Goal: Task Accomplishment & Management: Use online tool/utility

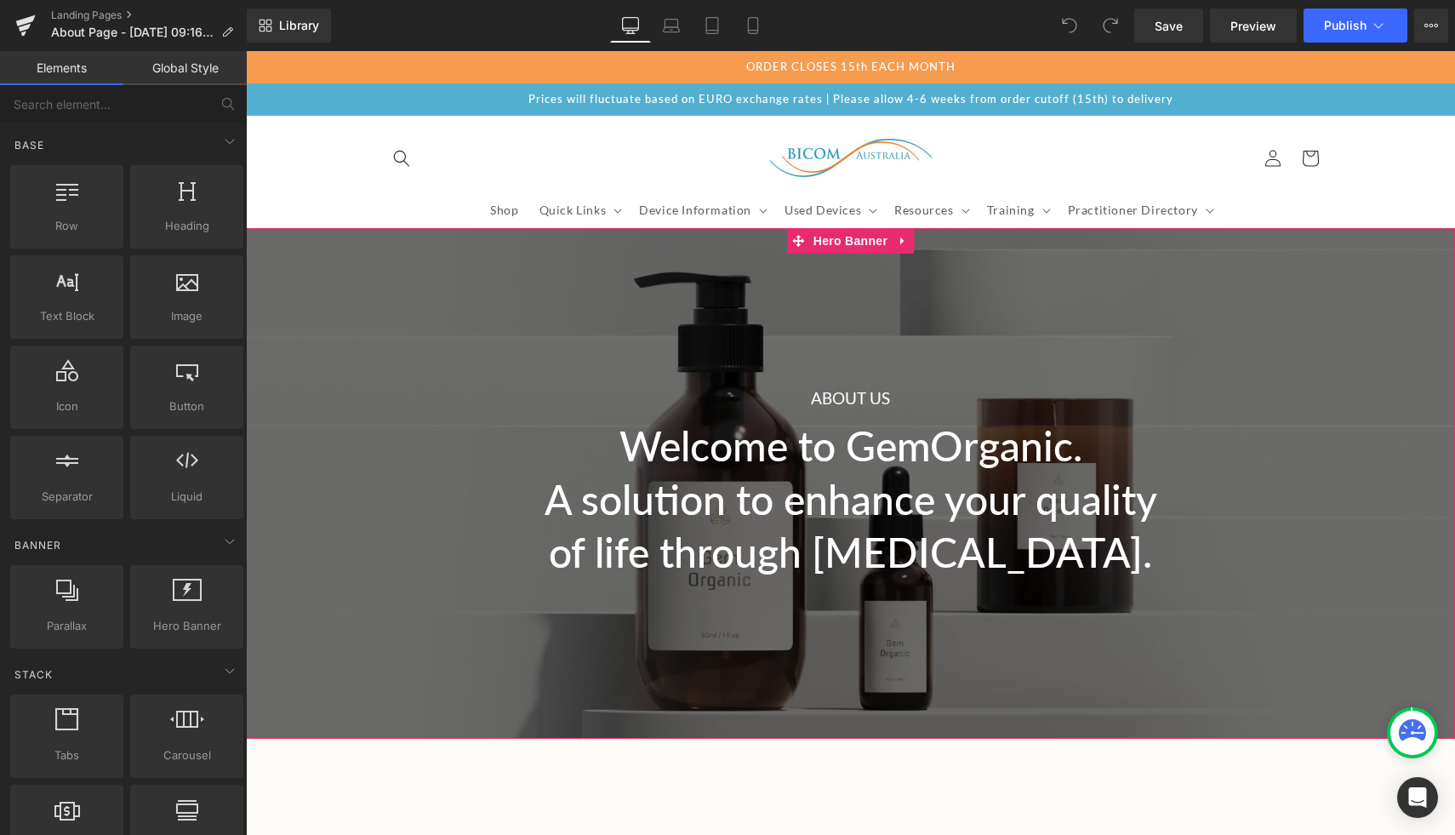
click at [416, 331] on div at bounding box center [851, 483] width 1210 height 511
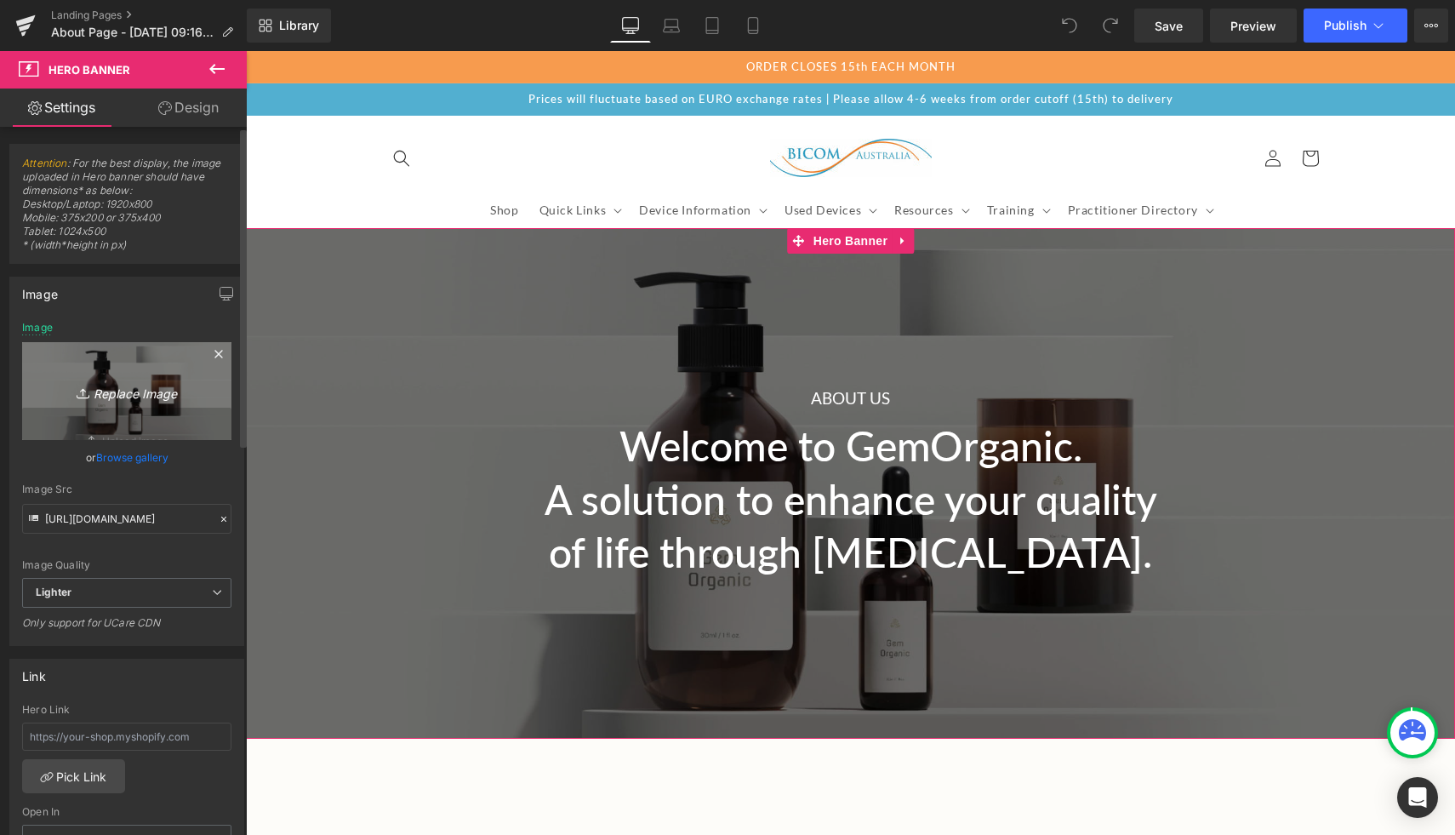
click at [117, 396] on icon "Replace Image" at bounding box center [127, 390] width 136 height 21
type input "C:\fakepath\GGC-1.jpg"
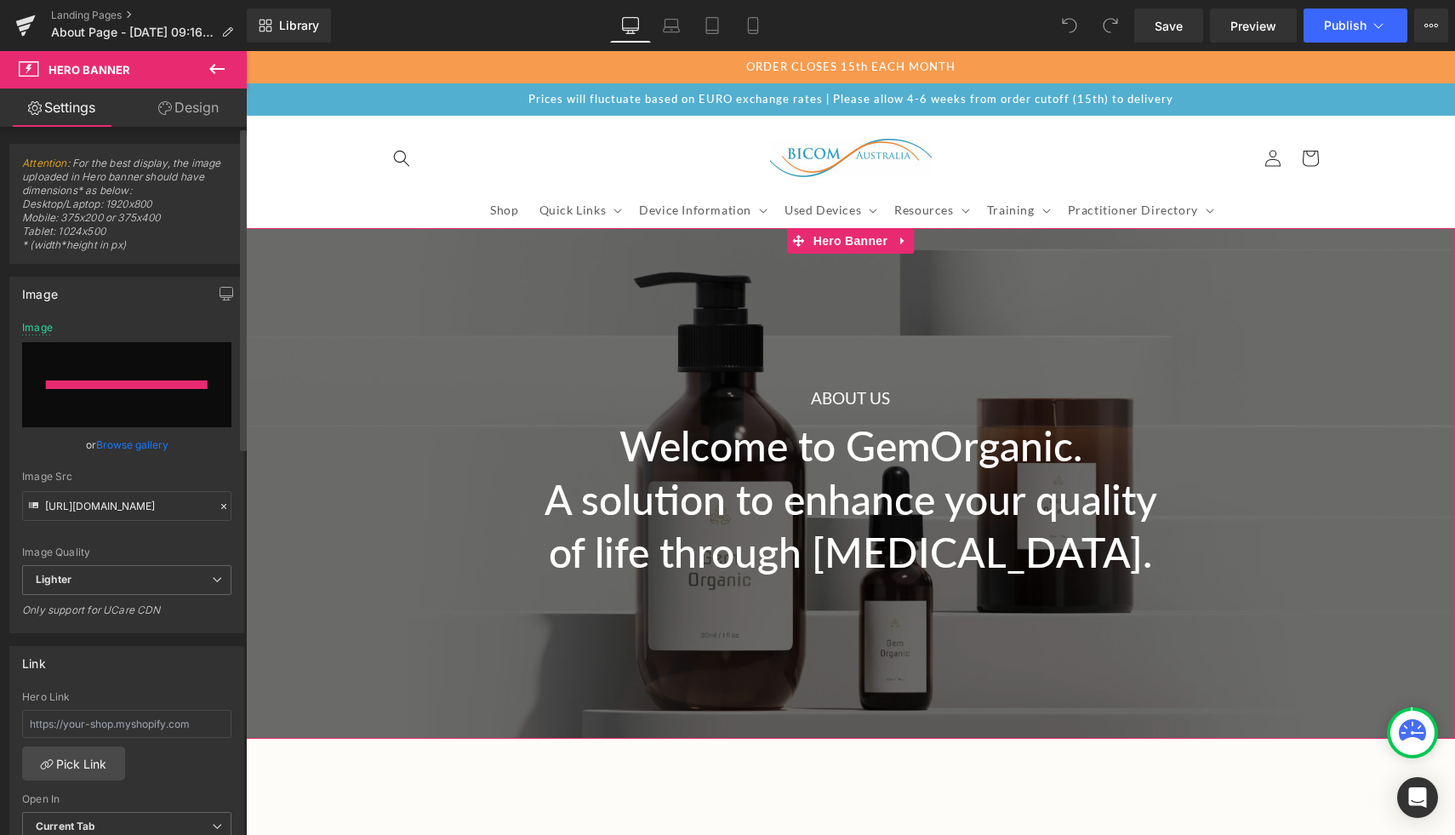
type input "[URL][DOMAIN_NAME]"
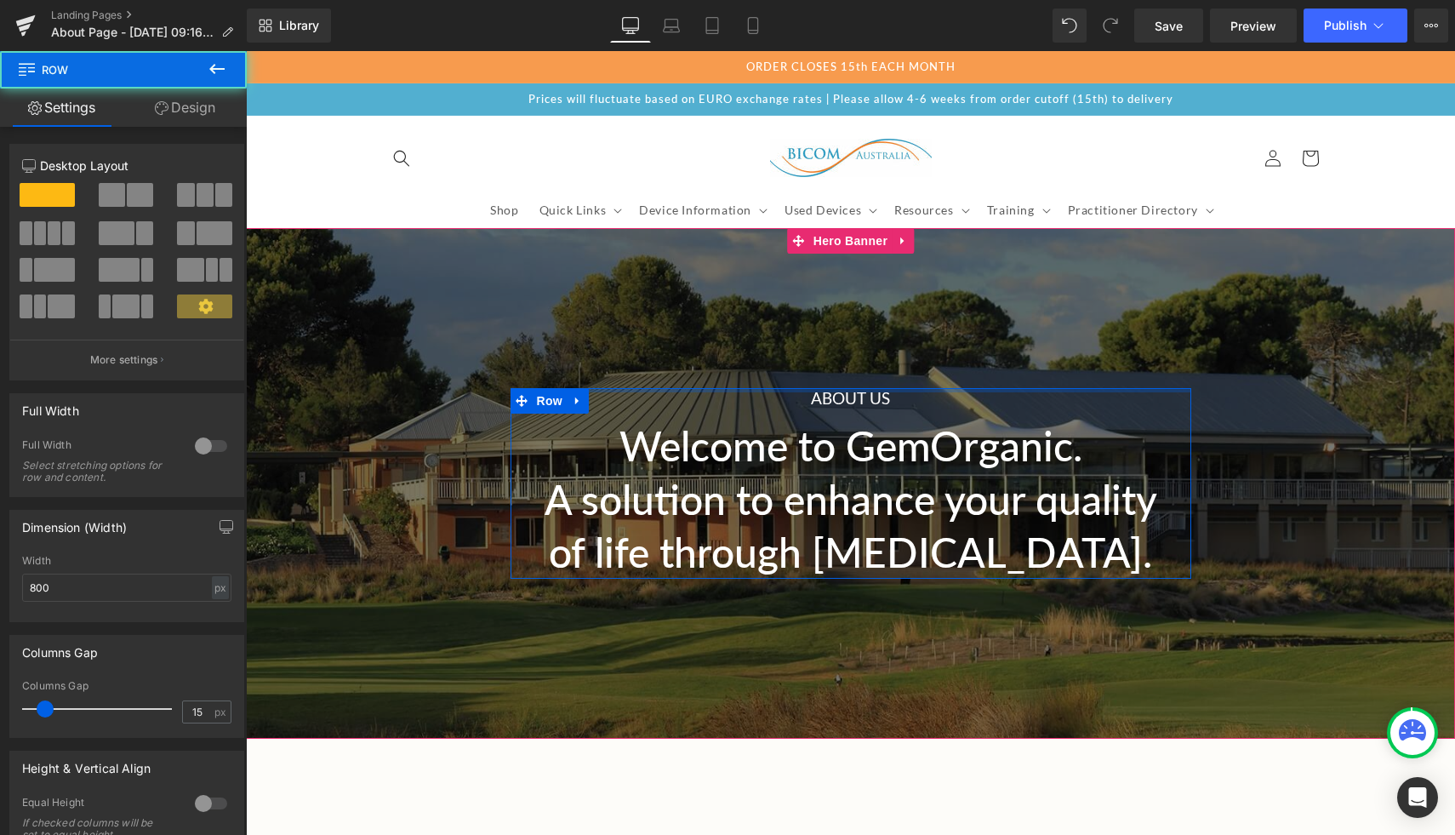
click at [861, 392] on div at bounding box center [851, 390] width 681 height 4
click at [876, 396] on icon at bounding box center [874, 399] width 9 height 9
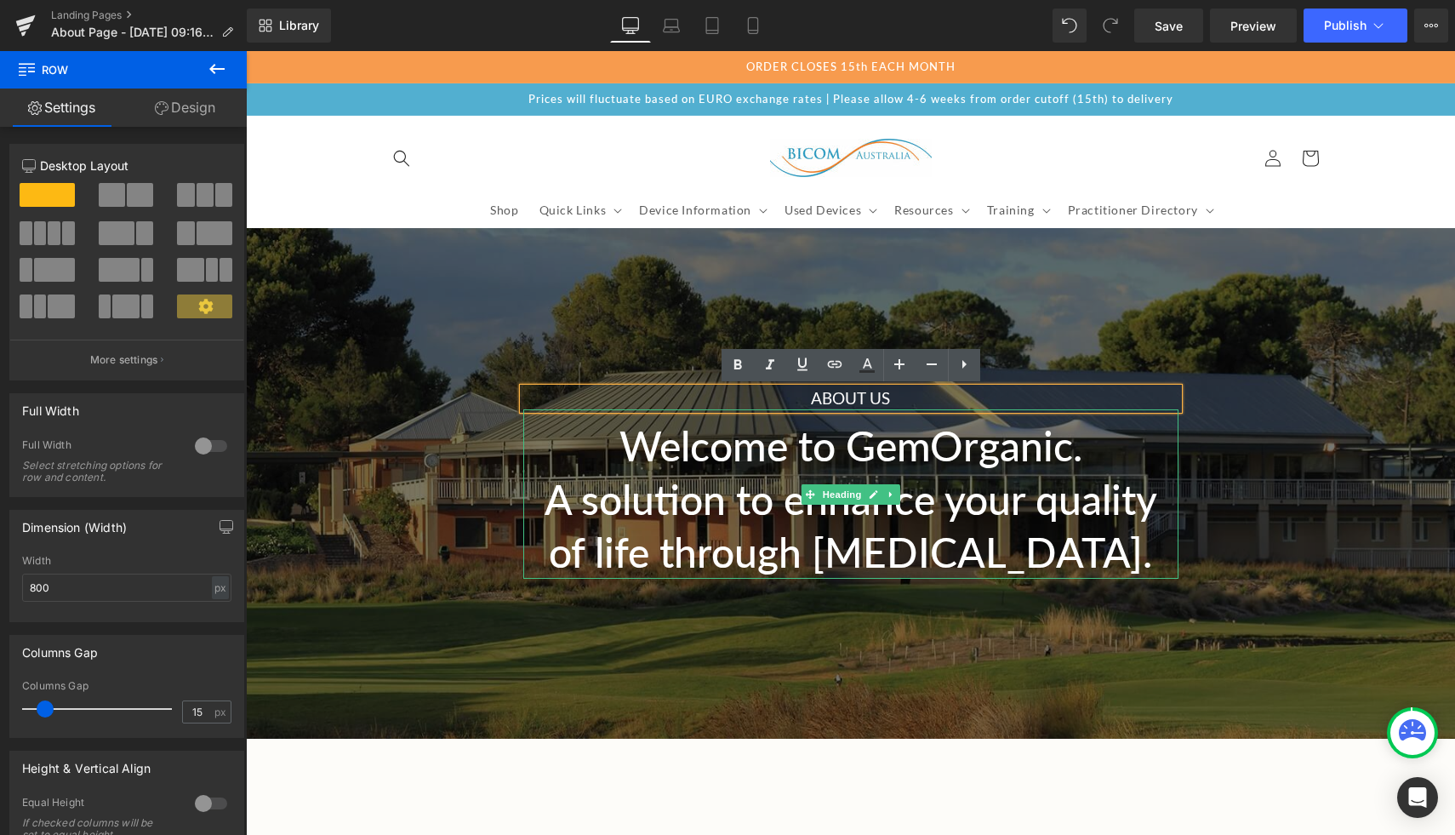
click at [1026, 479] on h1 "A solution to enhance your quality of life through [MEDICAL_DATA]." at bounding box center [850, 526] width 655 height 106
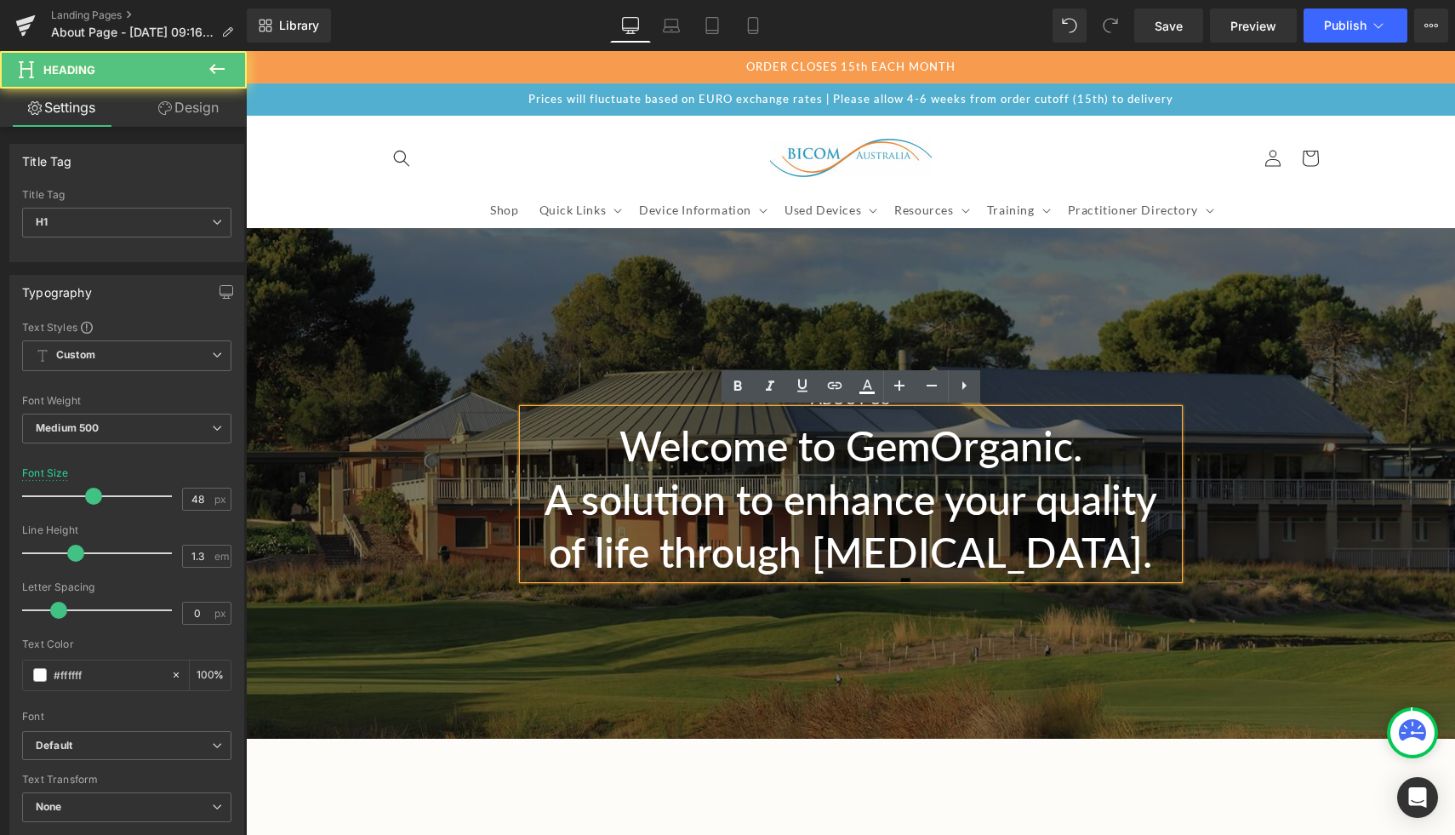
click at [849, 508] on h1 "A solution to enhance your quality of life through [MEDICAL_DATA]." at bounding box center [850, 526] width 655 height 106
click at [795, 458] on h1 "Welcome to GemOrganic." at bounding box center [850, 446] width 655 height 53
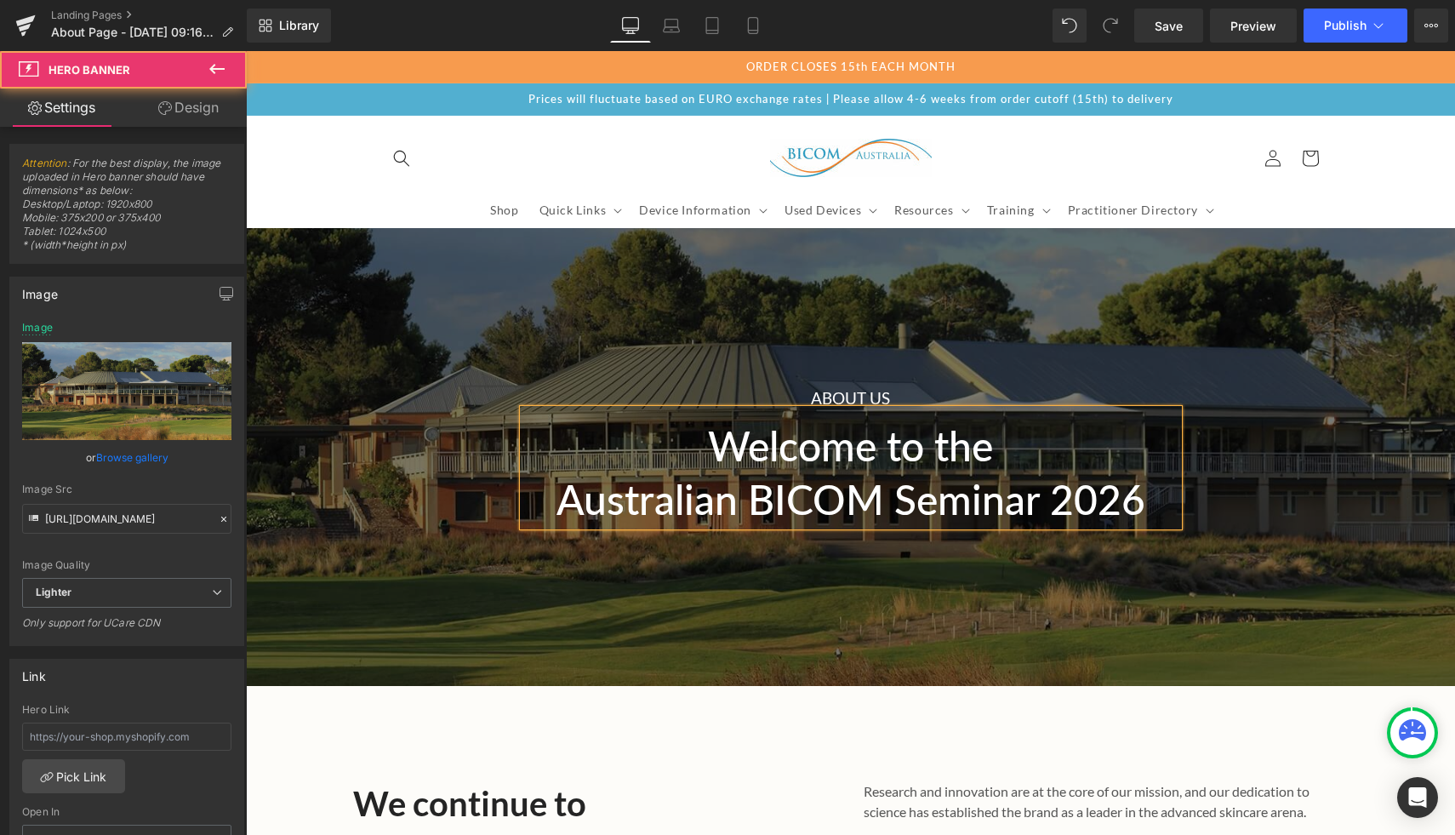
click at [884, 379] on div at bounding box center [851, 457] width 1210 height 458
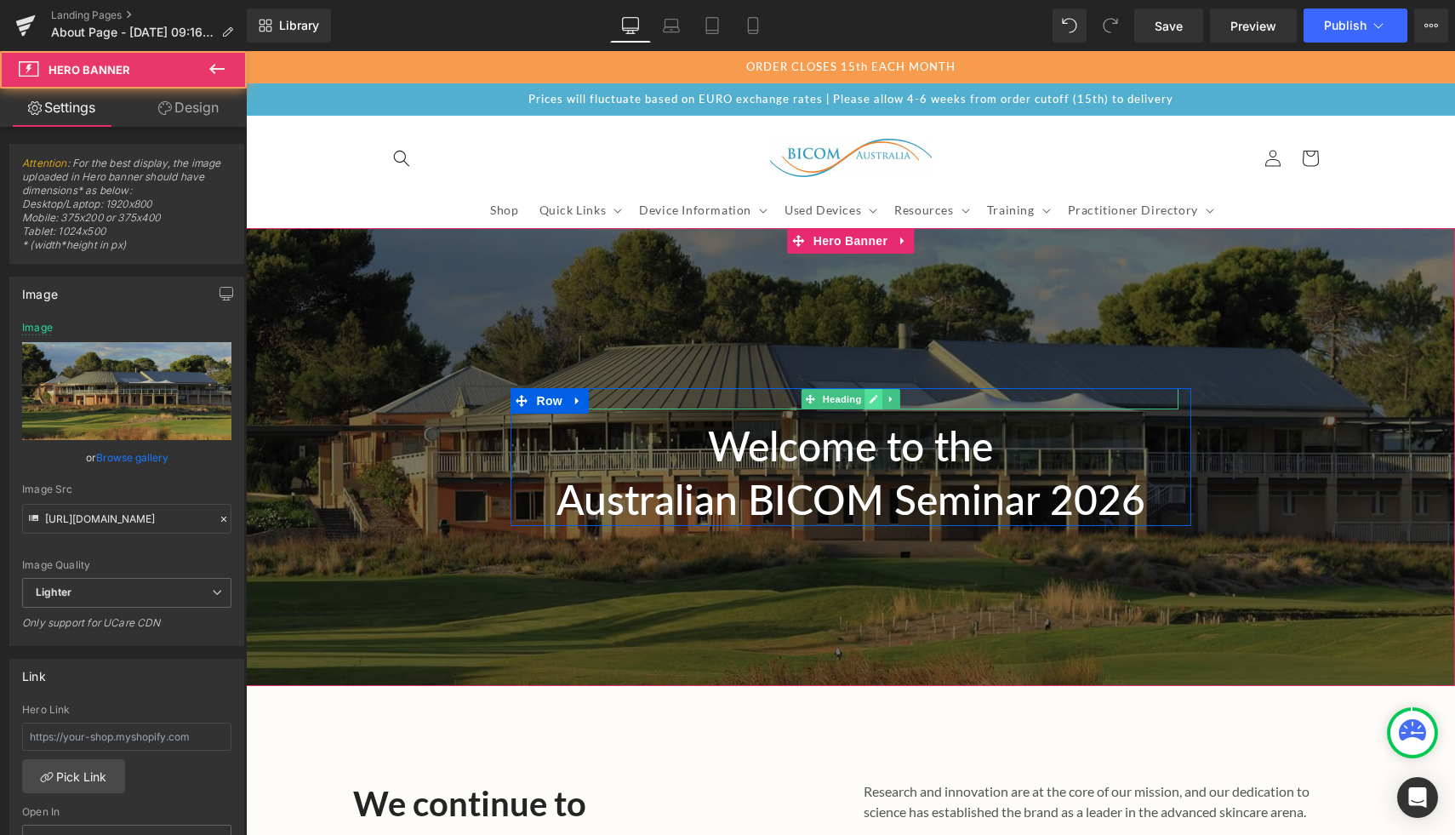
click at [872, 399] on icon at bounding box center [874, 399] width 9 height 9
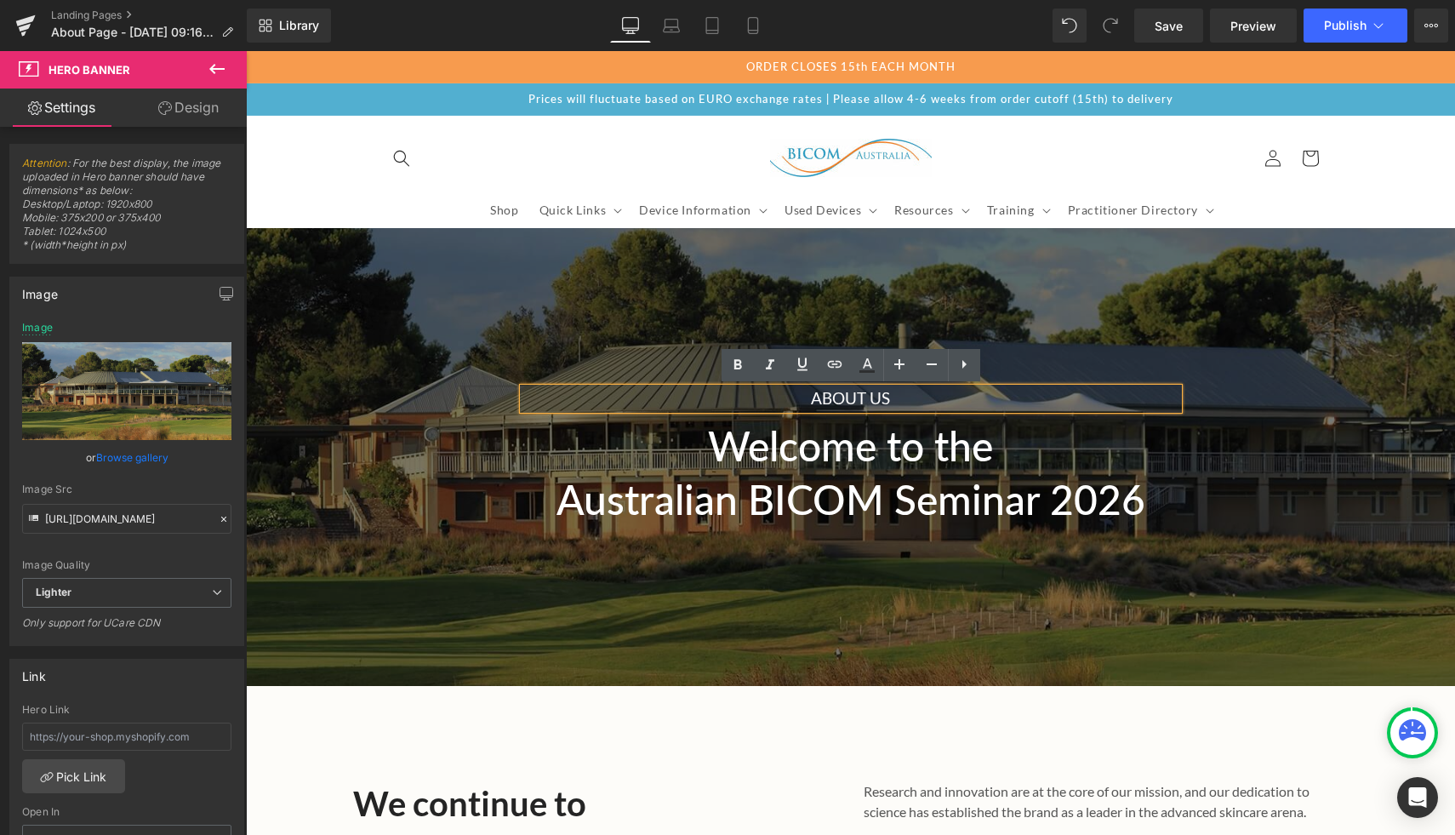
click at [1082, 310] on div at bounding box center [851, 457] width 1210 height 458
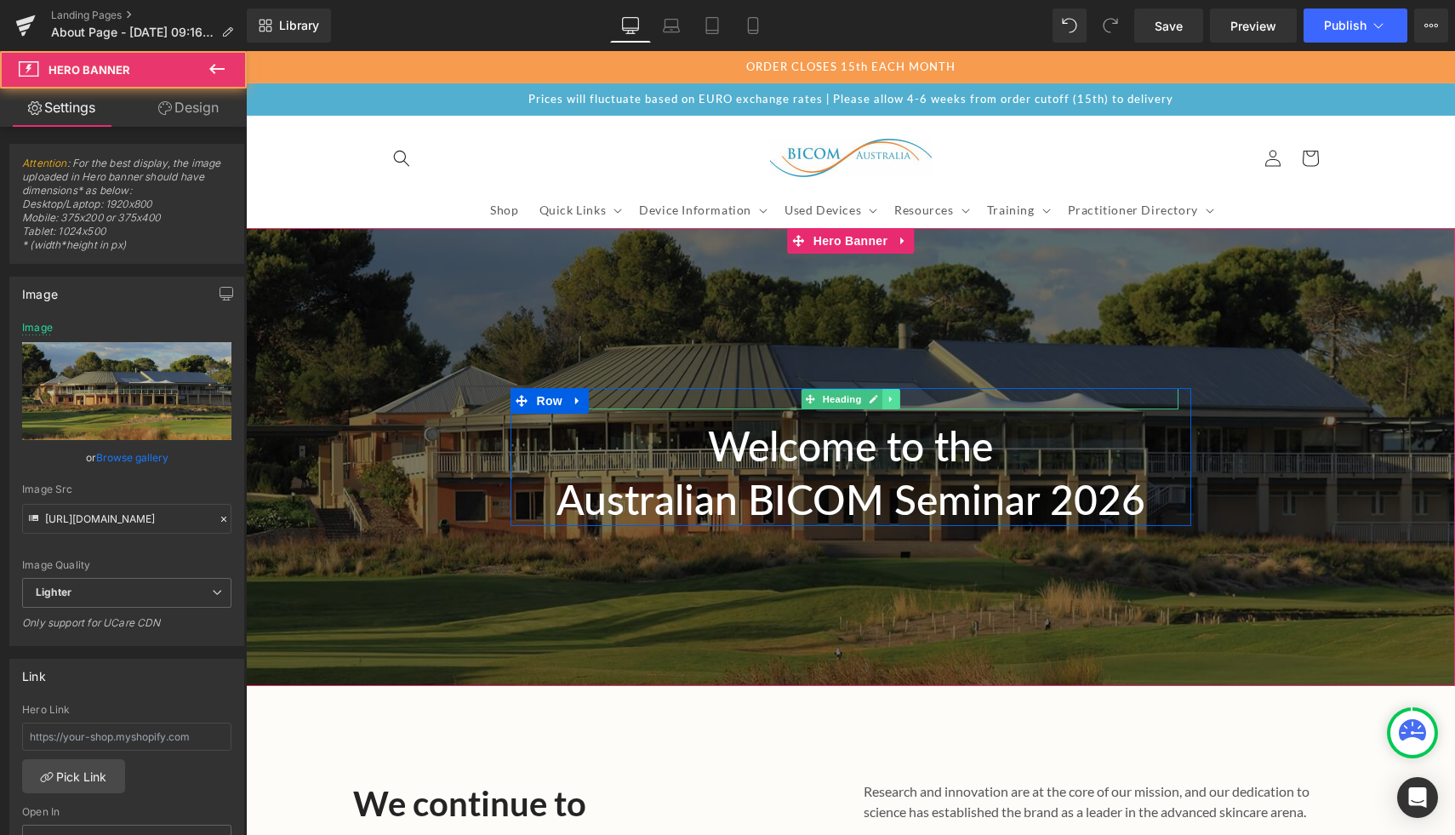
click at [892, 402] on icon at bounding box center [891, 399] width 9 height 10
click at [895, 401] on icon at bounding box center [899, 399] width 9 height 10
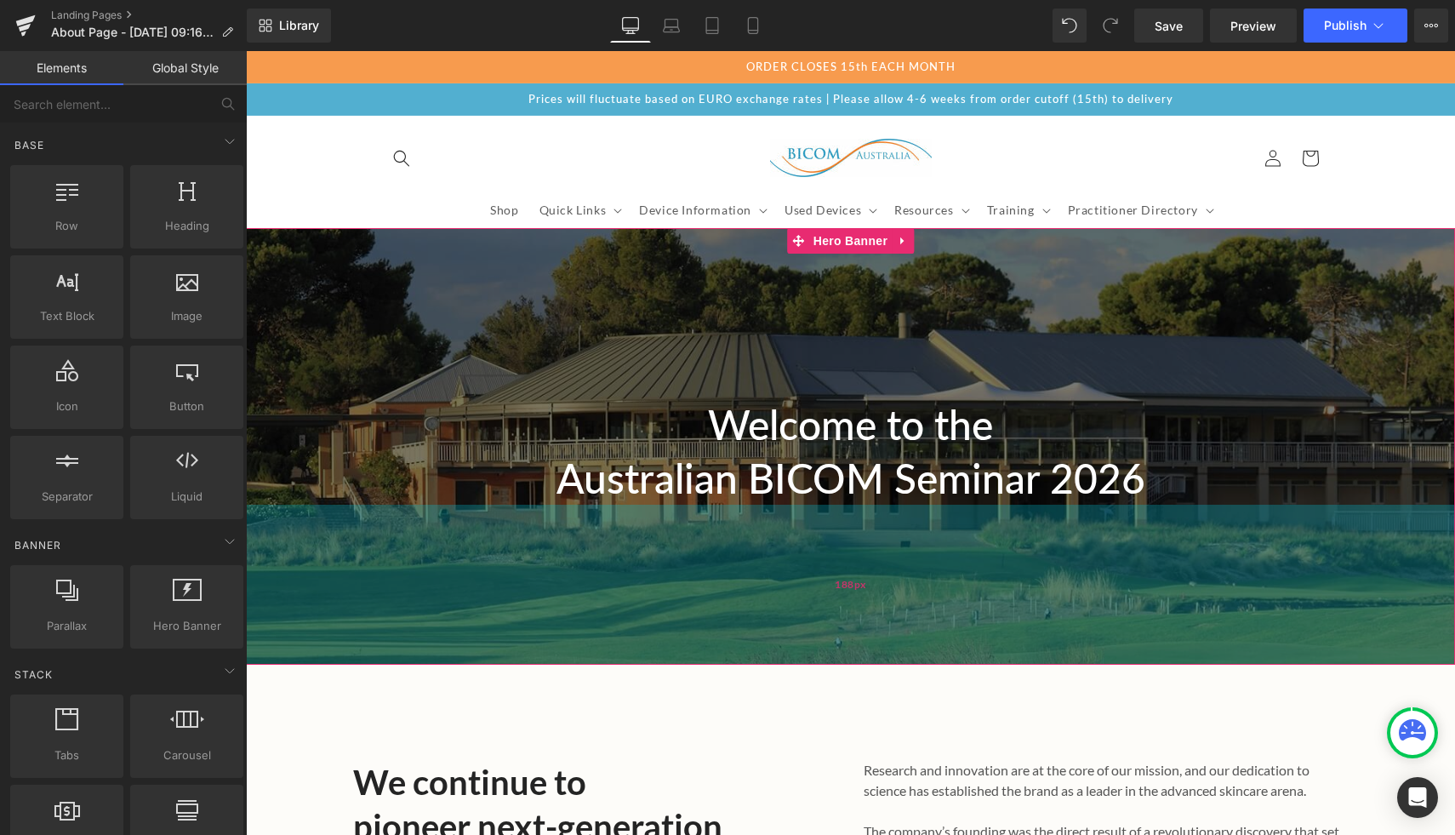
click at [1055, 589] on div "188px" at bounding box center [851, 585] width 1210 height 160
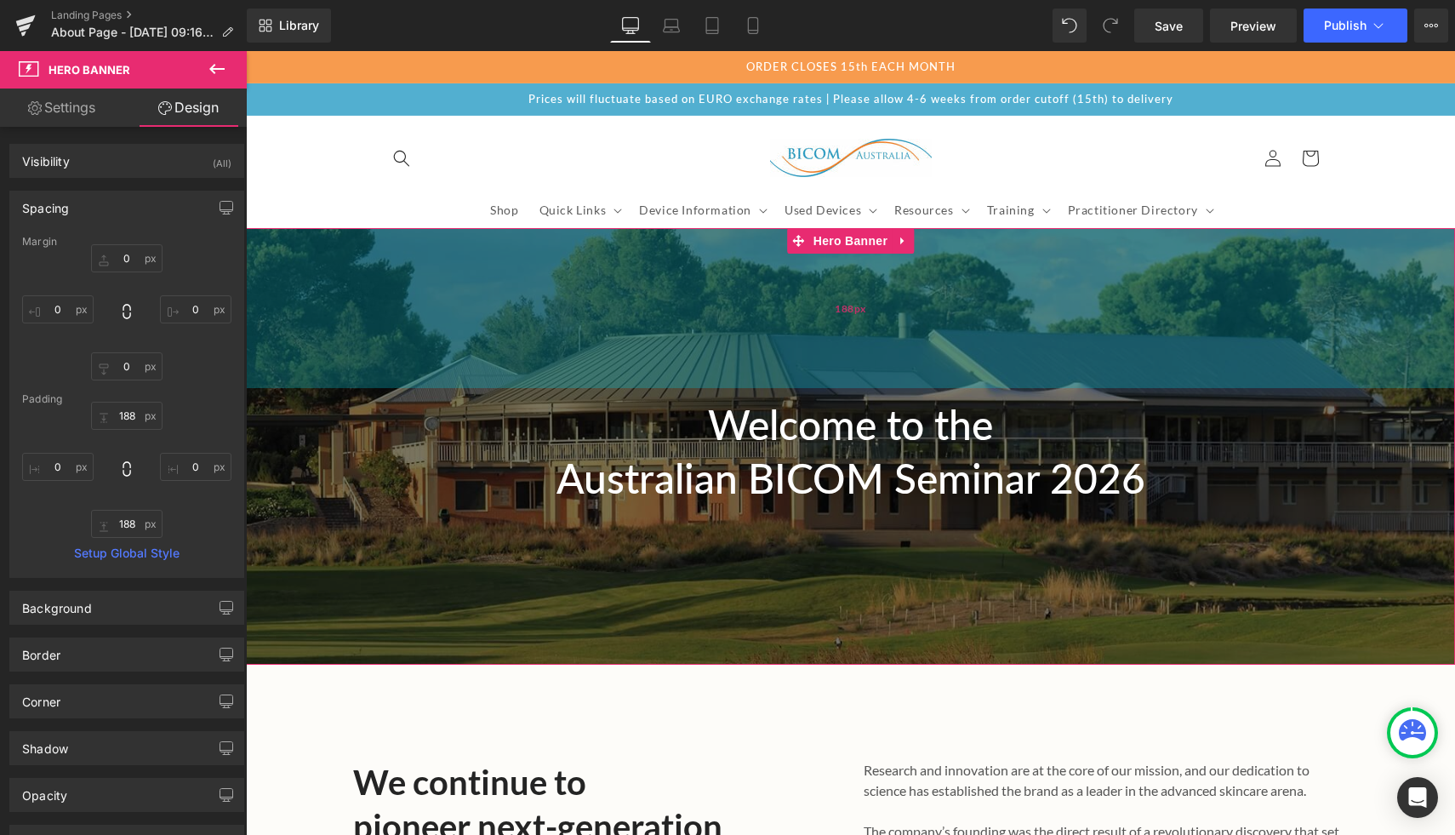
type input "189px"
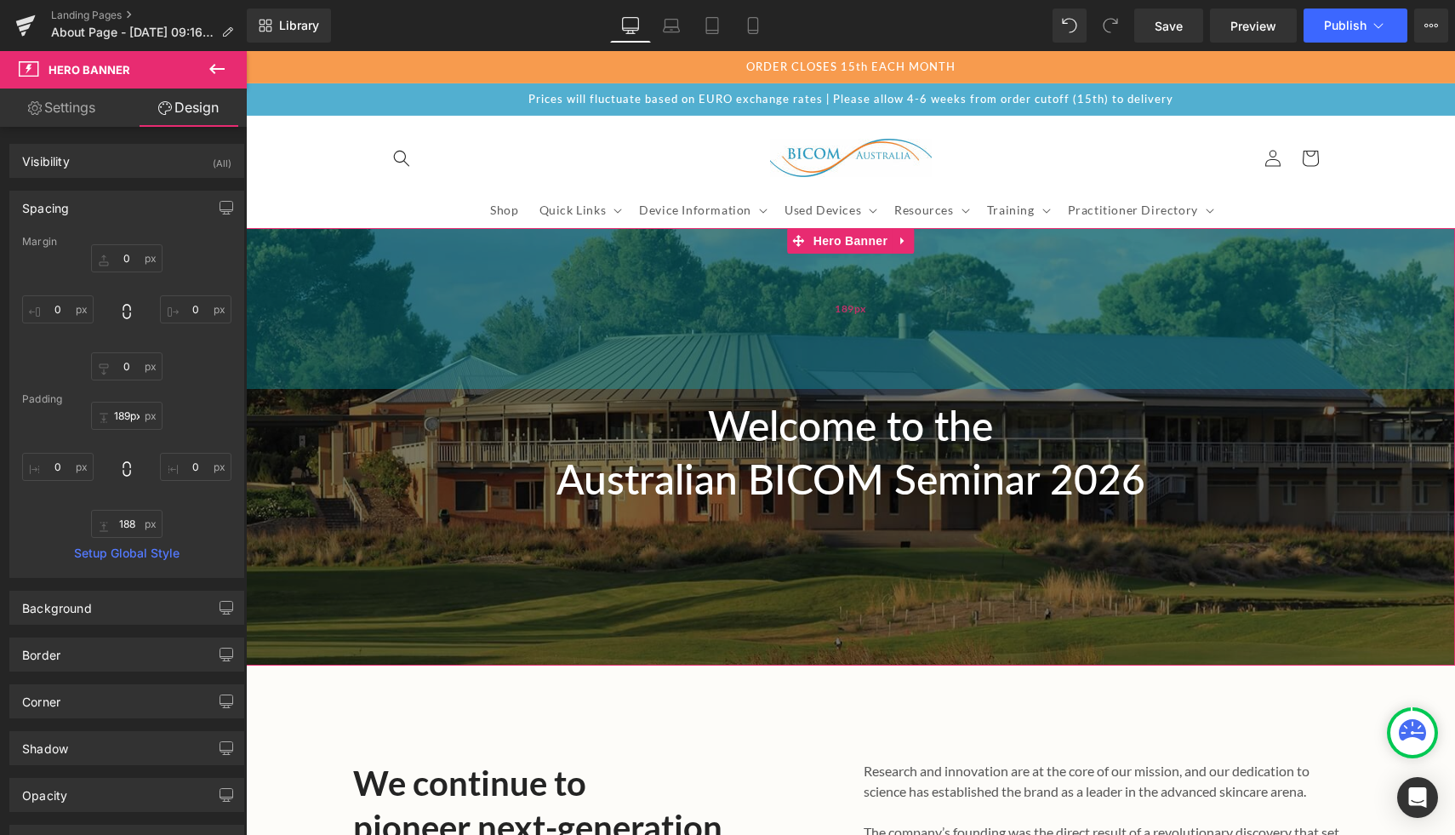
click at [388, 272] on div "189px" at bounding box center [851, 308] width 1210 height 161
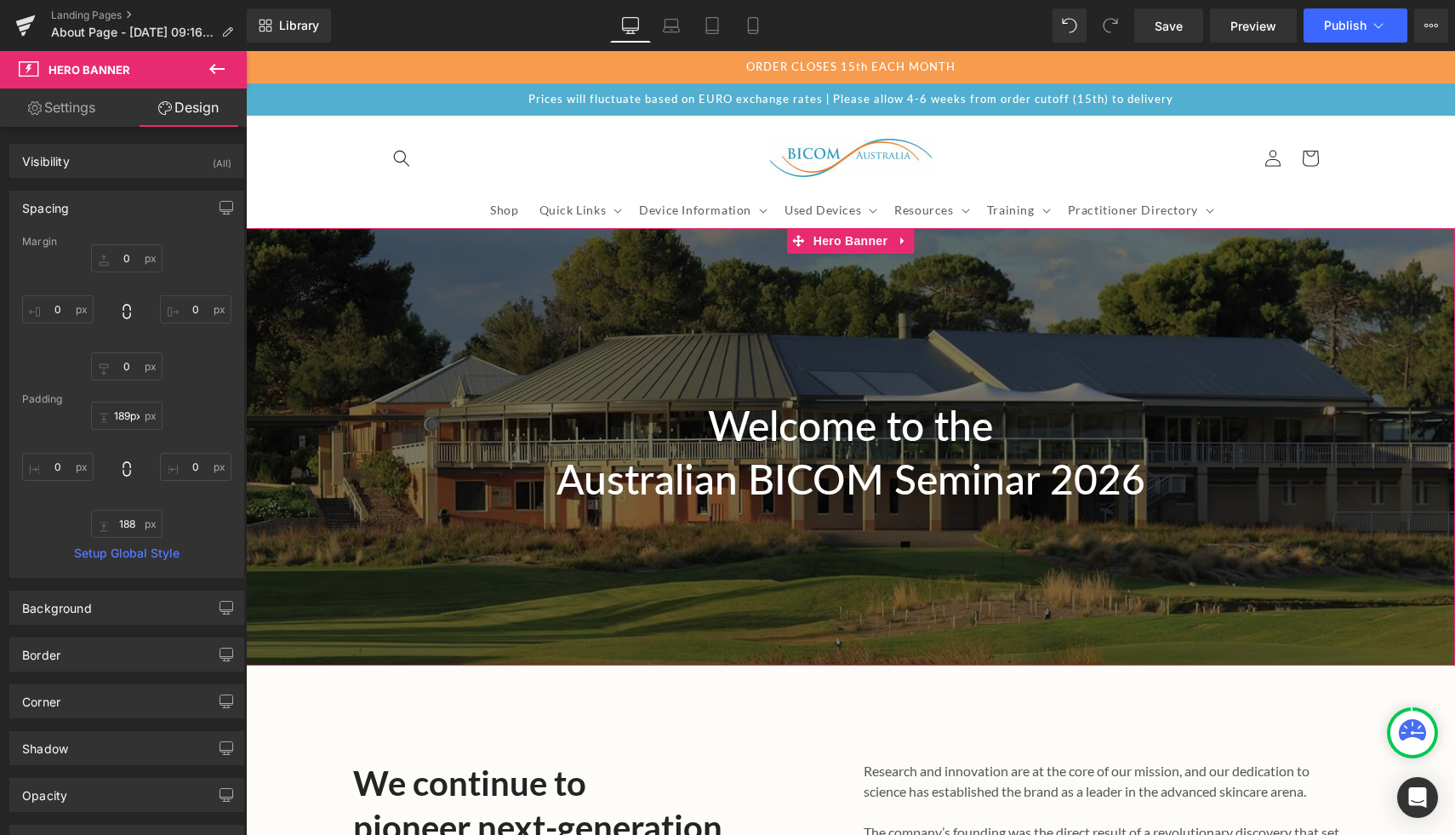
click at [314, 419] on span "Welcome to the Australian BICOM Seminar 2026 Heading Row" at bounding box center [851, 447] width 1210 height 117
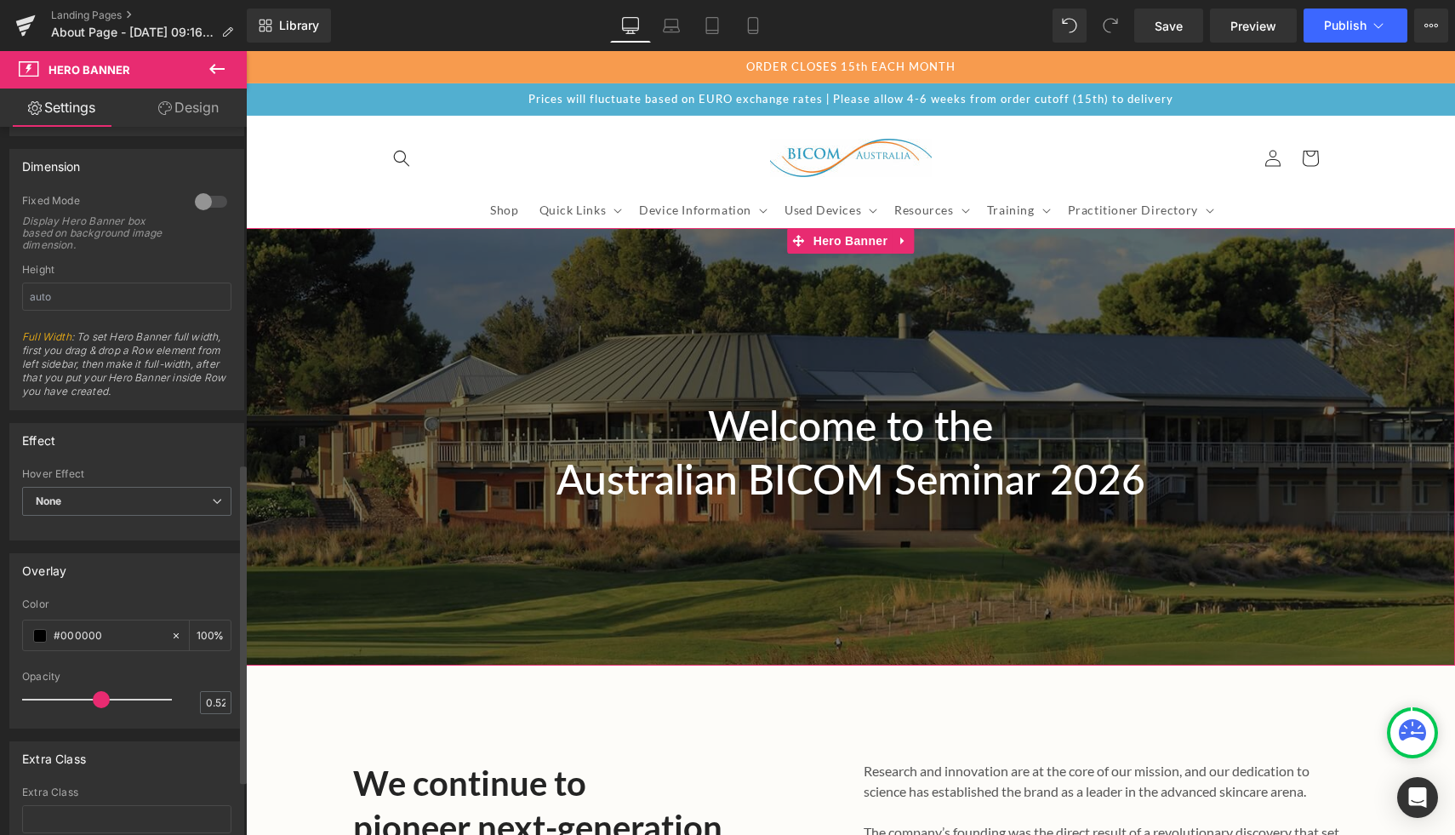
scroll to position [789, 0]
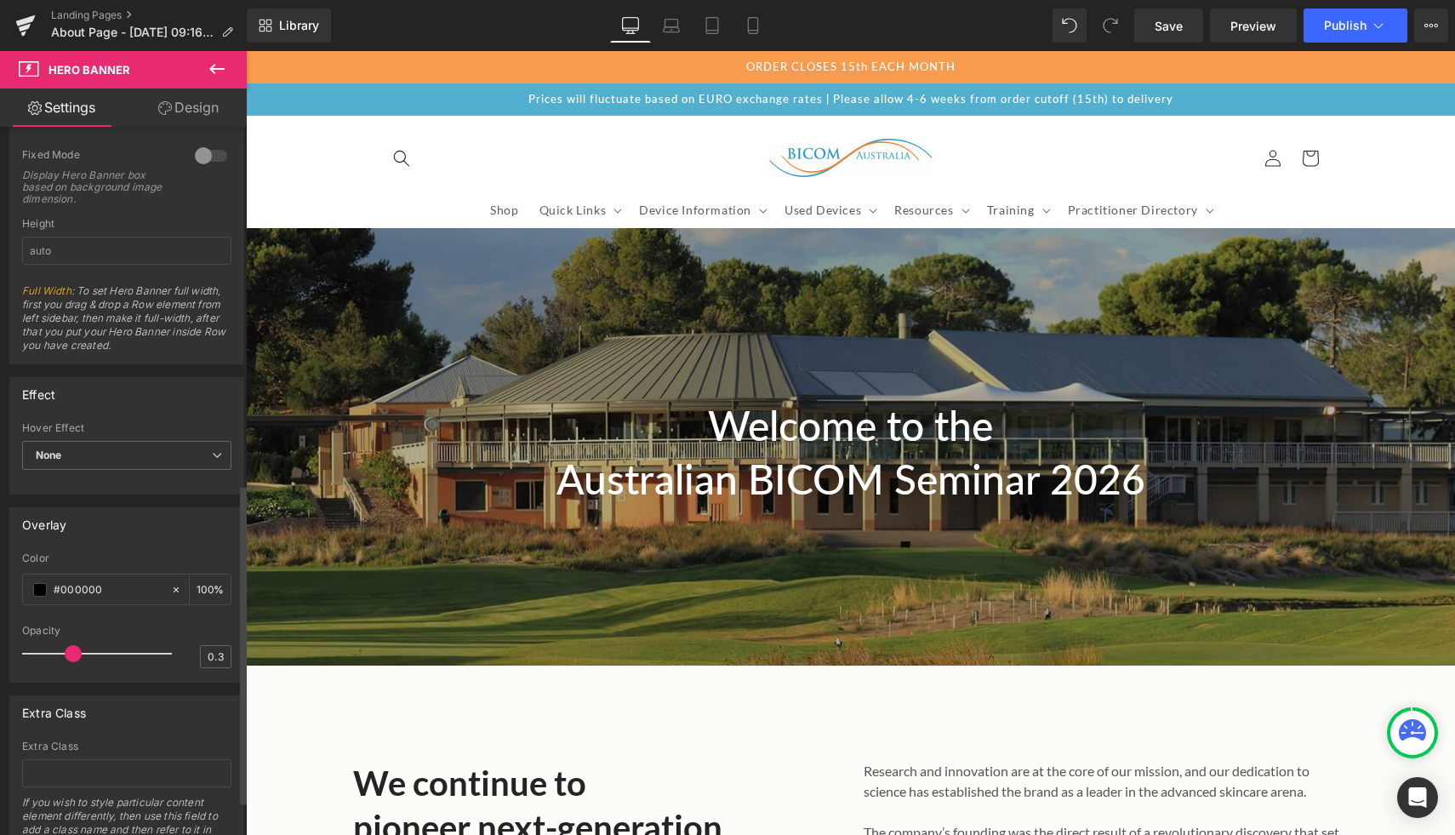
type input "0.4"
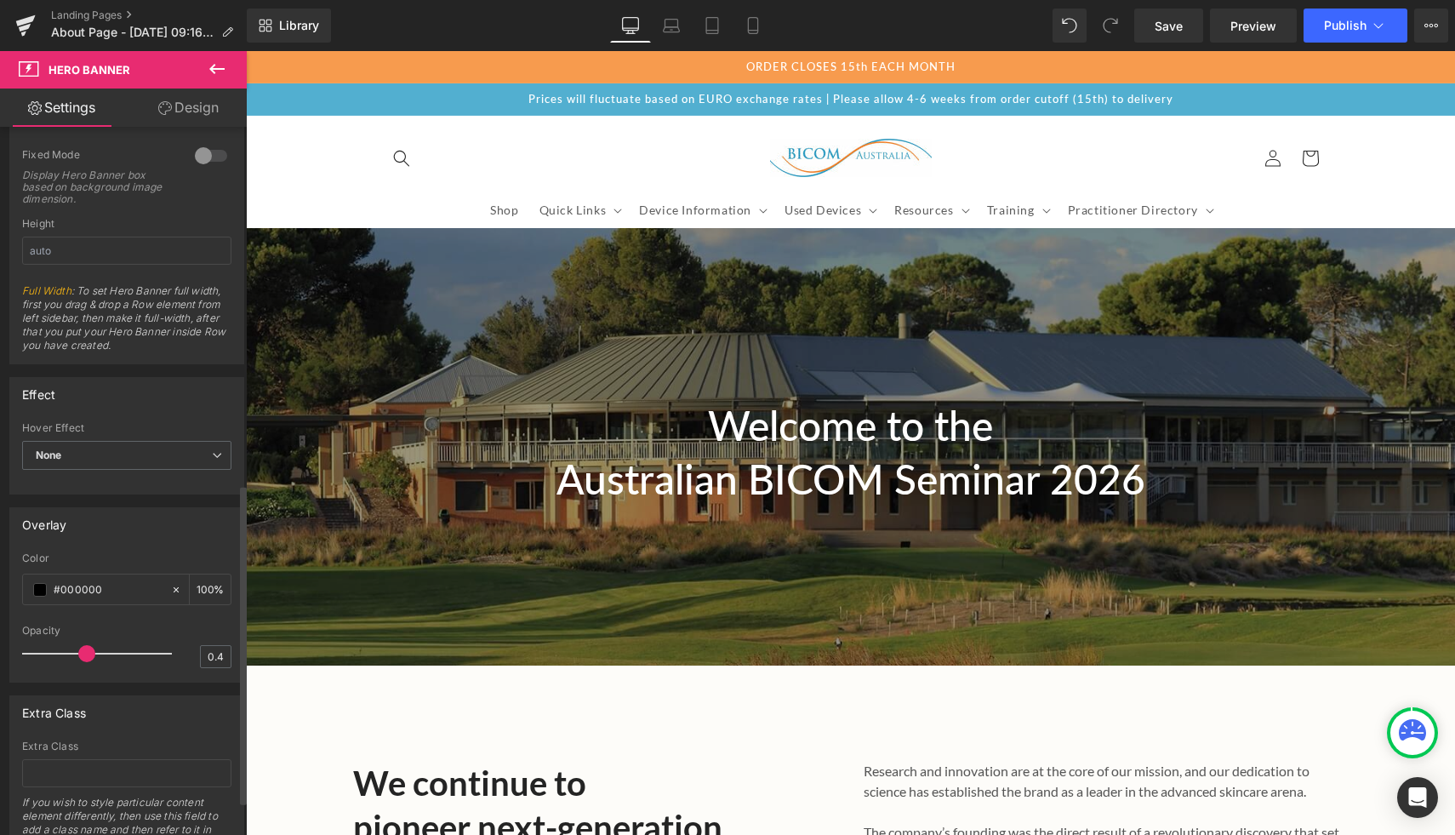
drag, startPoint x: 93, startPoint y: 654, endPoint x: 79, endPoint y: 652, distance: 13.7
click at [81, 652] on span at bounding box center [86, 653] width 17 height 17
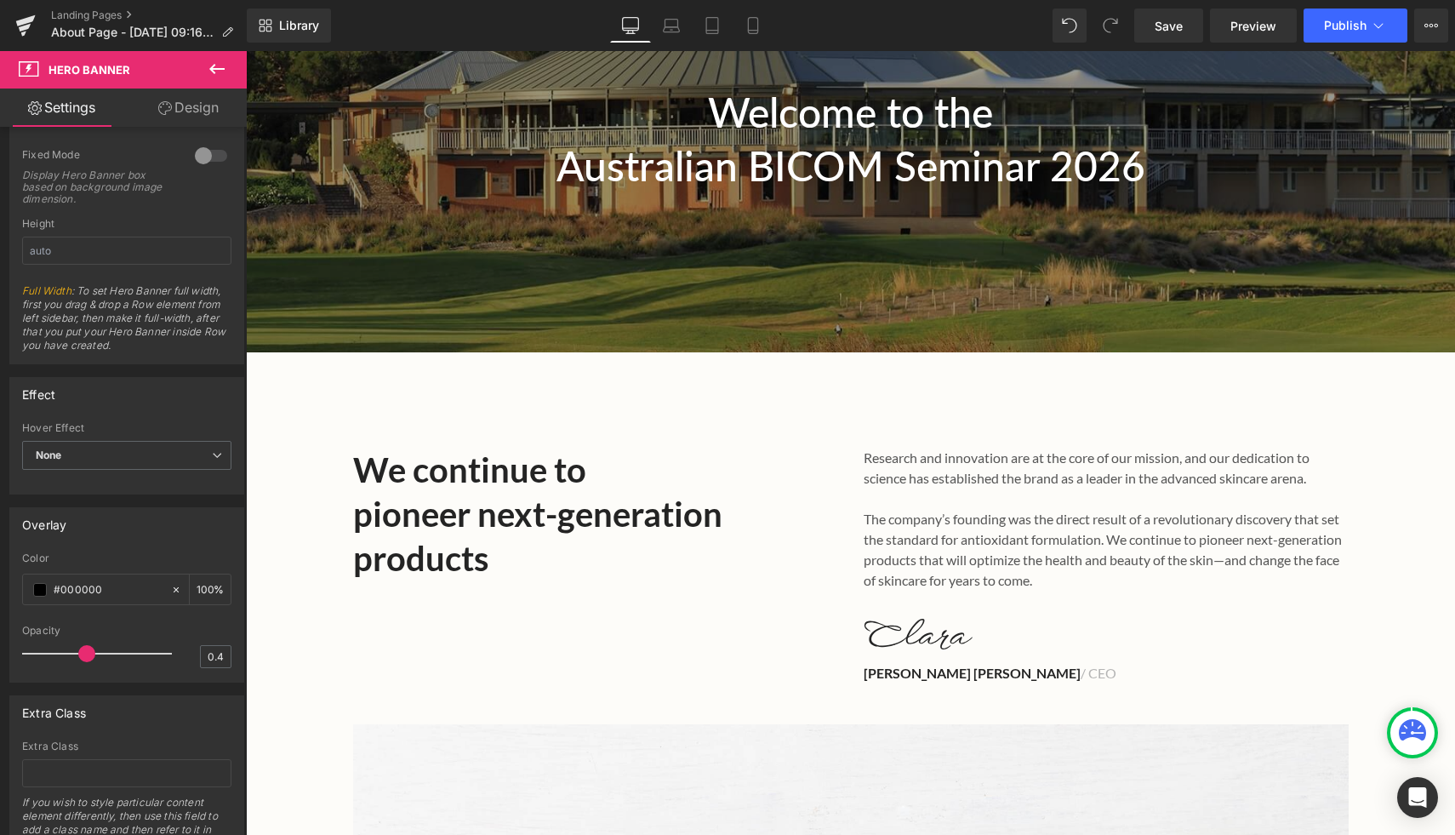
scroll to position [102, 0]
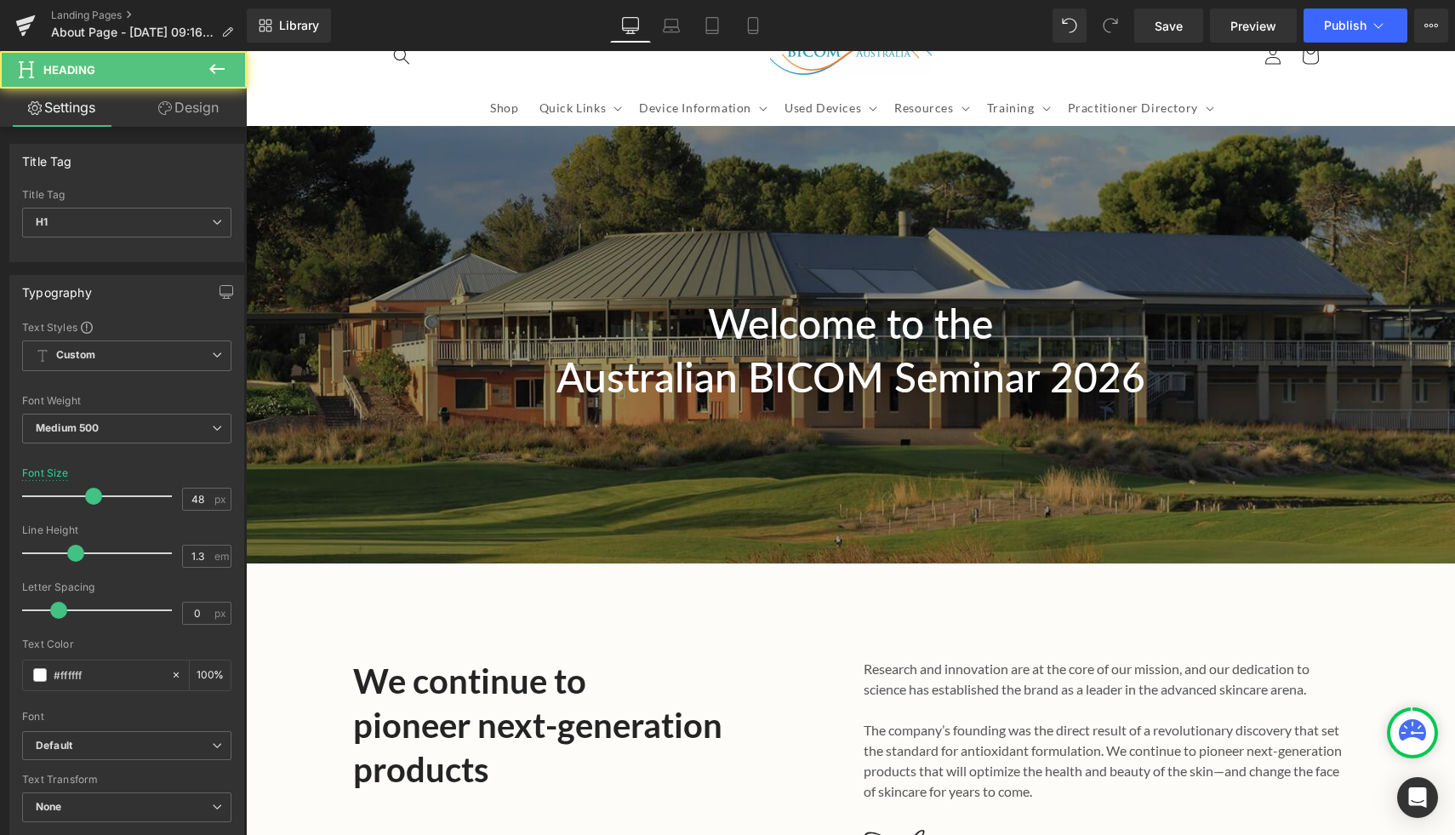
click at [745, 323] on h1 "Welcome to the" at bounding box center [850, 323] width 655 height 53
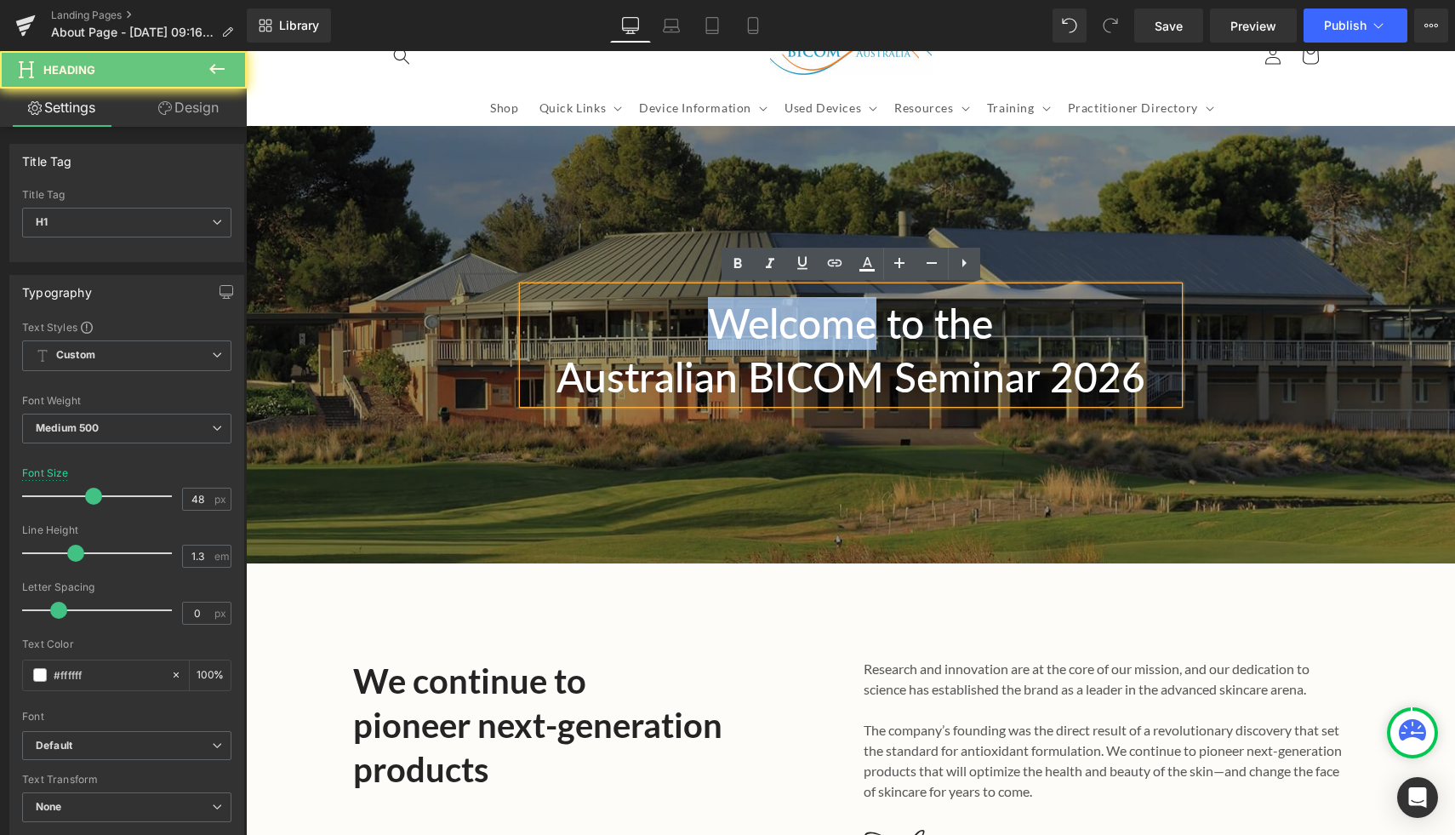
click at [745, 323] on h1 "Welcome to the" at bounding box center [850, 323] width 655 height 53
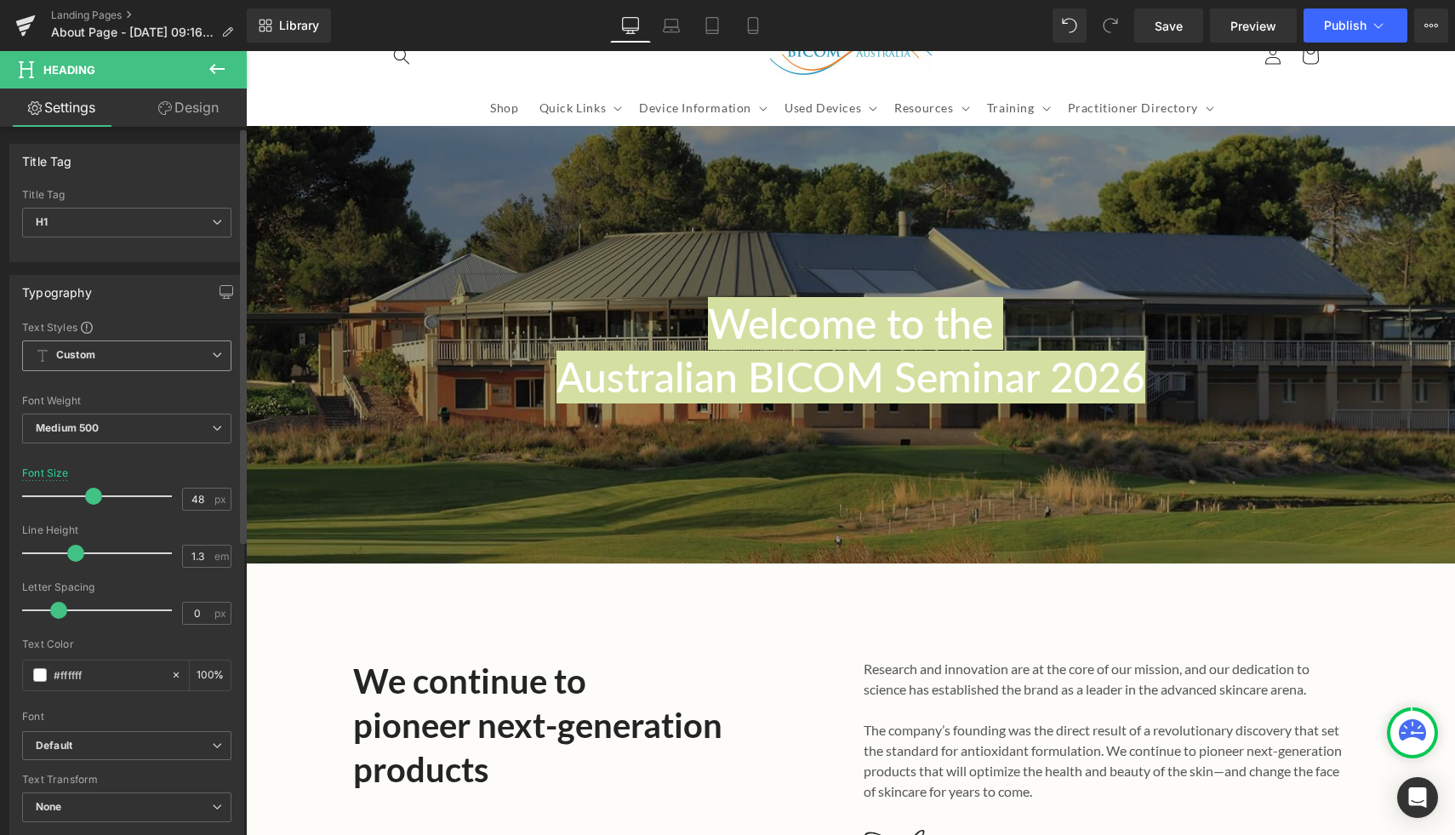
click at [125, 364] on span "Custom Setup Global Style" at bounding box center [126, 355] width 209 height 31
click at [136, 430] on div "Setup Global Style" at bounding box center [123, 424] width 203 height 40
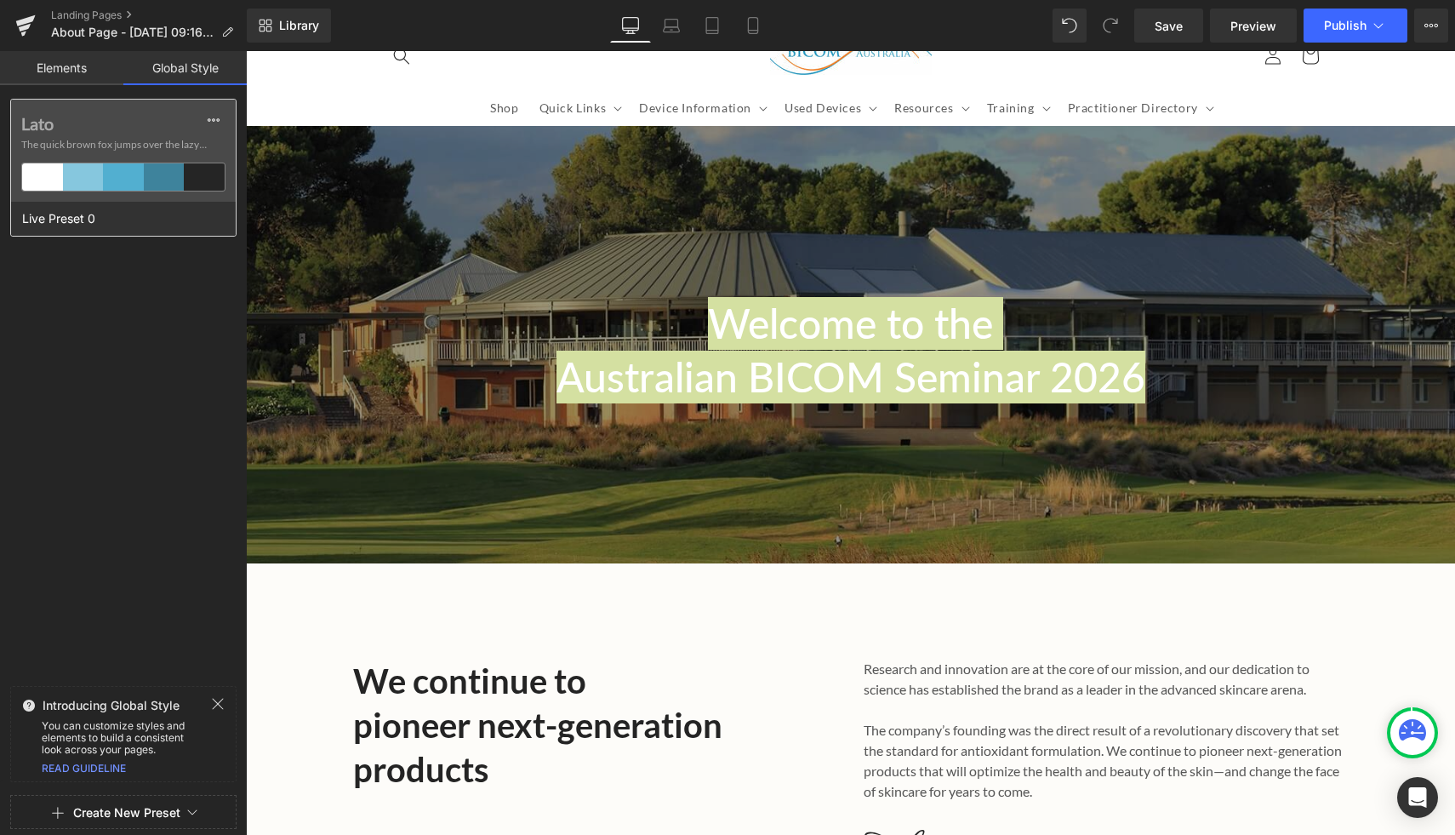
click at [95, 146] on span "The quick brown fox jumps over the lazy..." at bounding box center [123, 144] width 204 height 15
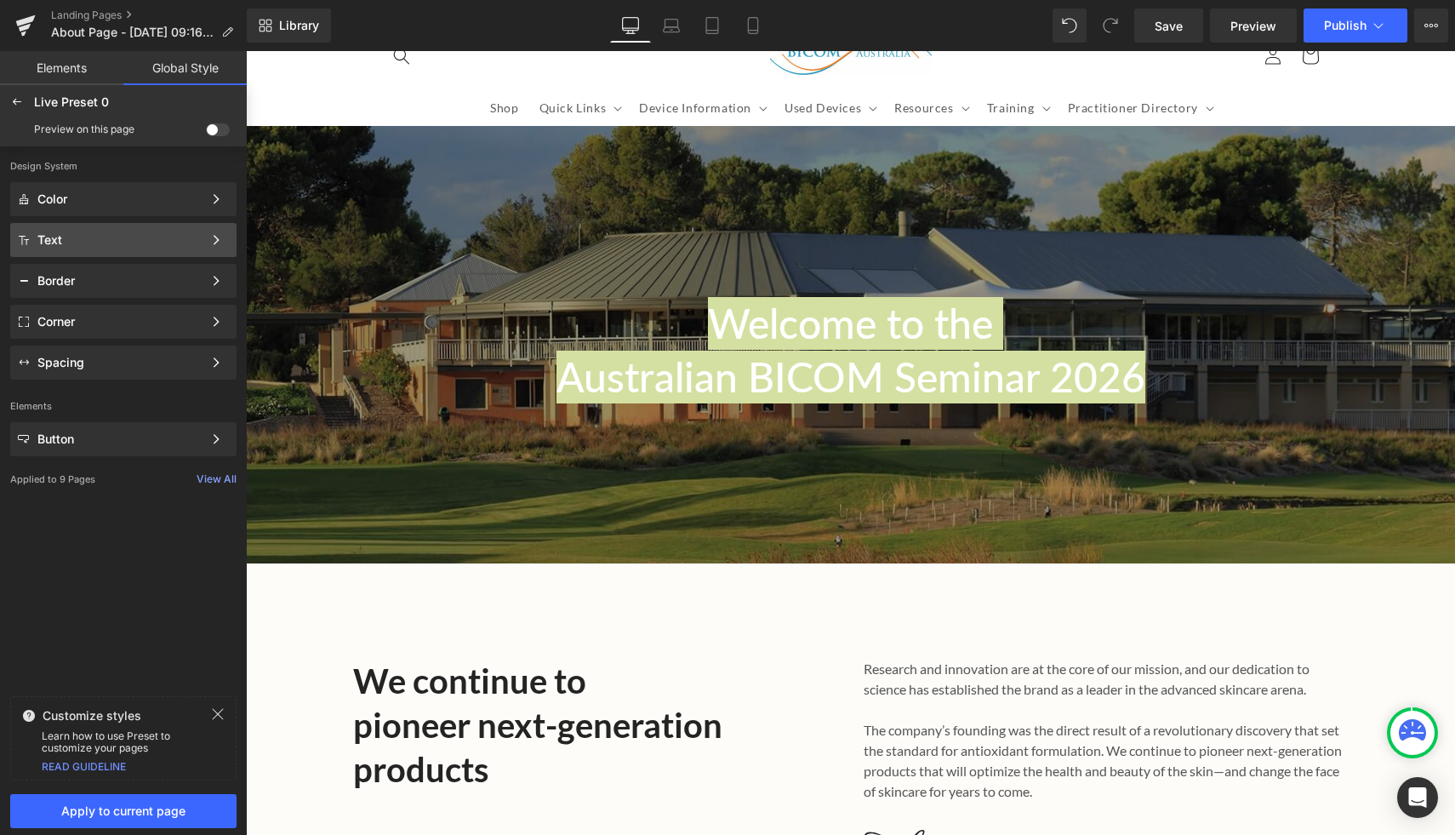
click at [85, 245] on div "Text" at bounding box center [119, 240] width 165 height 14
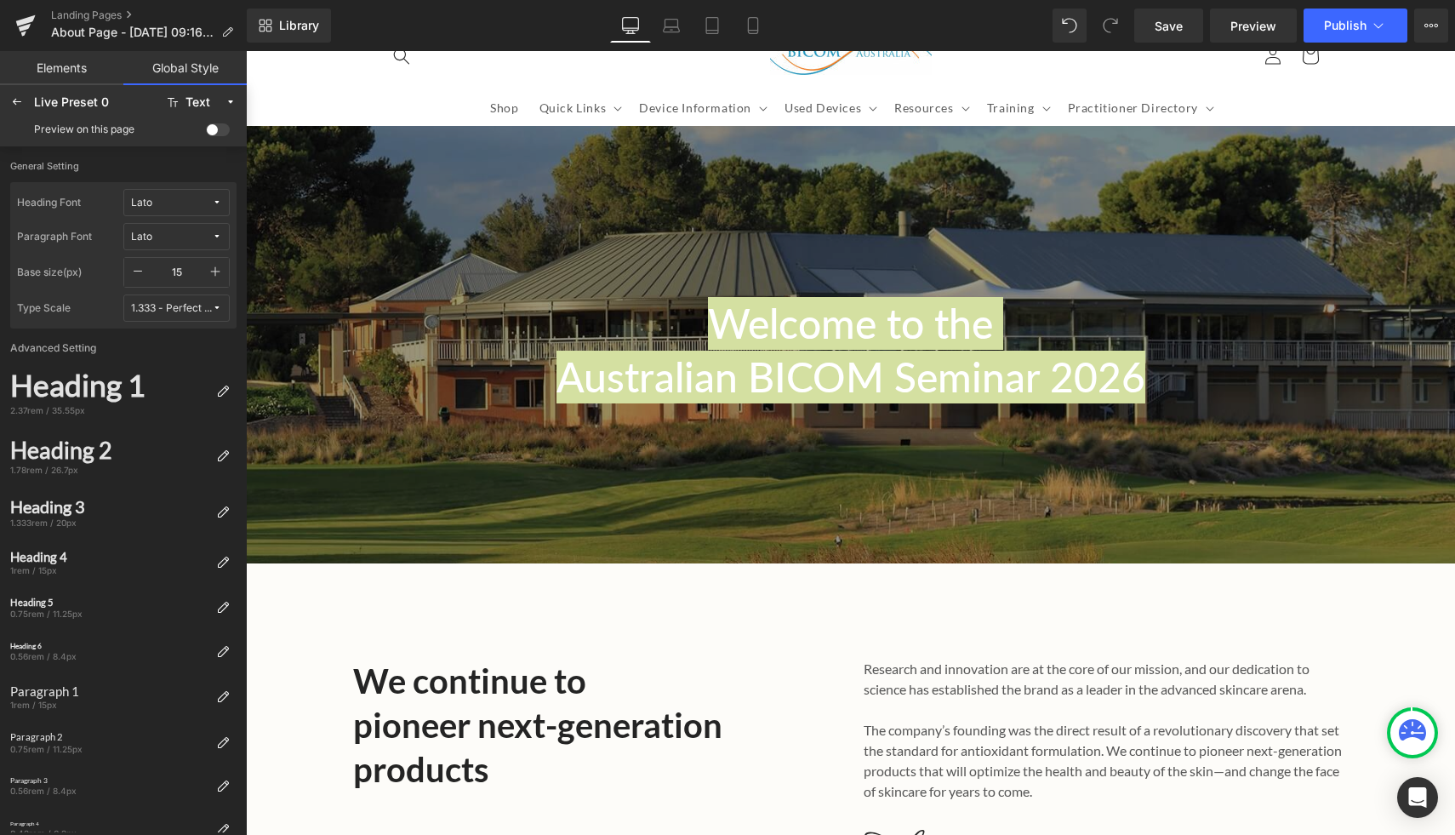
click at [31, 94] on div "Live Preset 0 Text" at bounding box center [123, 102] width 240 height 27
click at [17, 104] on icon at bounding box center [17, 102] width 14 height 14
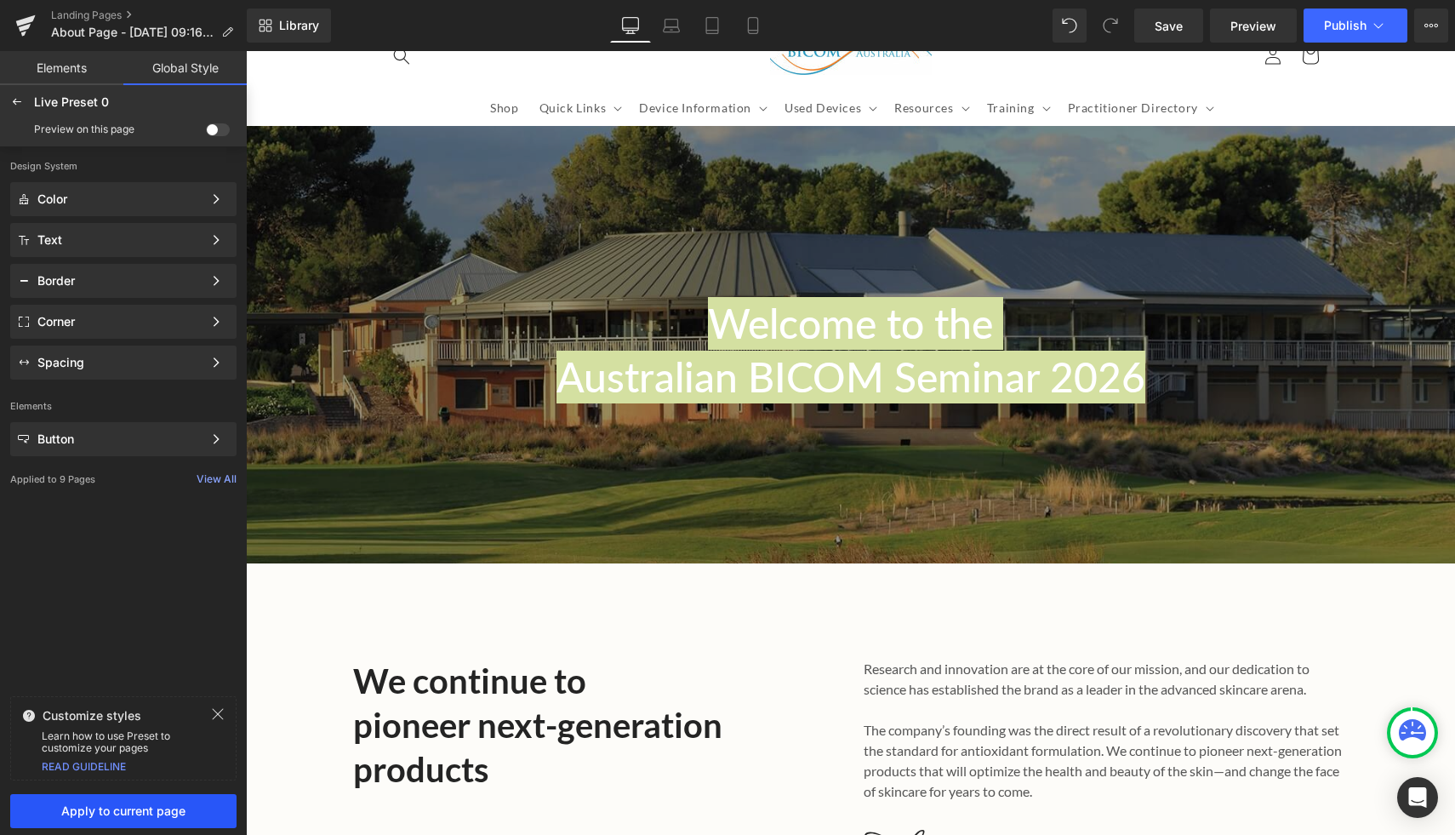
click at [103, 823] on button "Apply to current page" at bounding box center [123, 811] width 226 height 34
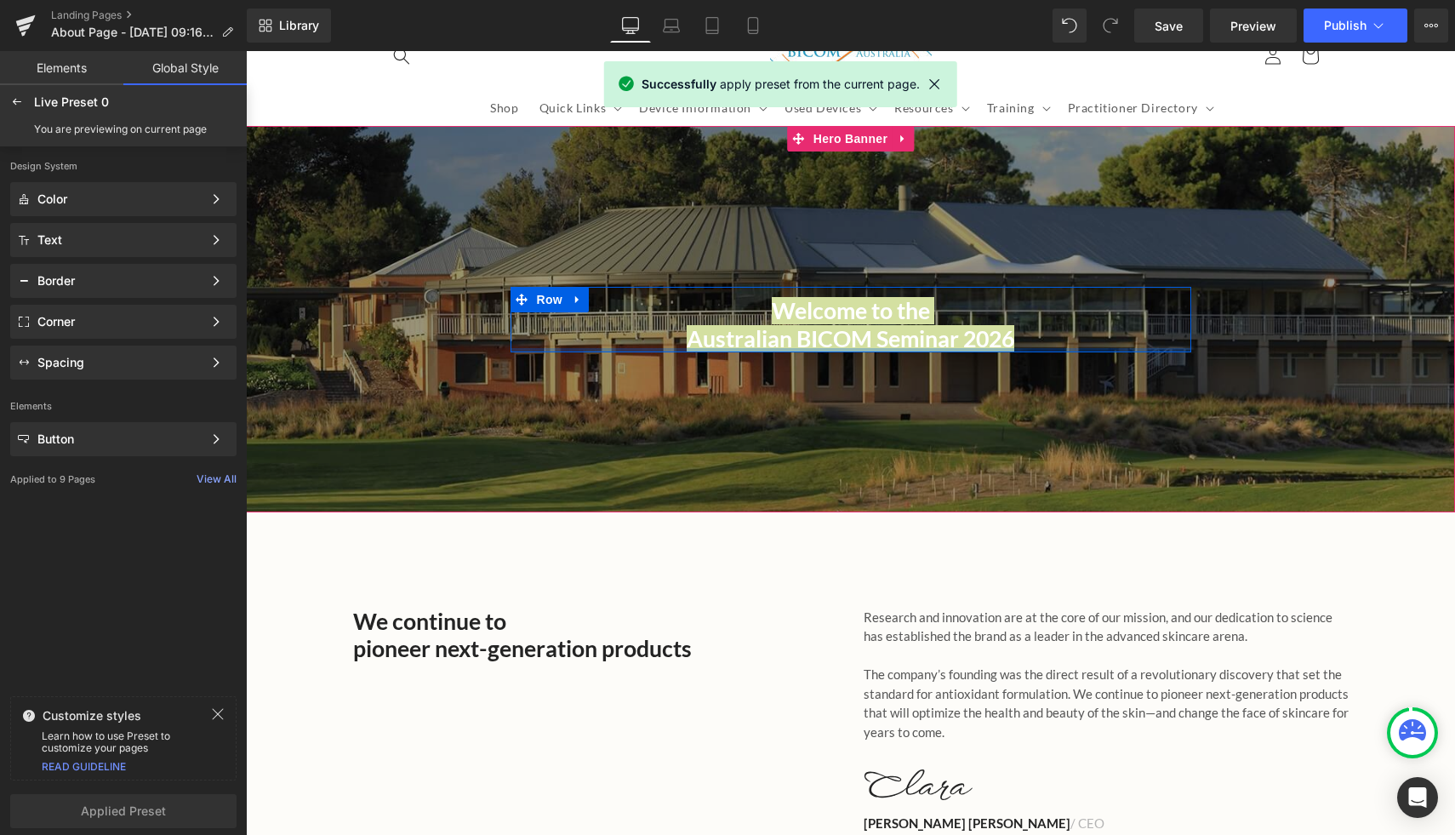
click at [916, 350] on div at bounding box center [851, 350] width 681 height 4
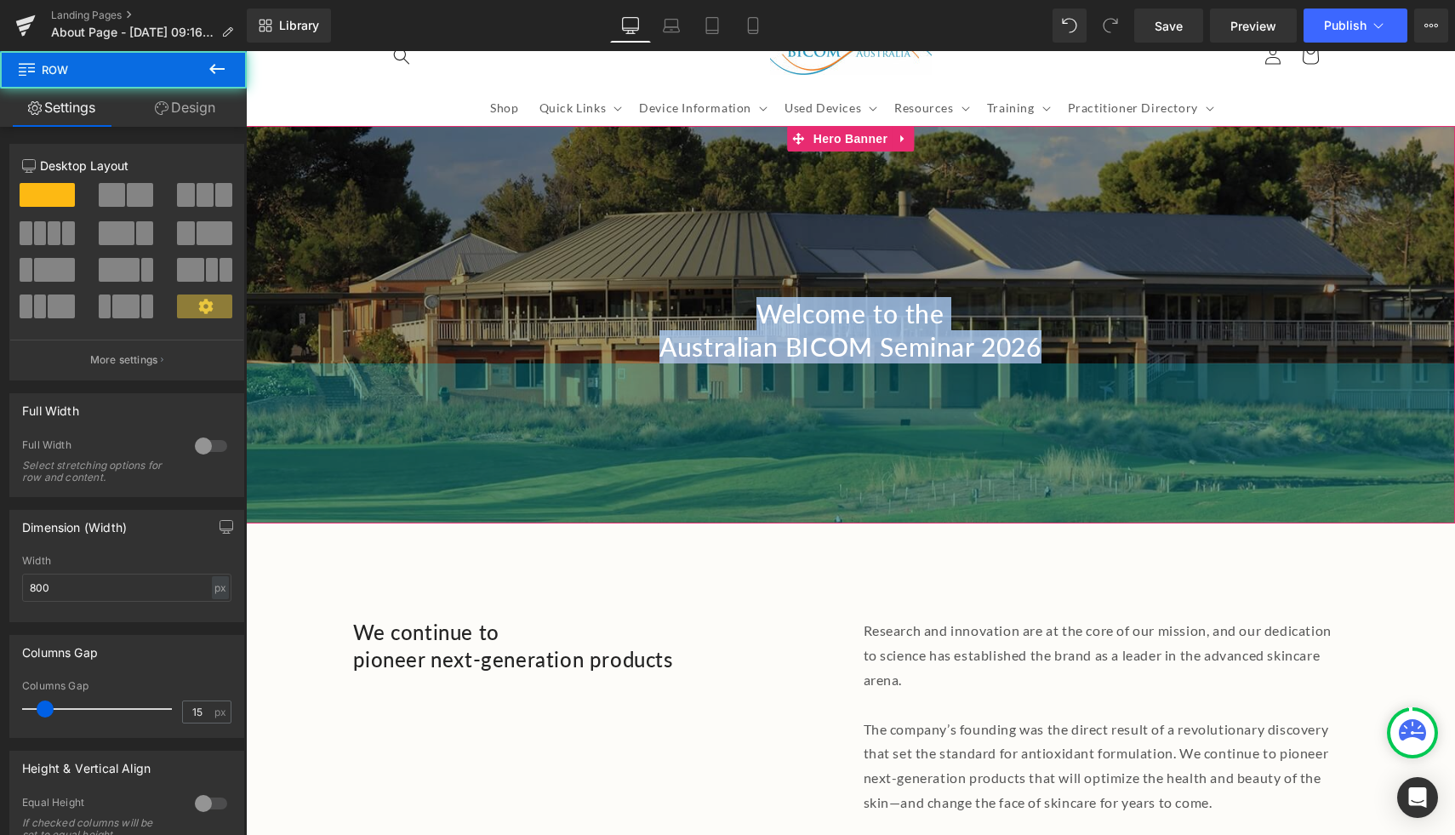
click at [1019, 342] on h1 "Australian BICOM Seminar 2026" at bounding box center [850, 346] width 655 height 33
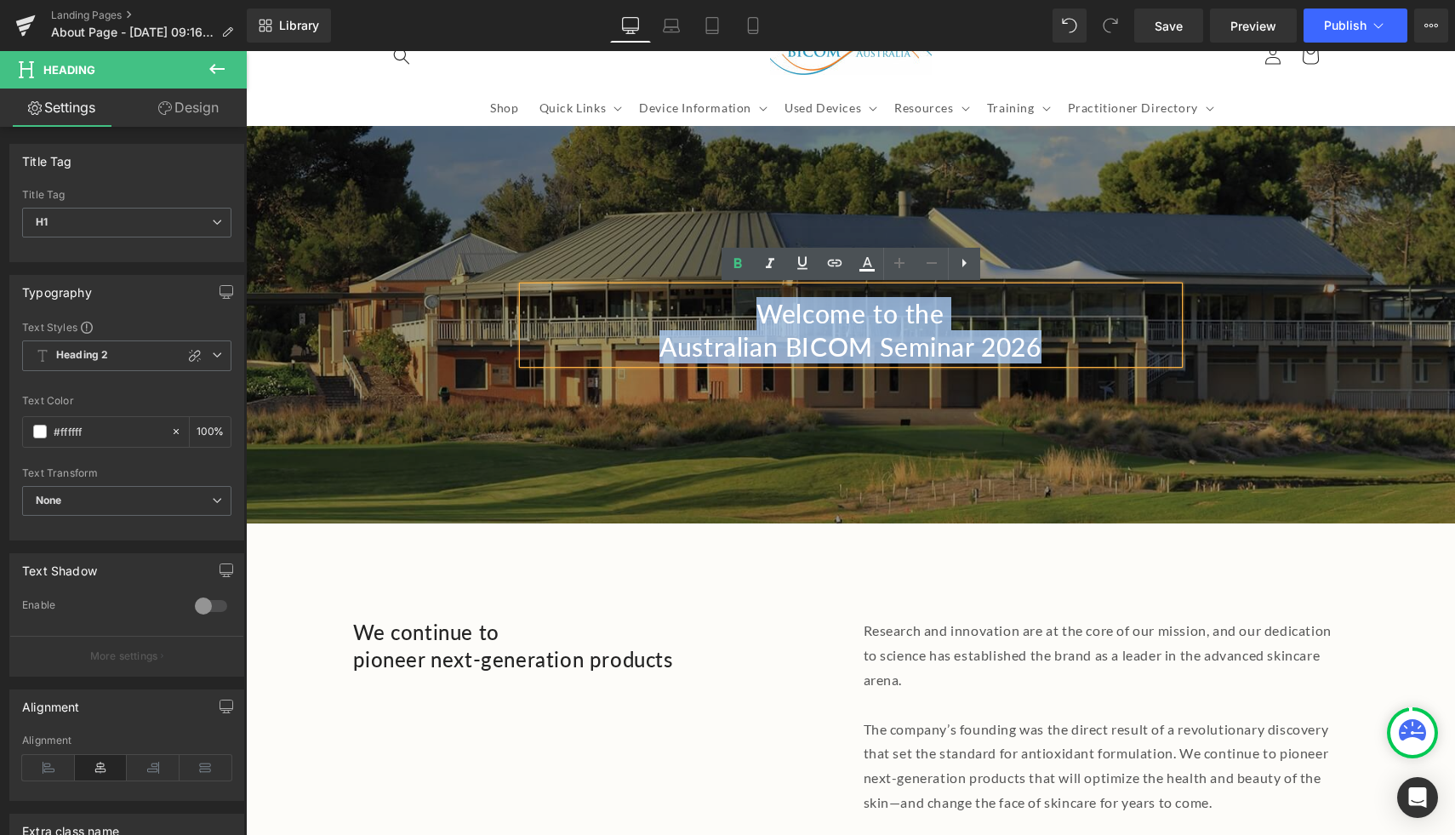
drag, startPoint x: 1042, startPoint y: 335, endPoint x: 669, endPoint y: 307, distance: 373.9
click at [667, 306] on div "Welcome to the Australian BICOM Seminar 2026" at bounding box center [850, 325] width 655 height 77
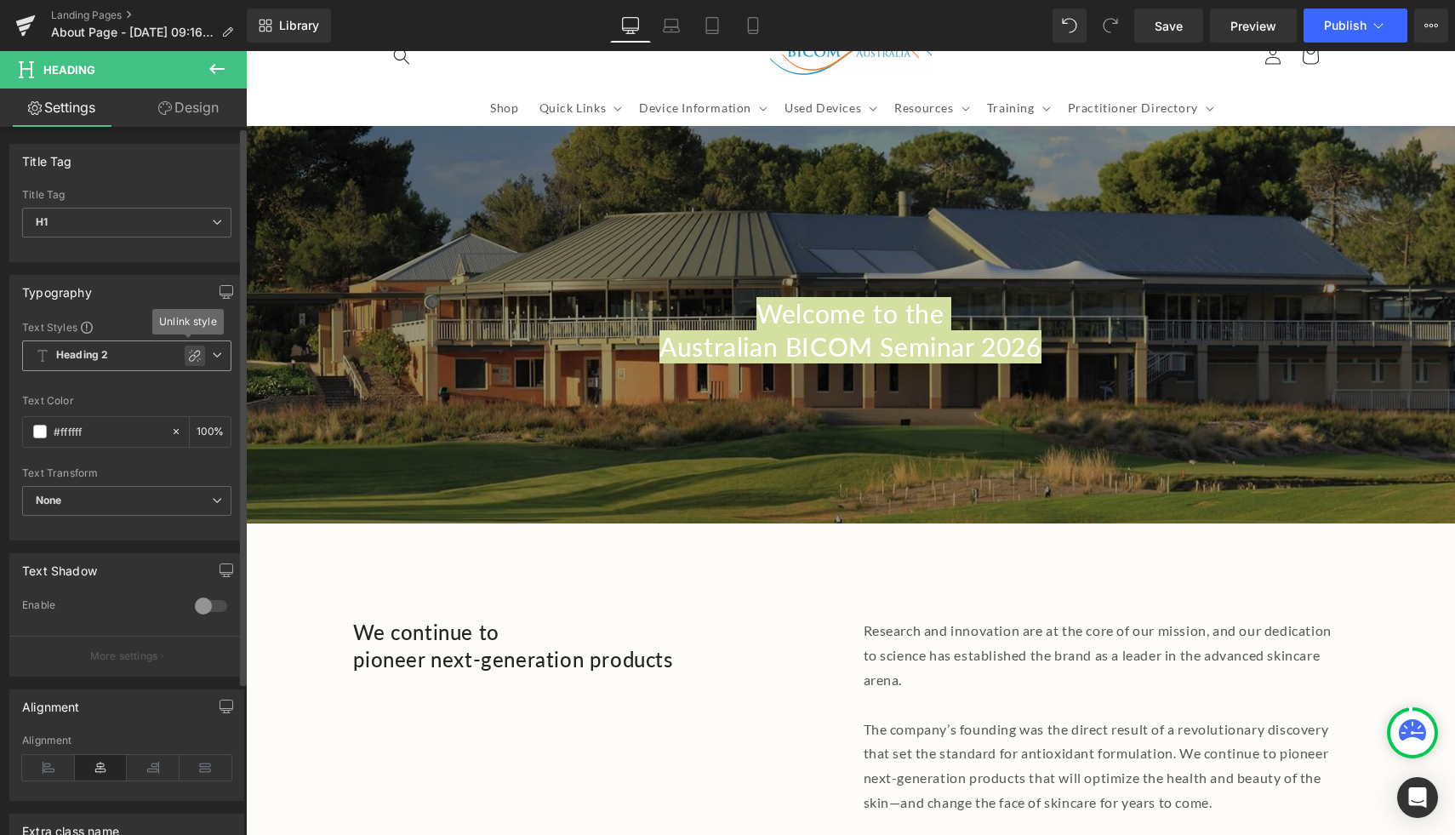
click at [192, 357] on icon at bounding box center [195, 356] width 14 height 14
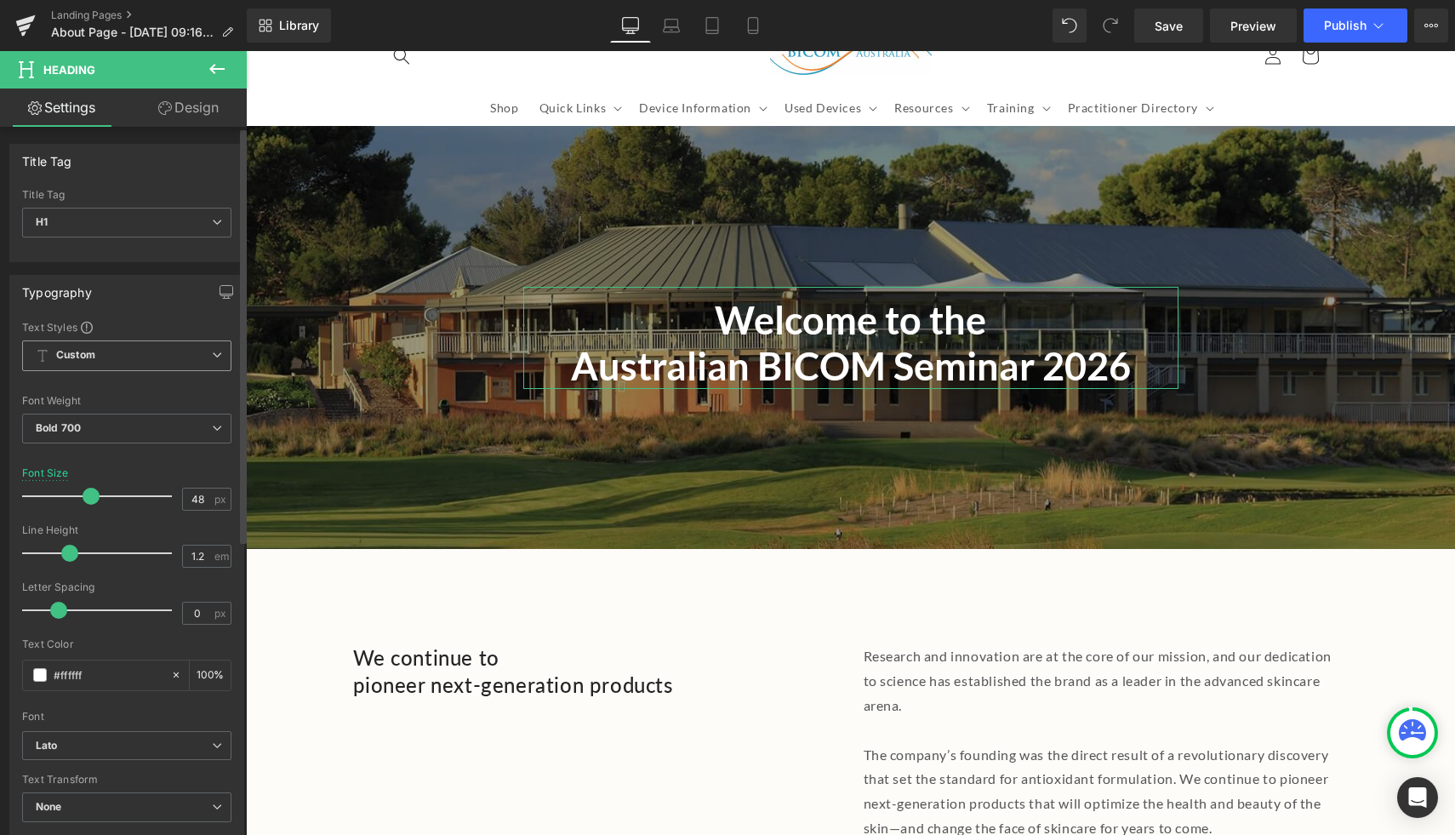
type input "49"
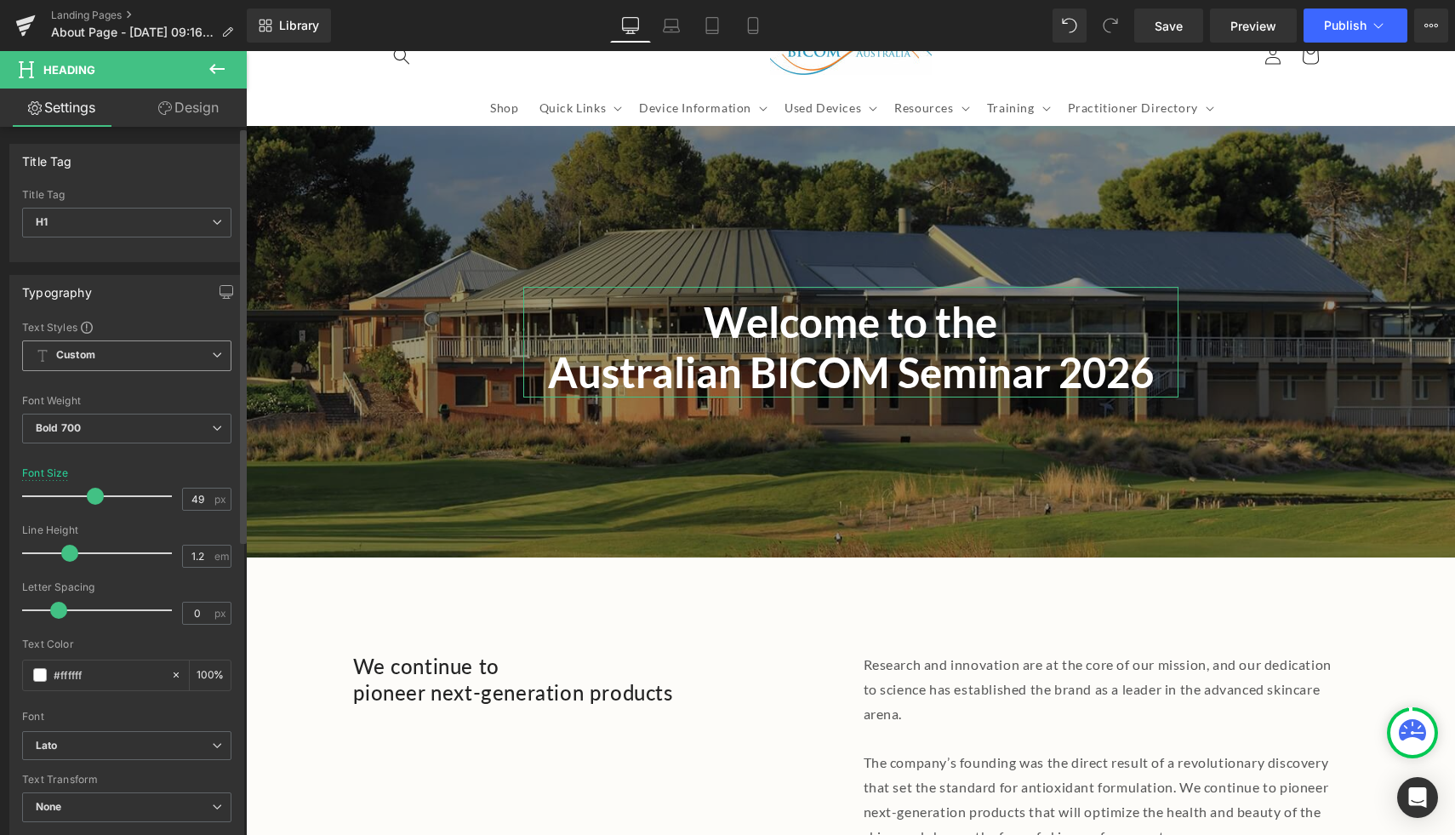
drag, startPoint x: 58, startPoint y: 500, endPoint x: 89, endPoint y: 499, distance: 30.7
click at [89, 500] on span at bounding box center [95, 496] width 17 height 17
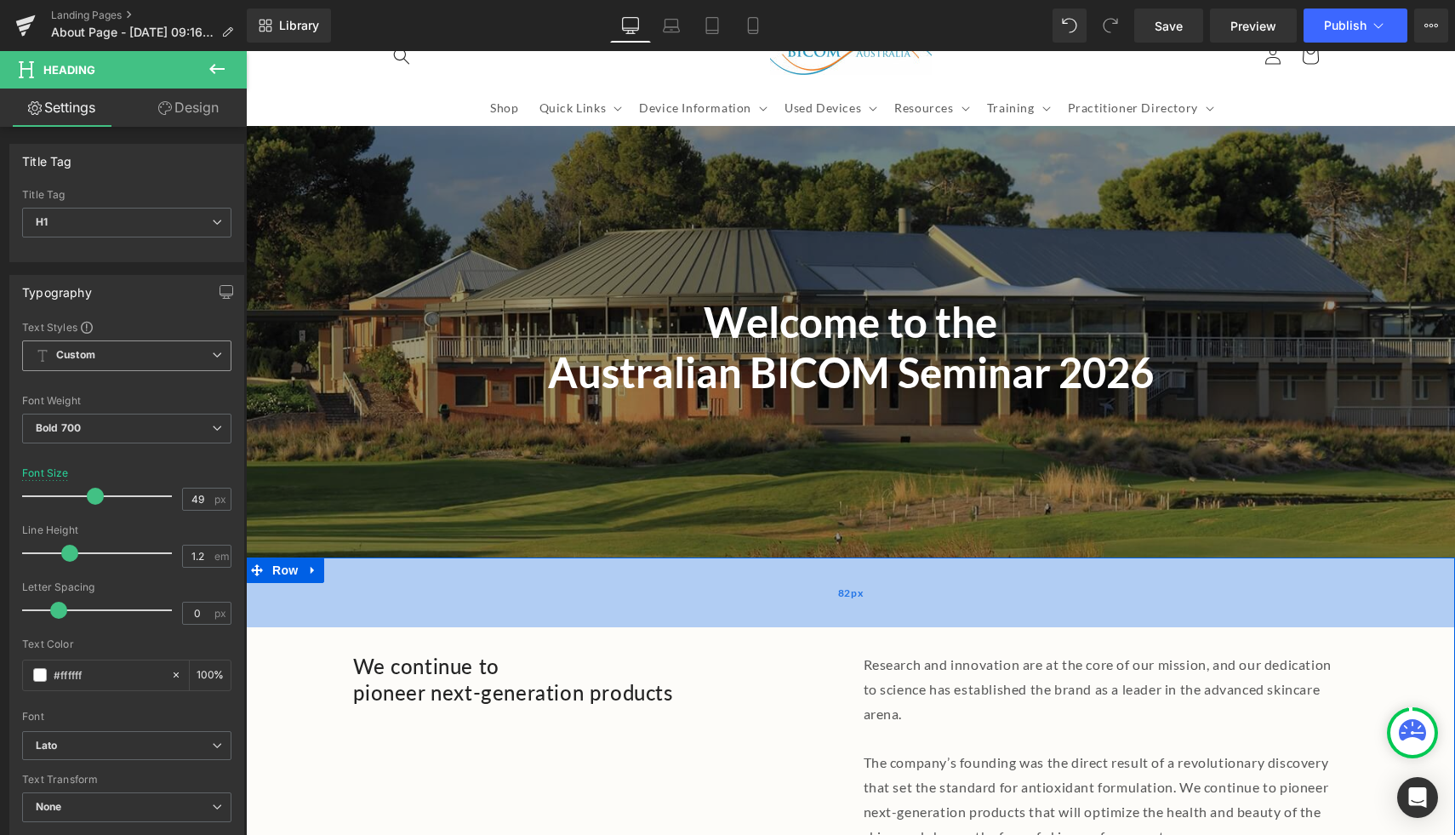
click at [304, 609] on div "82px" at bounding box center [851, 593] width 1210 height 70
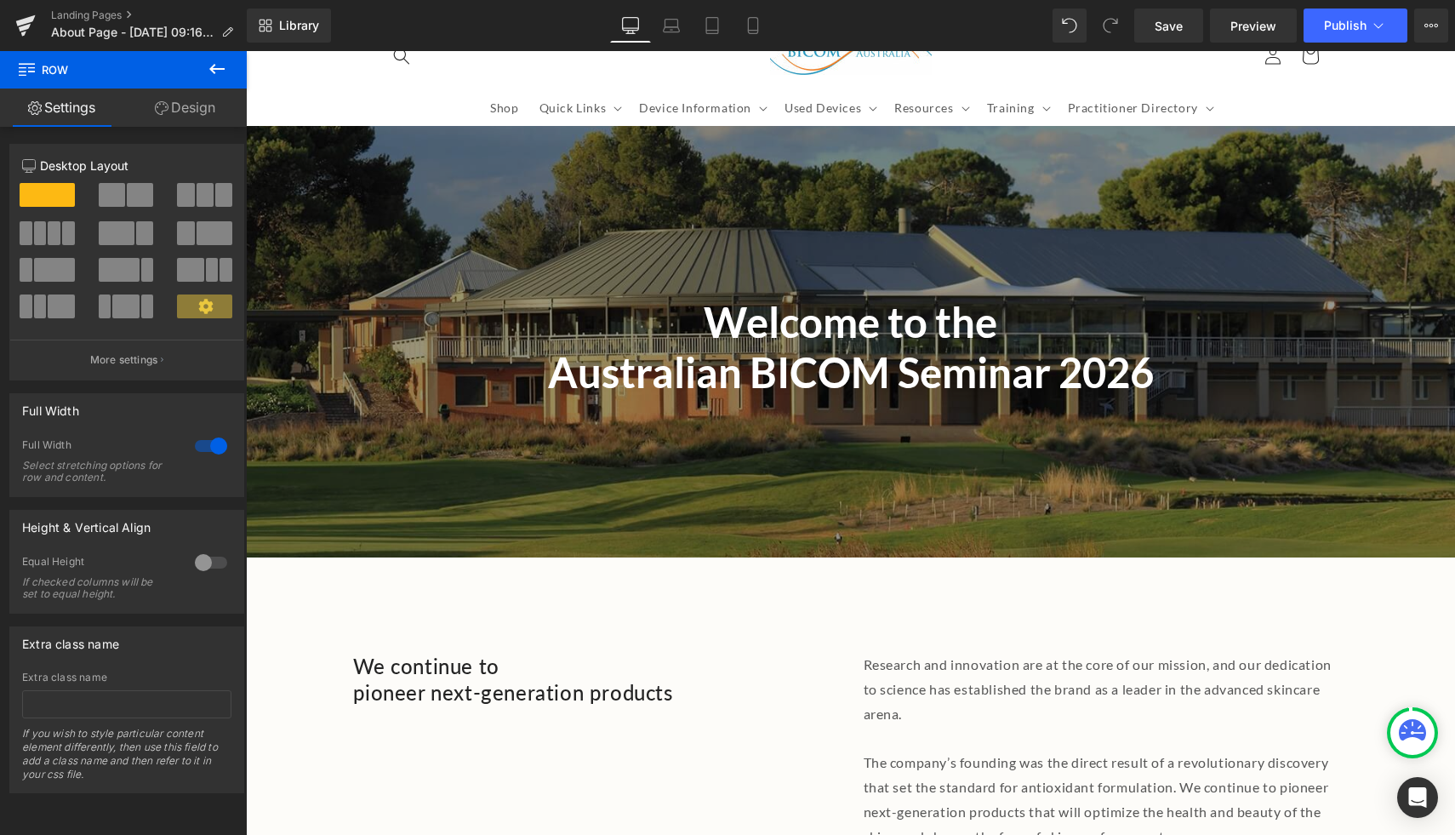
click at [218, 71] on icon at bounding box center [217, 69] width 20 height 20
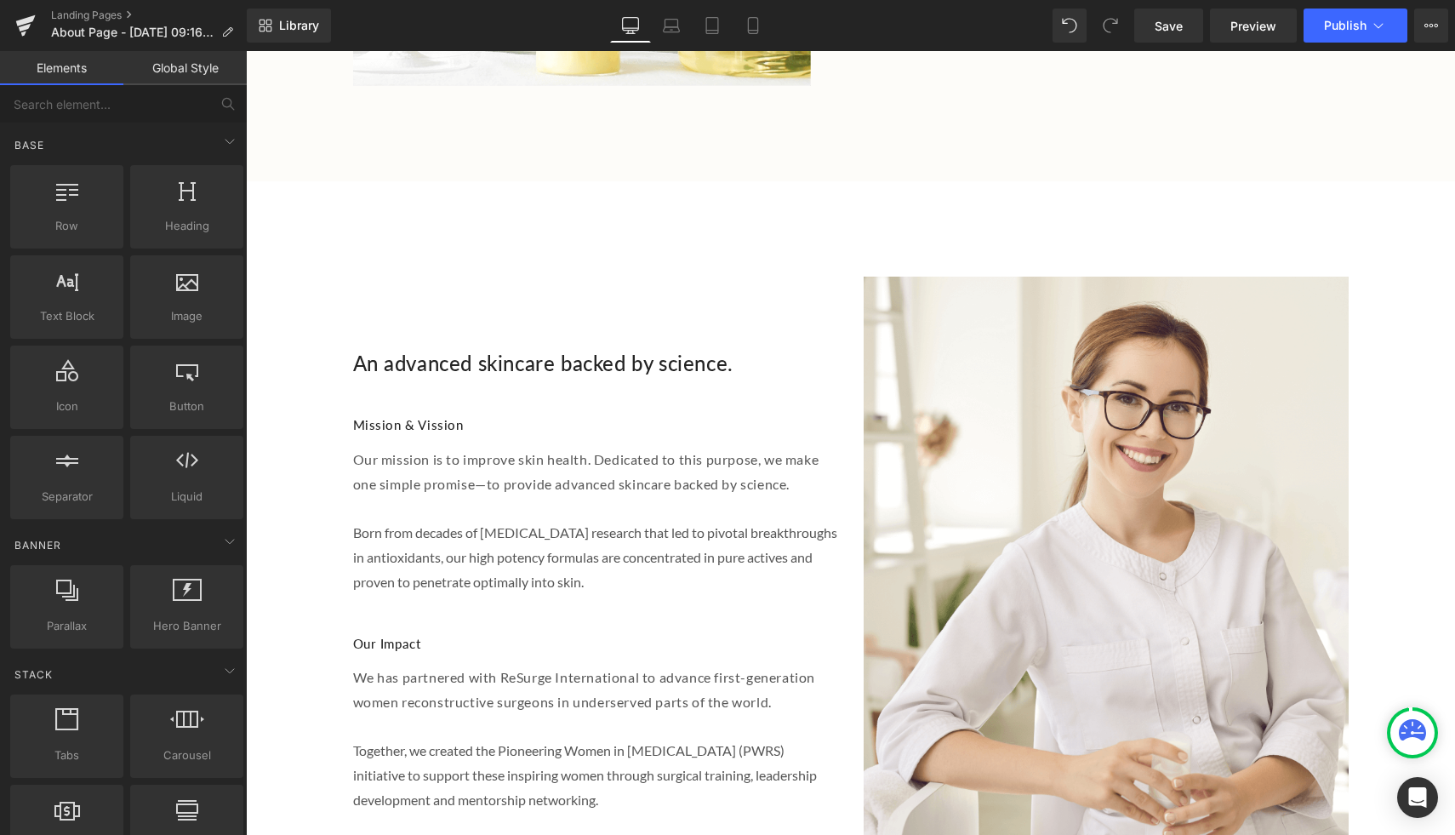
scroll to position [2265, 0]
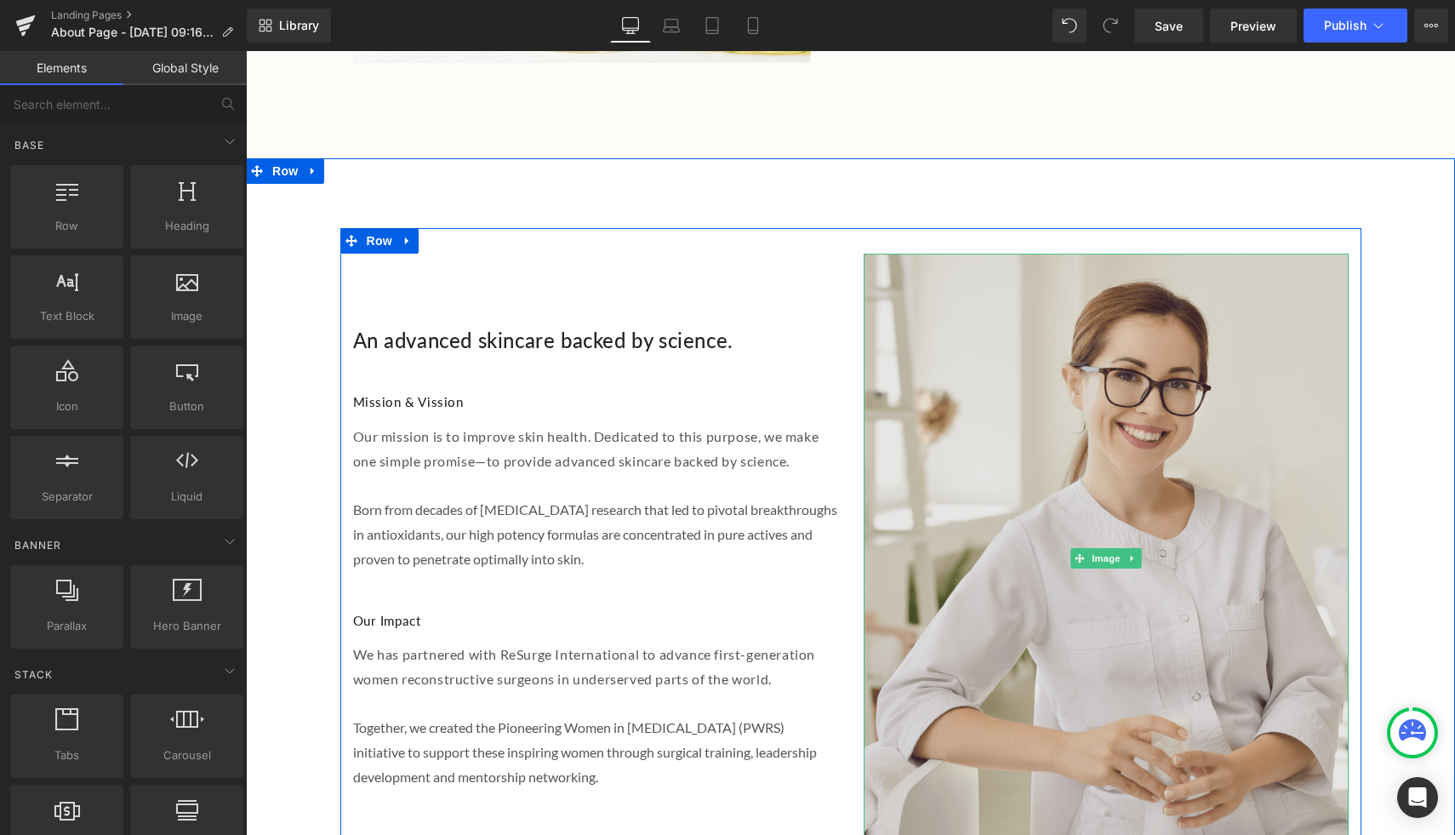
click at [1215, 429] on img at bounding box center [1106, 558] width 485 height 609
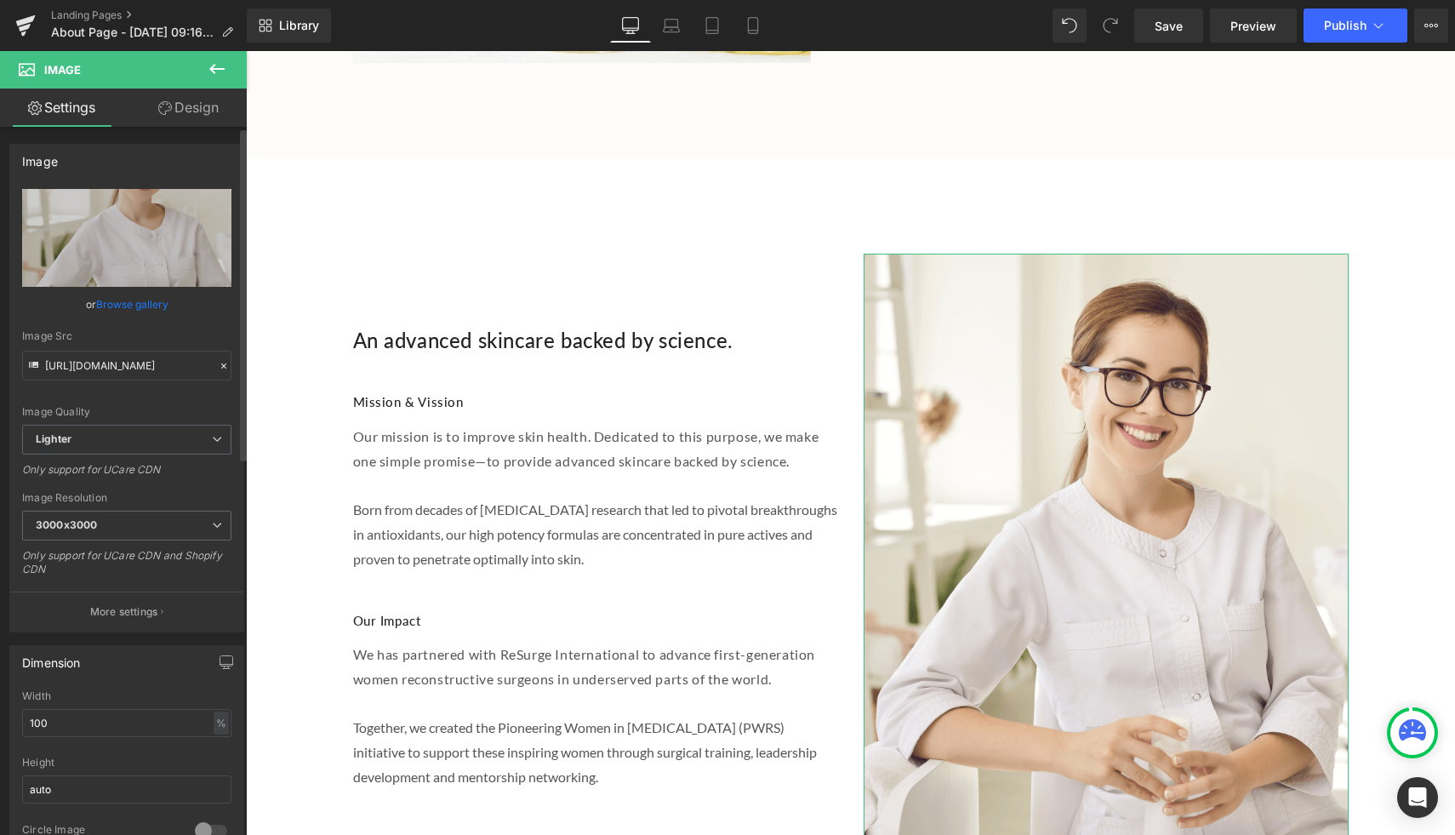
click at [98, 304] on link "Browse gallery" at bounding box center [132, 304] width 72 height 30
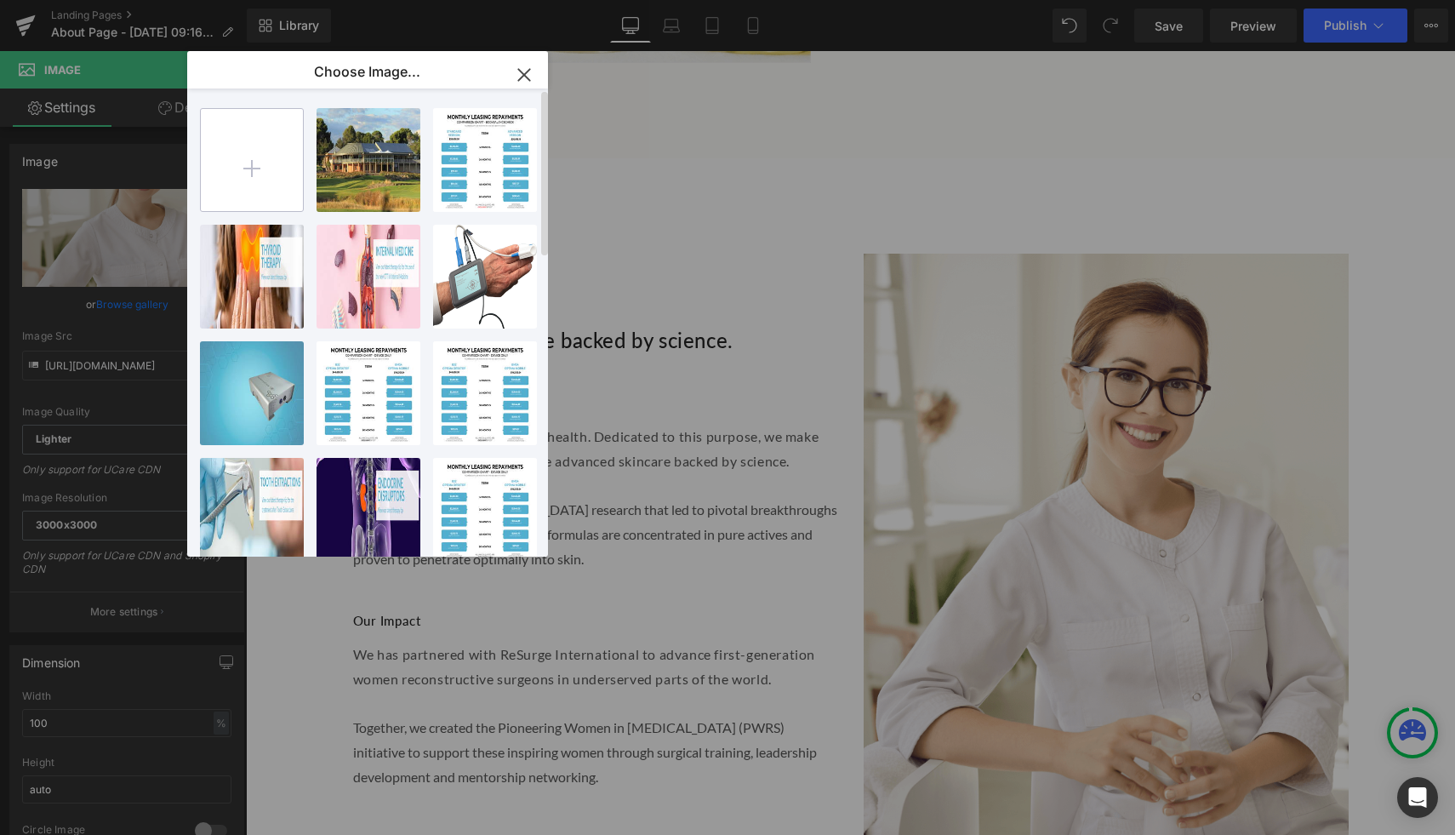
click at [255, 177] on input "file" at bounding box center [252, 160] width 102 height 102
type input "C:\fakepath\[PERSON_NAME].webp"
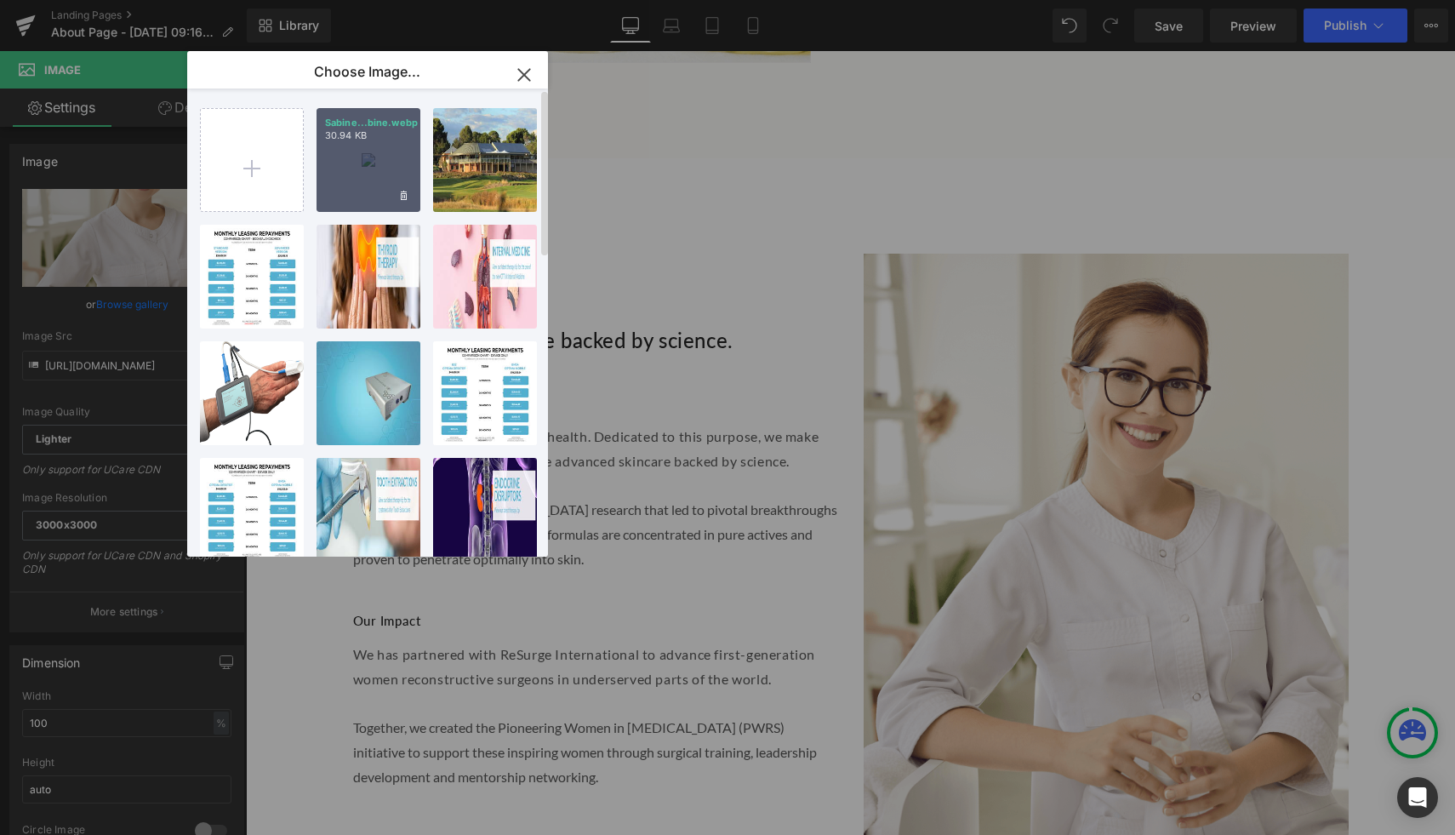
click at [355, 176] on div "Sabine...bine.webp 30.94 KB" at bounding box center [369, 160] width 104 height 104
type input "[URL][DOMAIN_NAME]"
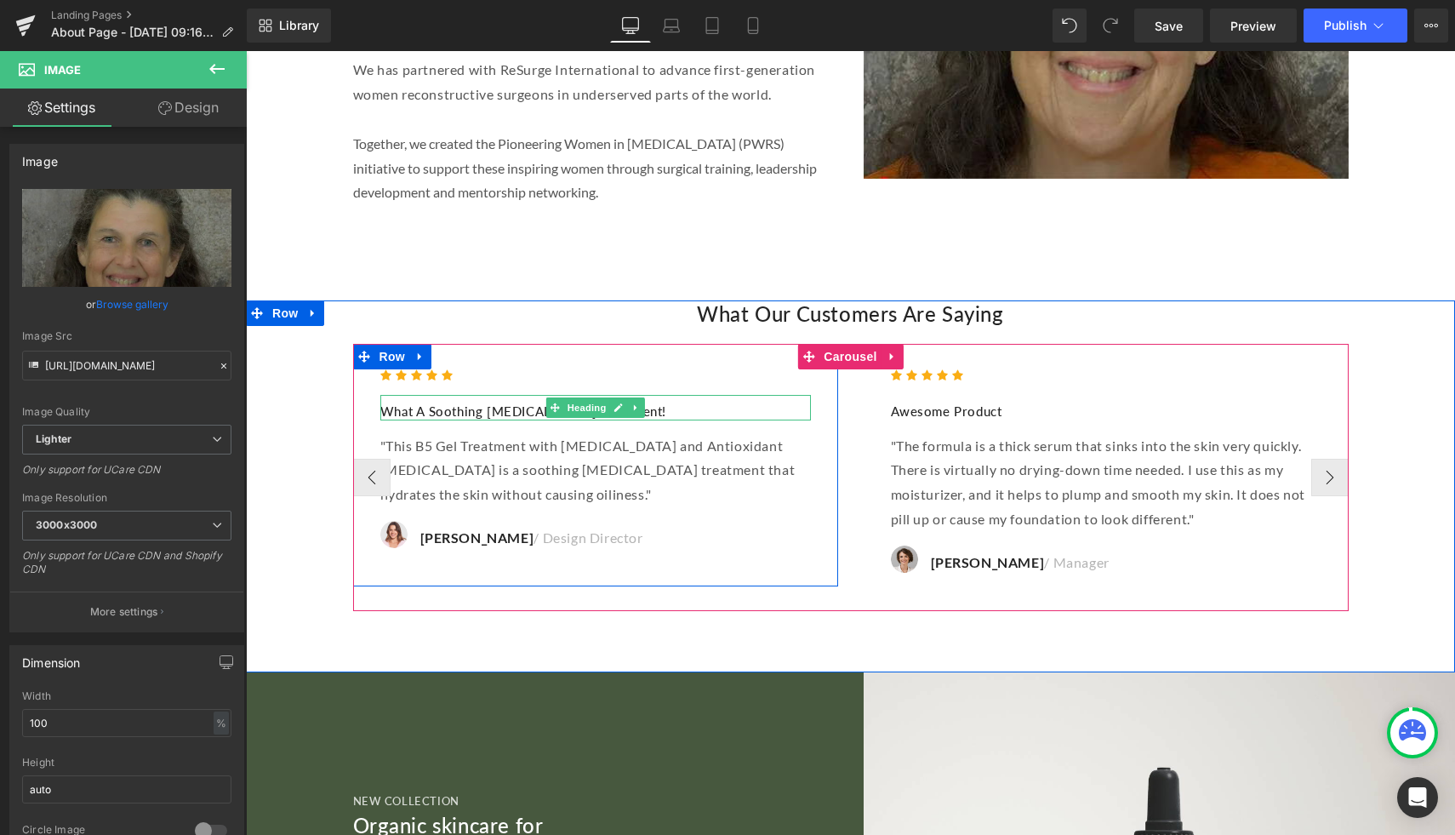
scroll to position [2735, 0]
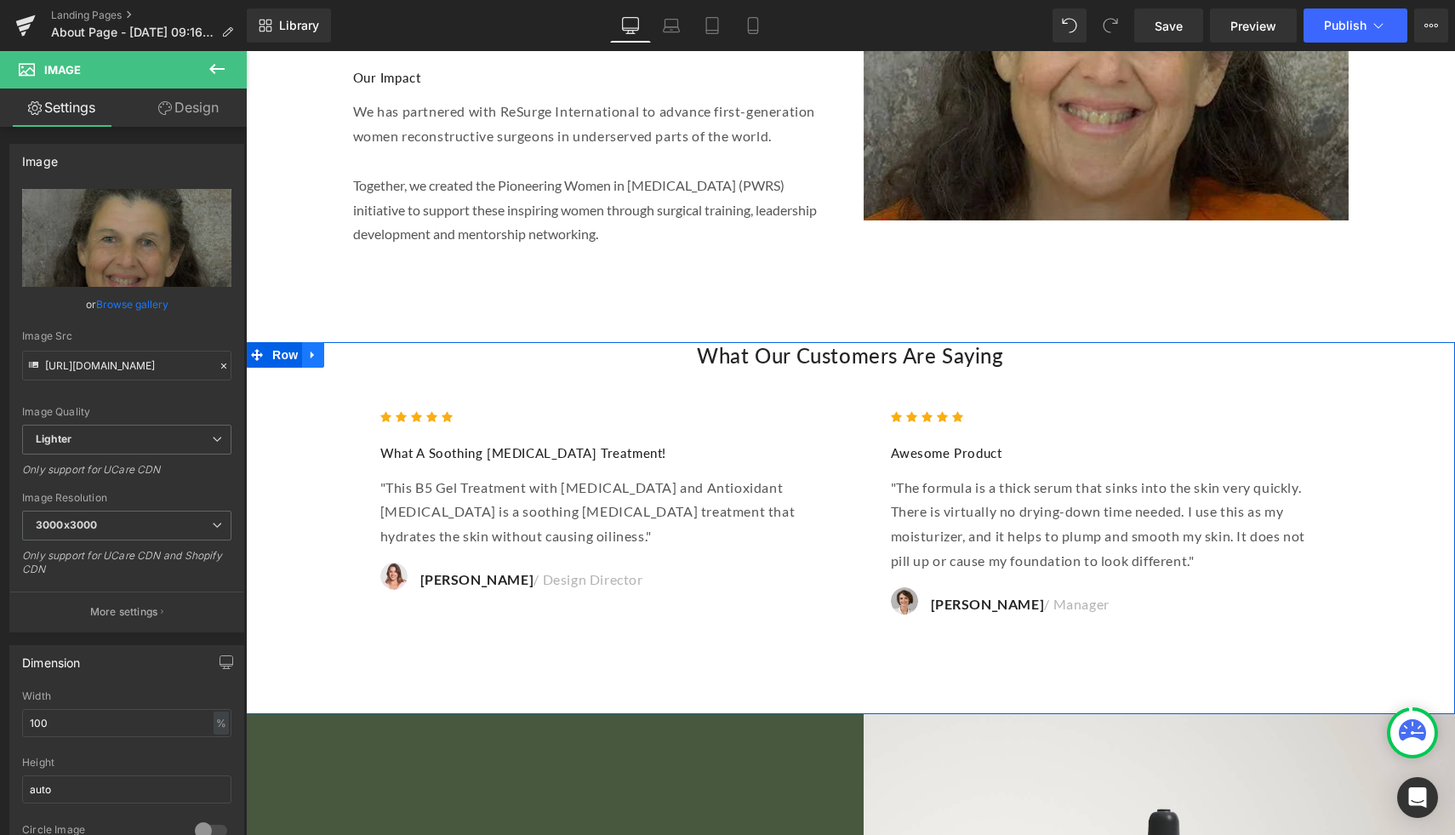
click at [313, 349] on icon at bounding box center [313, 355] width 12 height 13
click at [356, 349] on icon at bounding box center [358, 355] width 12 height 12
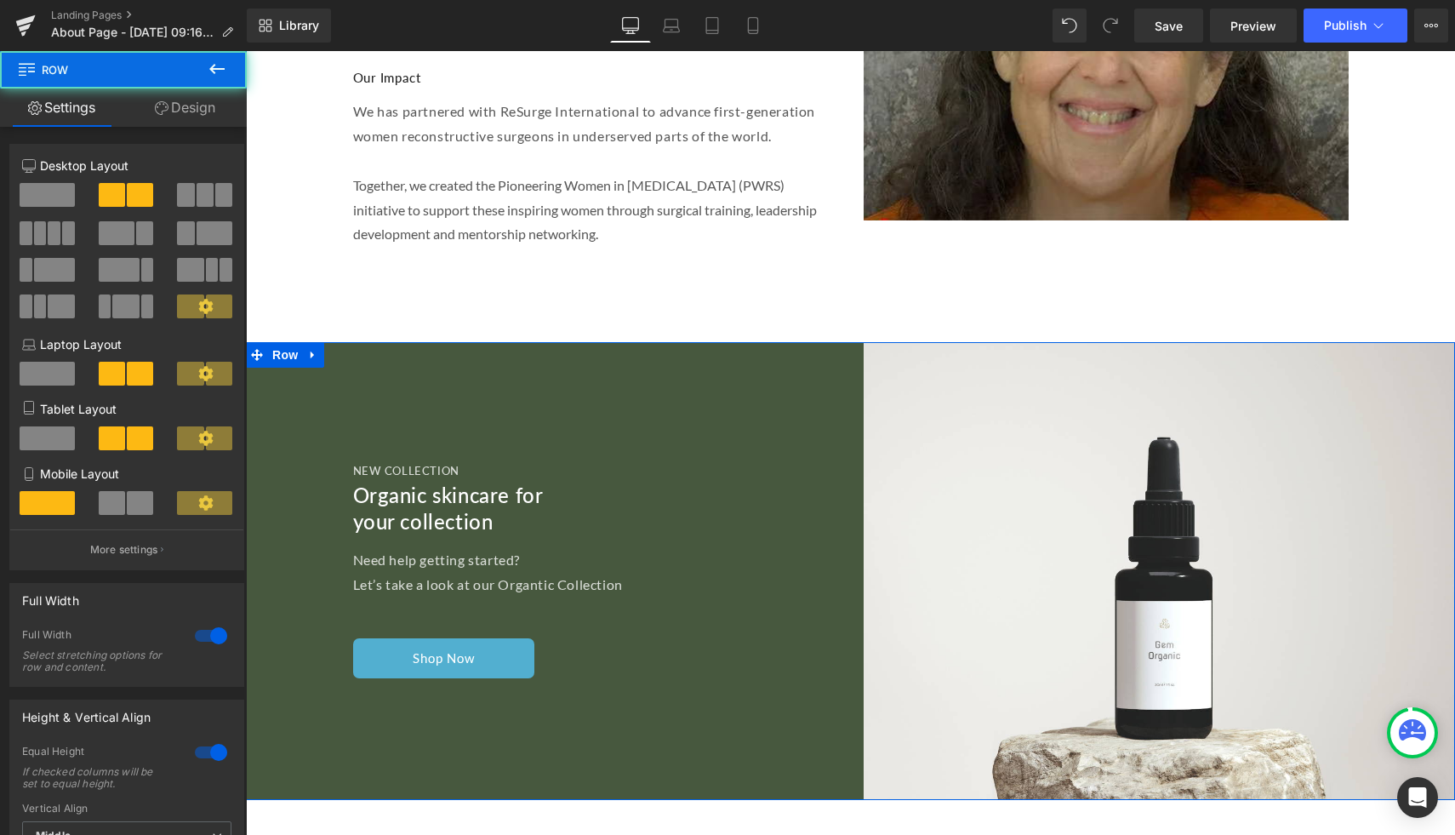
click at [306, 342] on div "New Collection Heading Organic skincare for your collection Heading Need help g…" at bounding box center [548, 571] width 605 height 458
click at [311, 342] on div "New Collection Heading Organic skincare for your collection Heading Need help g…" at bounding box center [548, 571] width 605 height 458
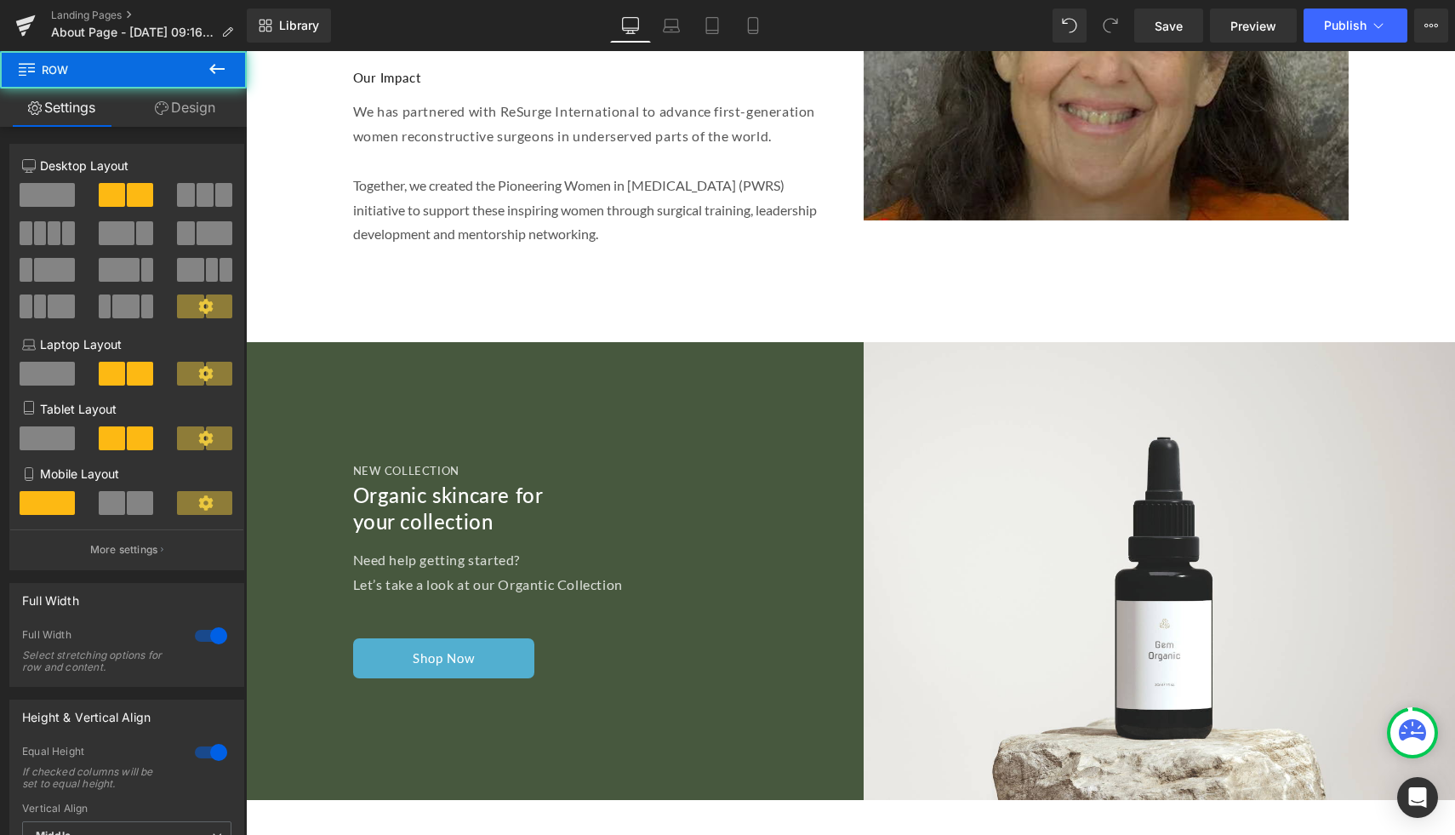
click at [281, 345] on span "Row" at bounding box center [285, 355] width 27 height 20
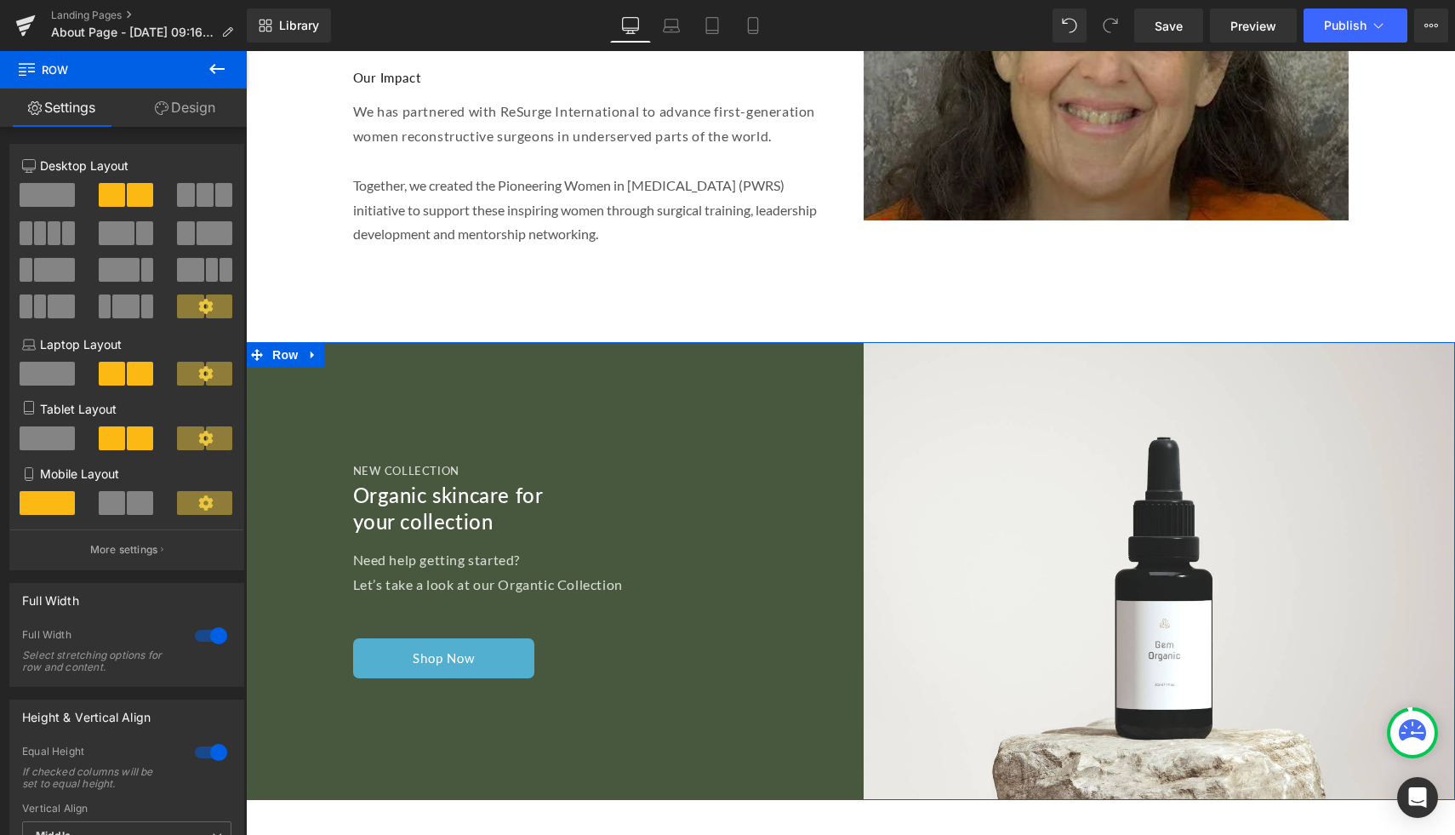
click at [192, 106] on link "Design" at bounding box center [184, 108] width 123 height 38
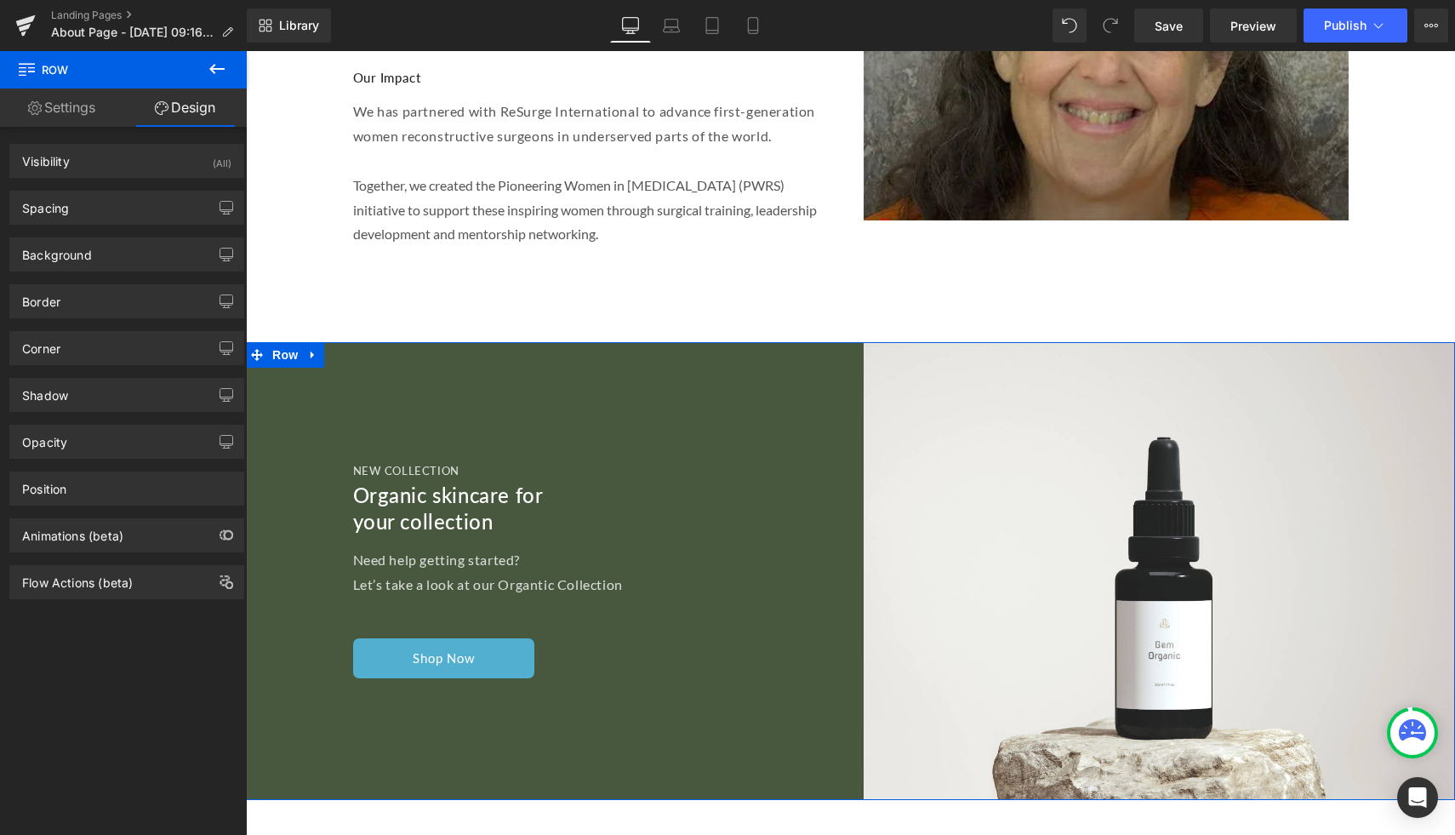
click at [75, 107] on link "Settings" at bounding box center [61, 108] width 123 height 38
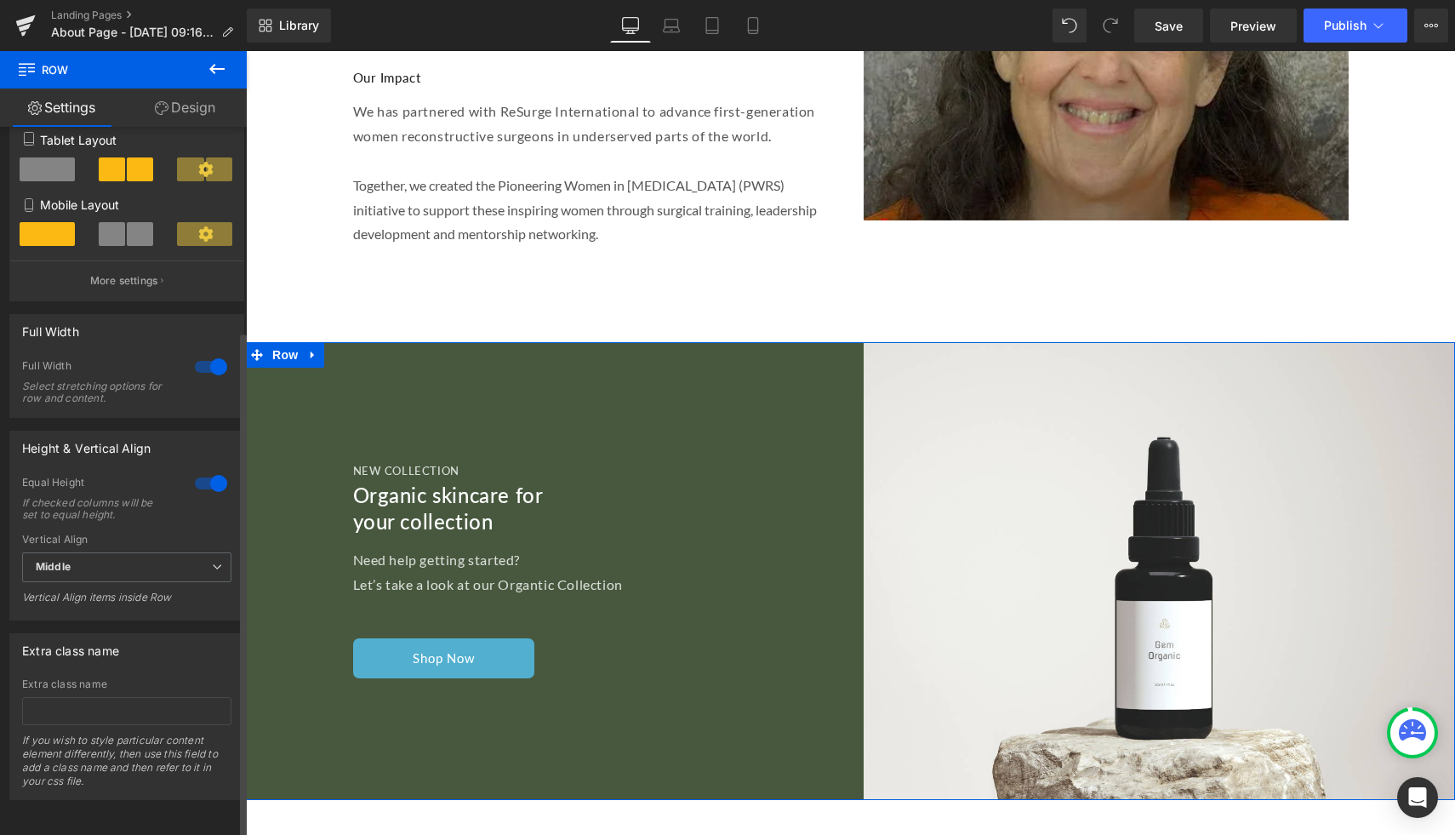
scroll to position [0, 0]
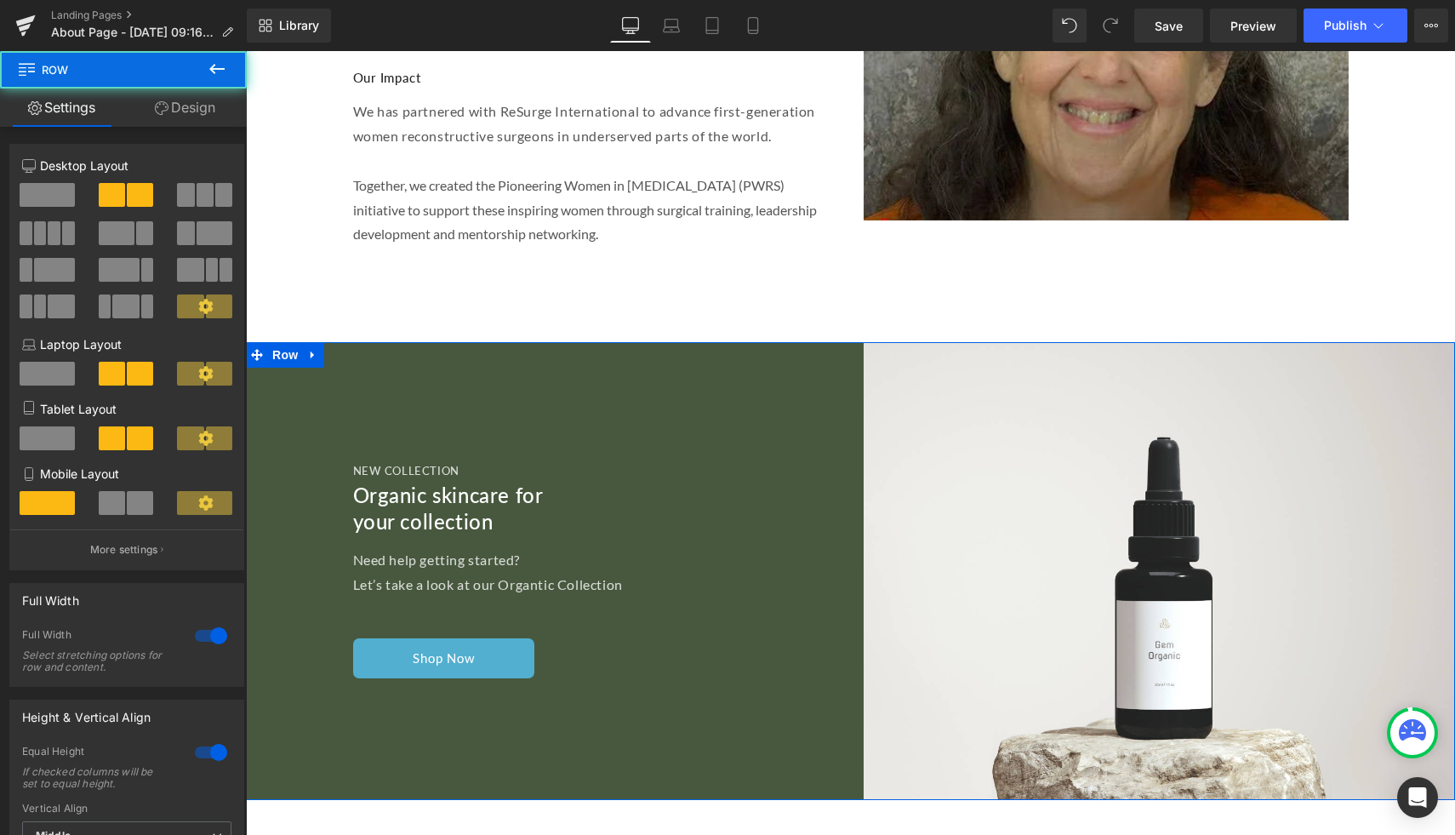
click at [331, 342] on div "New Collection Heading Organic skincare for your collection Heading Need help g…" at bounding box center [548, 571] width 605 height 458
click at [393, 482] on h2 "Organic skincare for" at bounding box center [595, 495] width 485 height 26
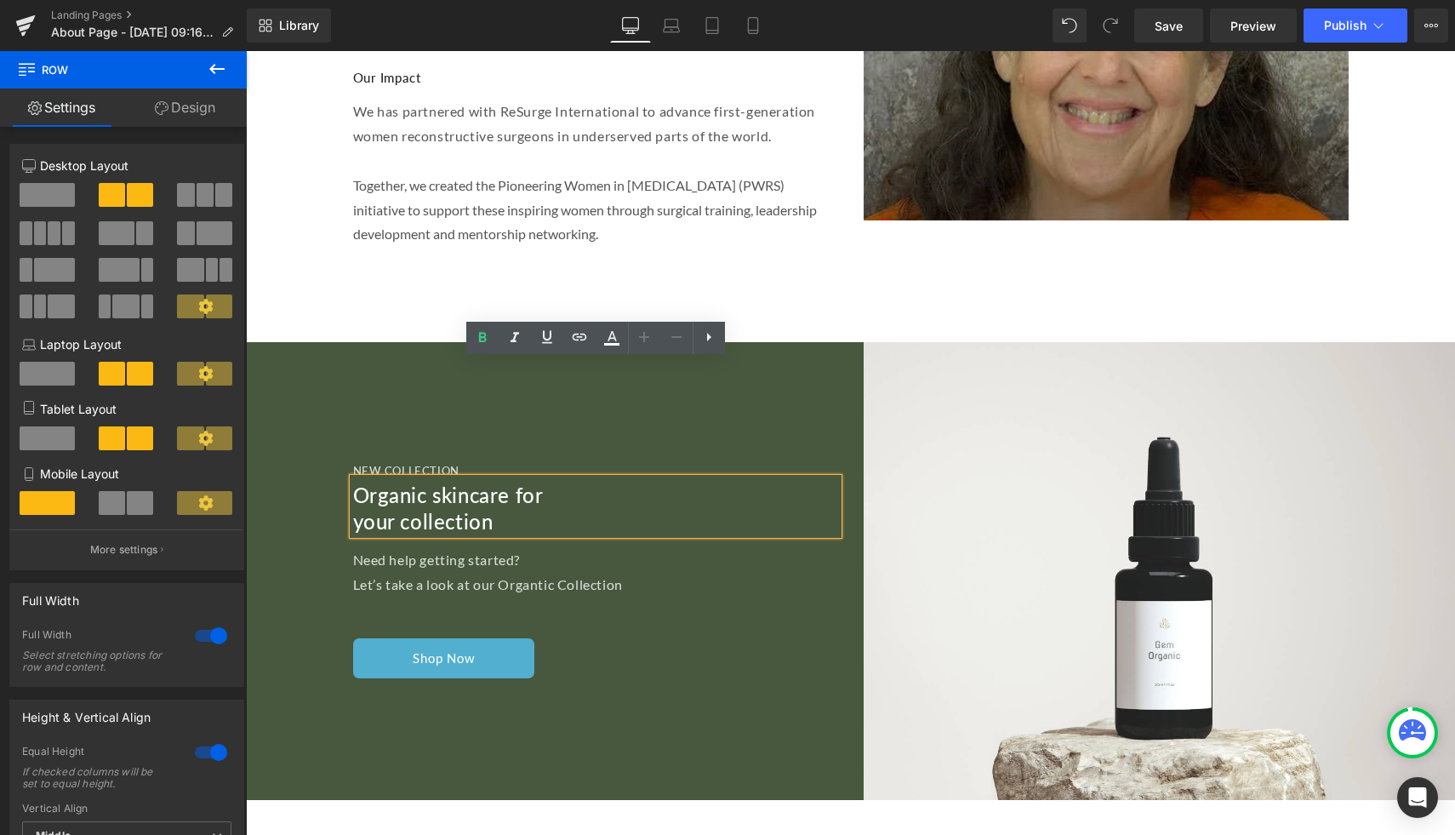
click at [428, 342] on div "New Collection Heading Organic skincare for your collection Heading Need help g…" at bounding box center [548, 571] width 605 height 458
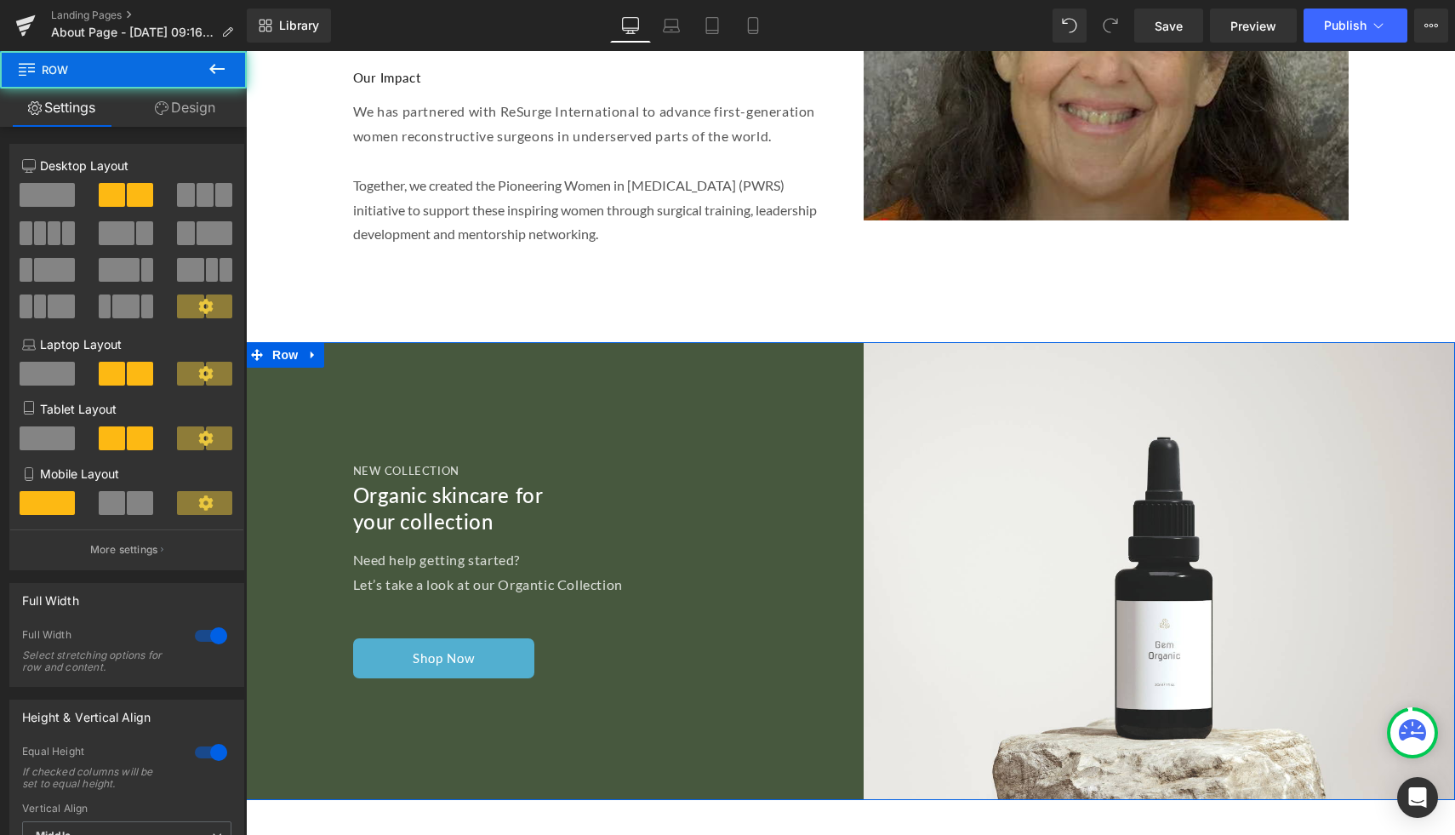
click at [421, 342] on div "New Collection Heading Organic skincare for your collection Heading Need help g…" at bounding box center [548, 571] width 605 height 458
click at [117, 198] on span at bounding box center [112, 195] width 26 height 24
click at [200, 313] on icon at bounding box center [205, 306] width 14 height 14
click at [199, 309] on icon at bounding box center [205, 306] width 15 height 15
click at [317, 342] on link at bounding box center [313, 355] width 22 height 26
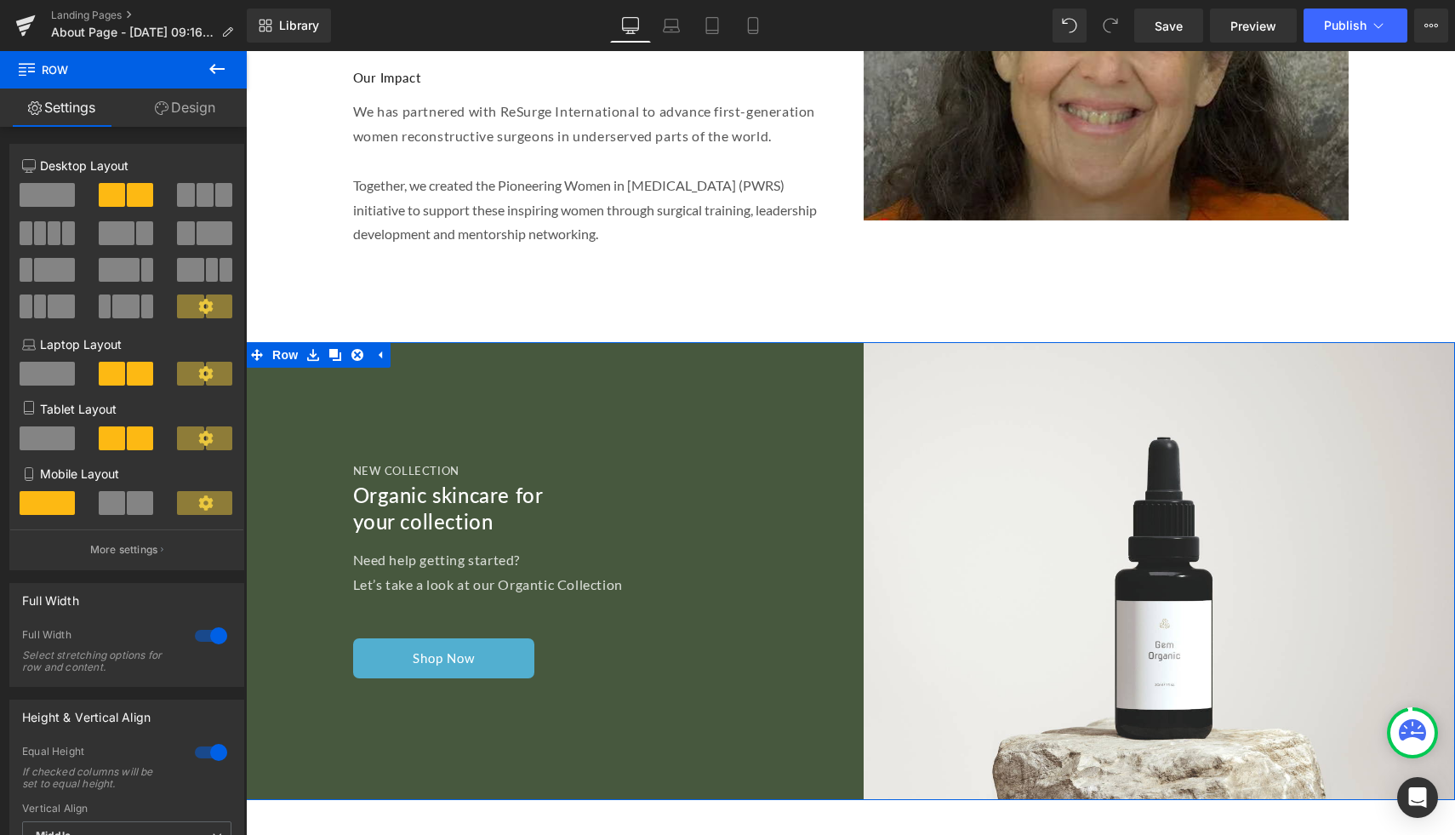
click at [304, 385] on div "New Collection Heading Organic skincare for your collection Heading Need help g…" at bounding box center [548, 571] width 605 height 458
click at [181, 104] on link "Design" at bounding box center [184, 108] width 123 height 38
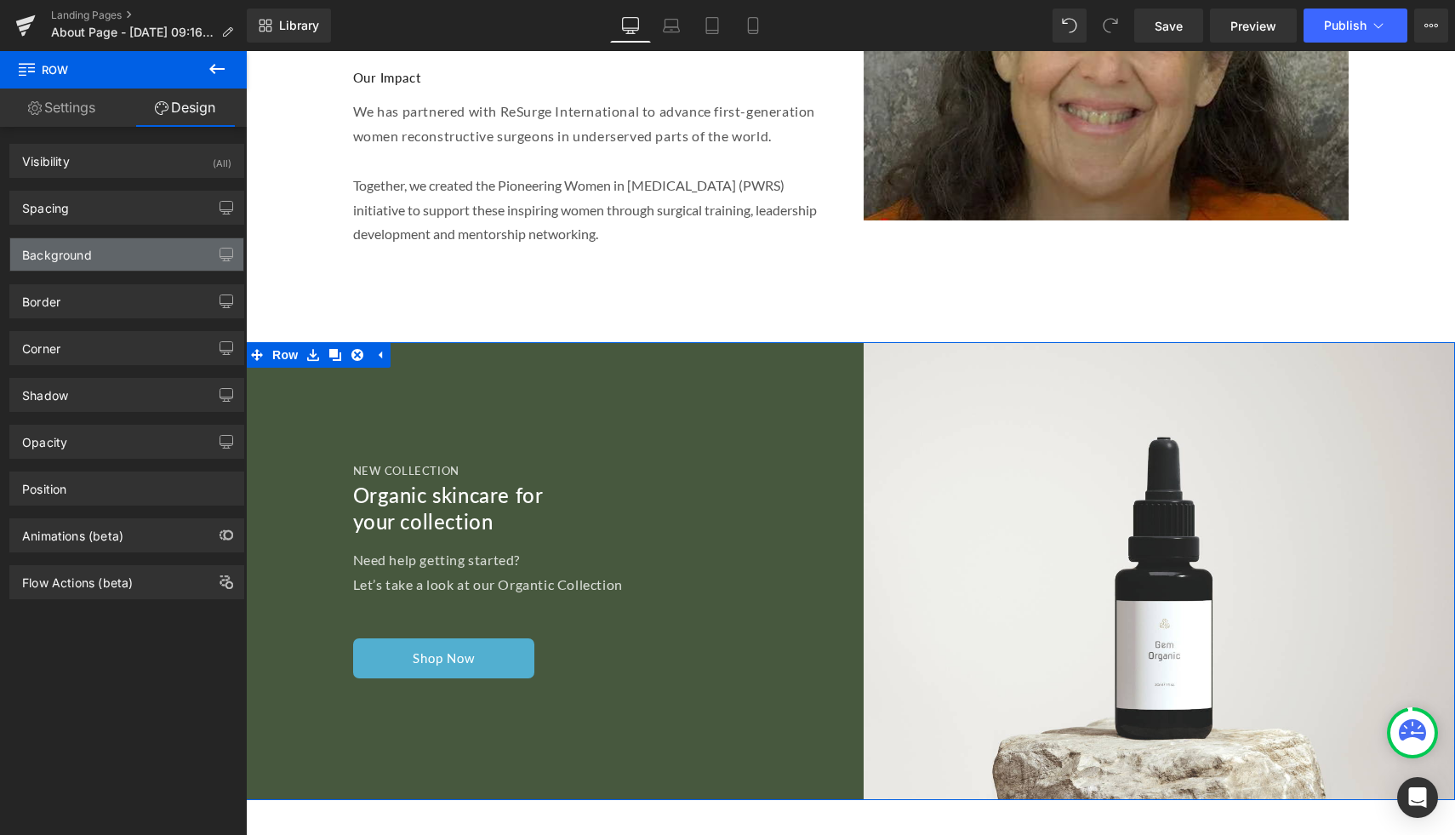
click at [121, 245] on div "Background" at bounding box center [126, 254] width 233 height 32
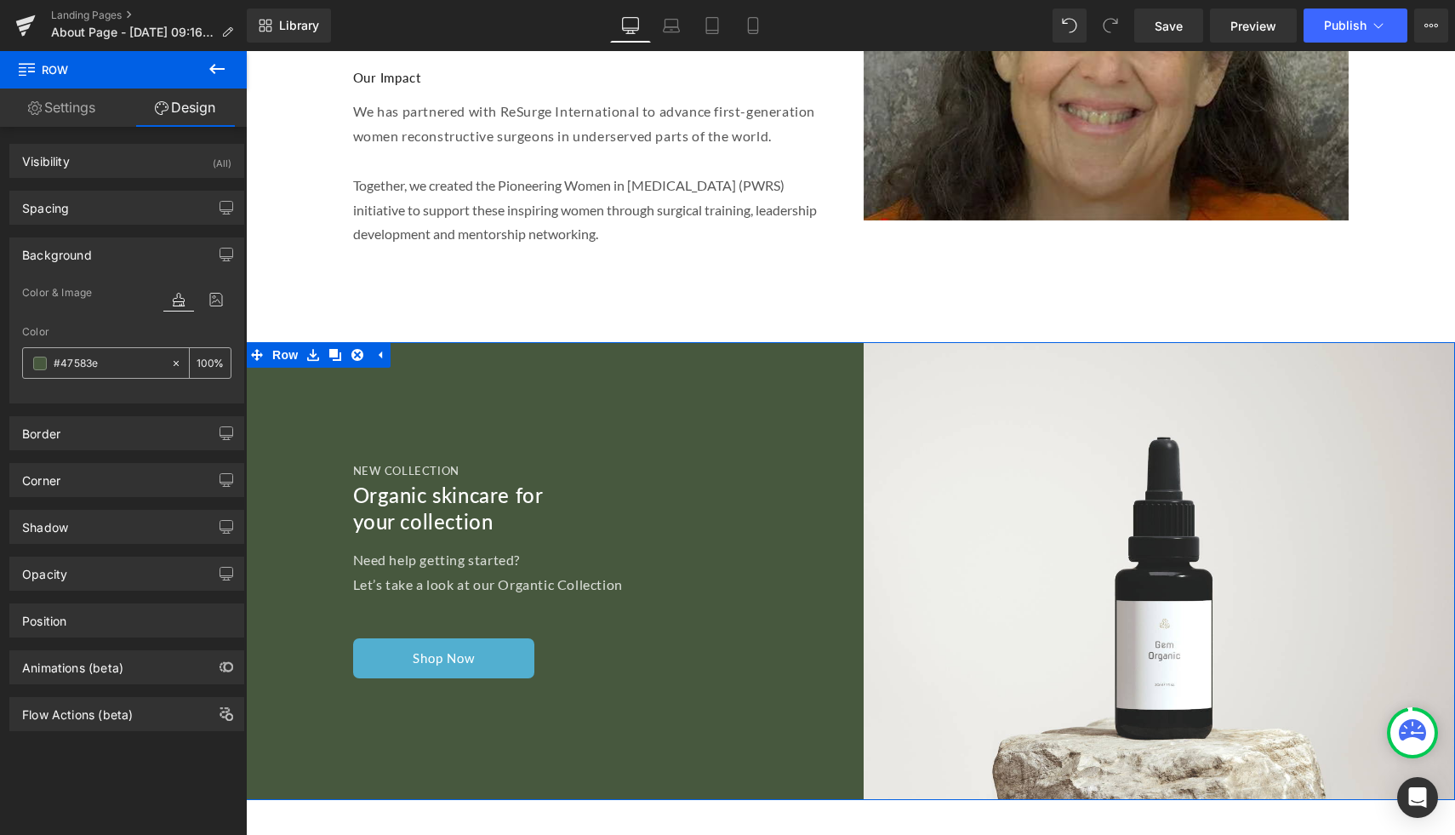
click at [106, 358] on input "#47583e" at bounding box center [108, 363] width 109 height 19
type input "#47583"
type input "0"
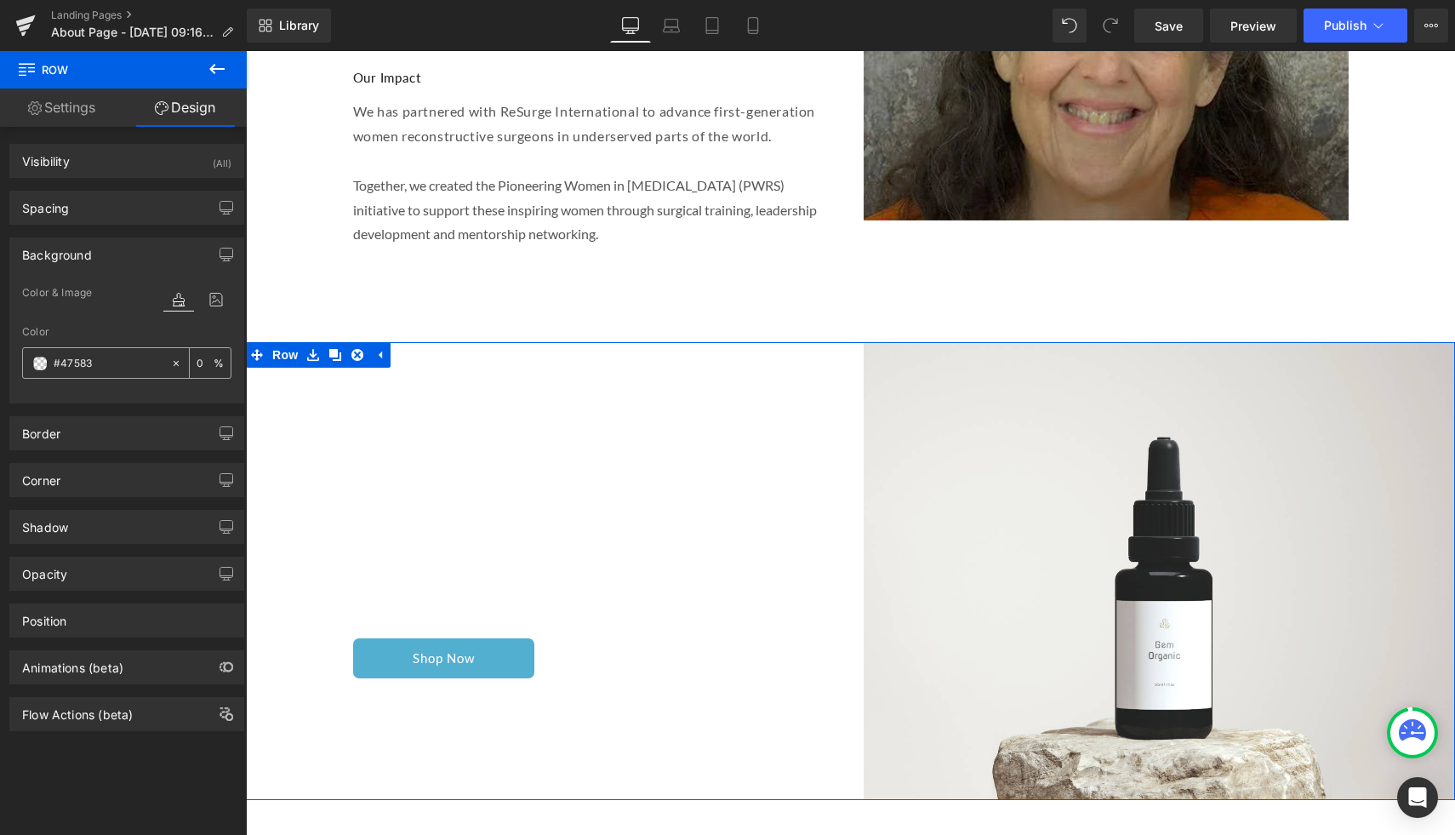
type input "#4758"
type input "53"
type input "#475"
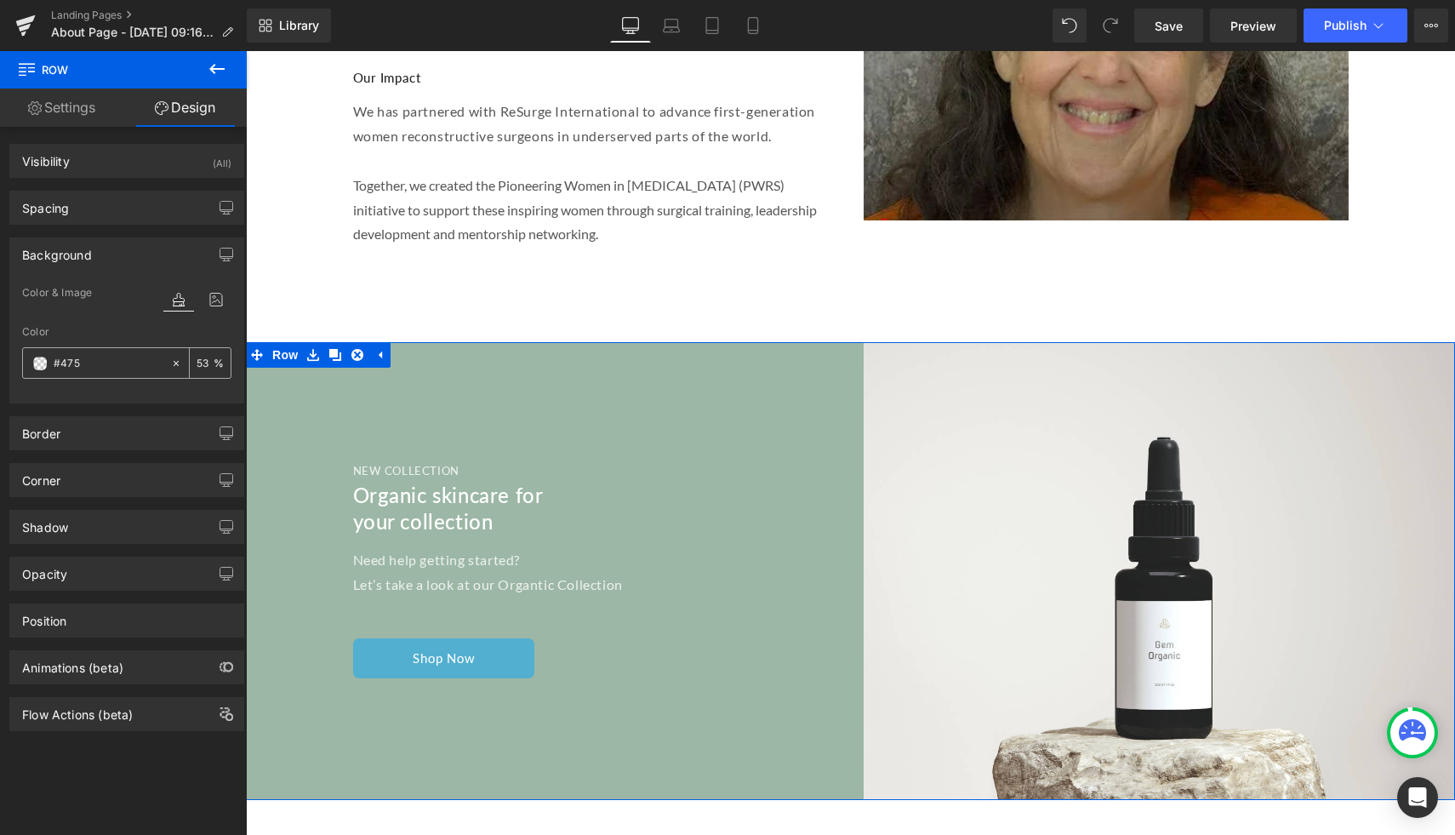
type input "100"
type input "#47"
type input "0"
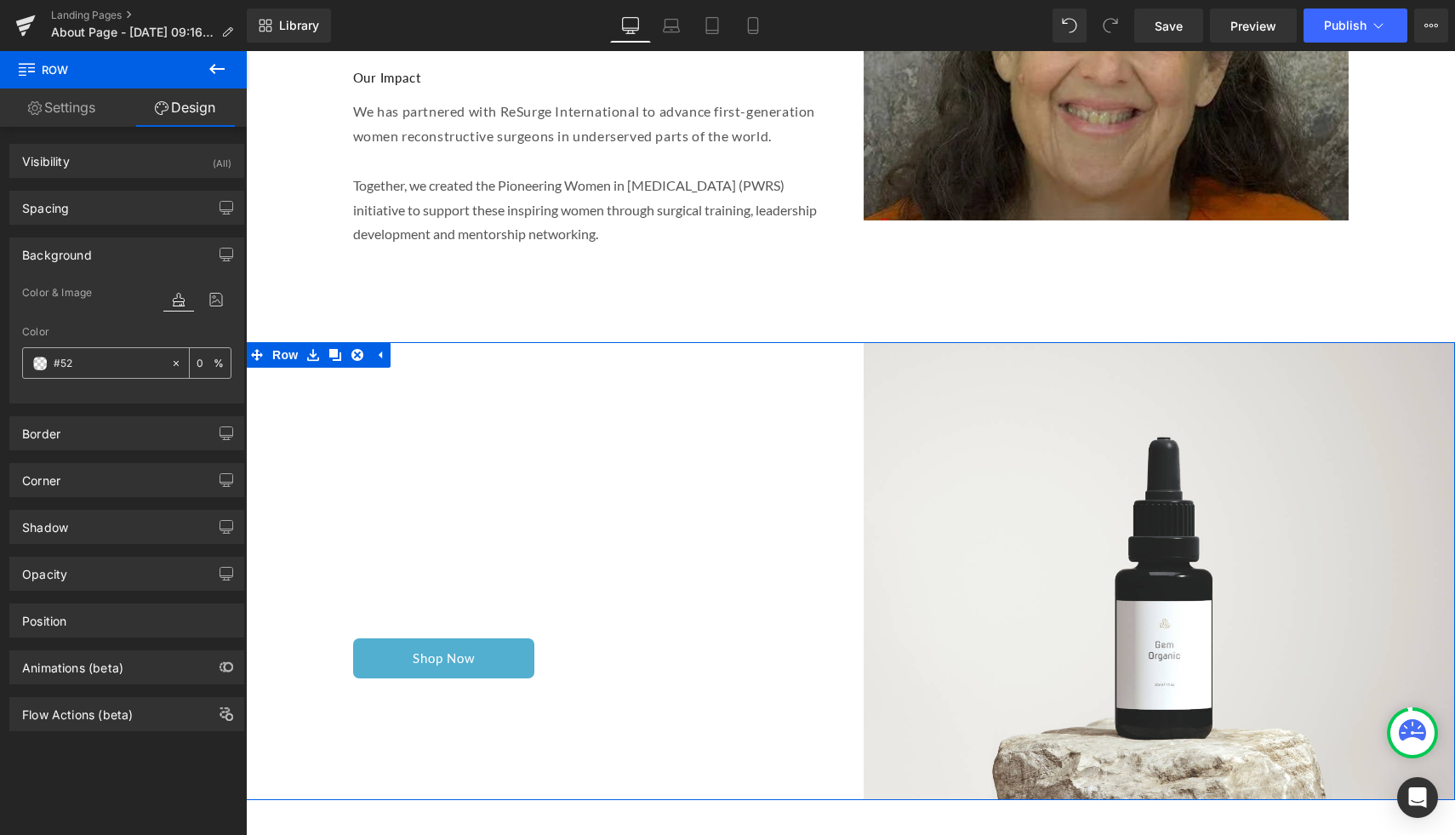
type input "#52a"
type input "100"
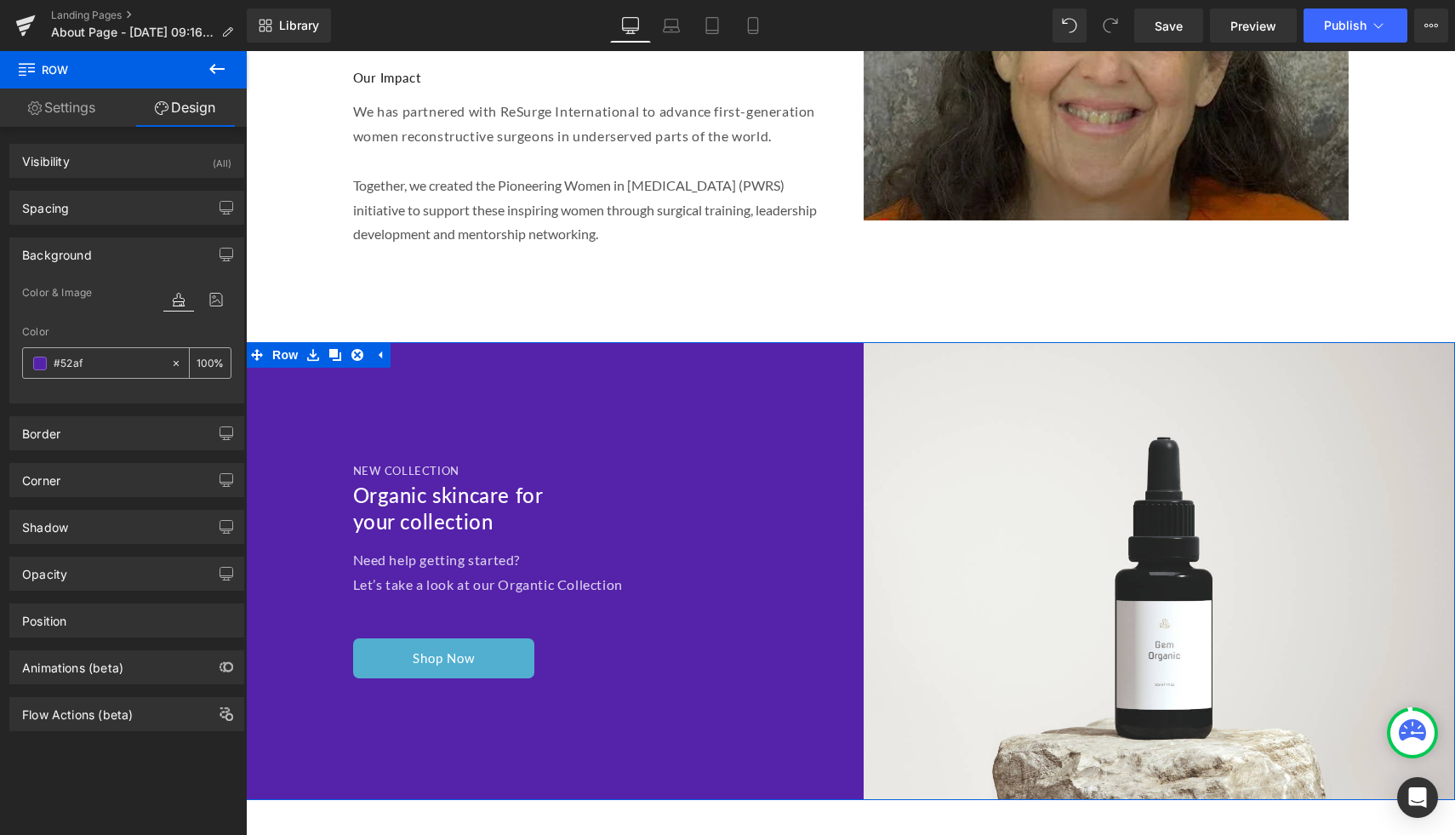
type input "#52afd"
type input "0"
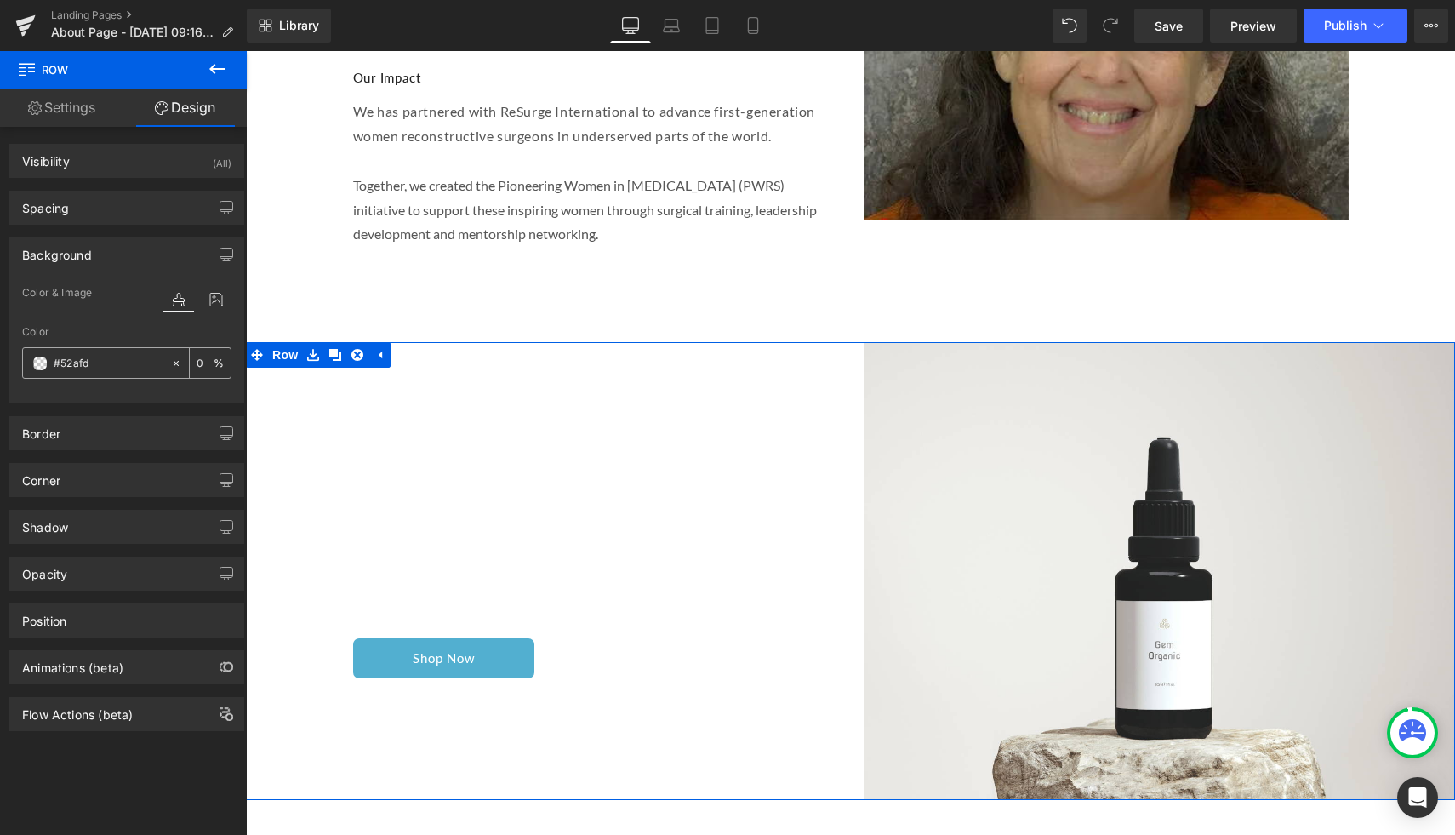
type input "#52afd0"
type input "100"
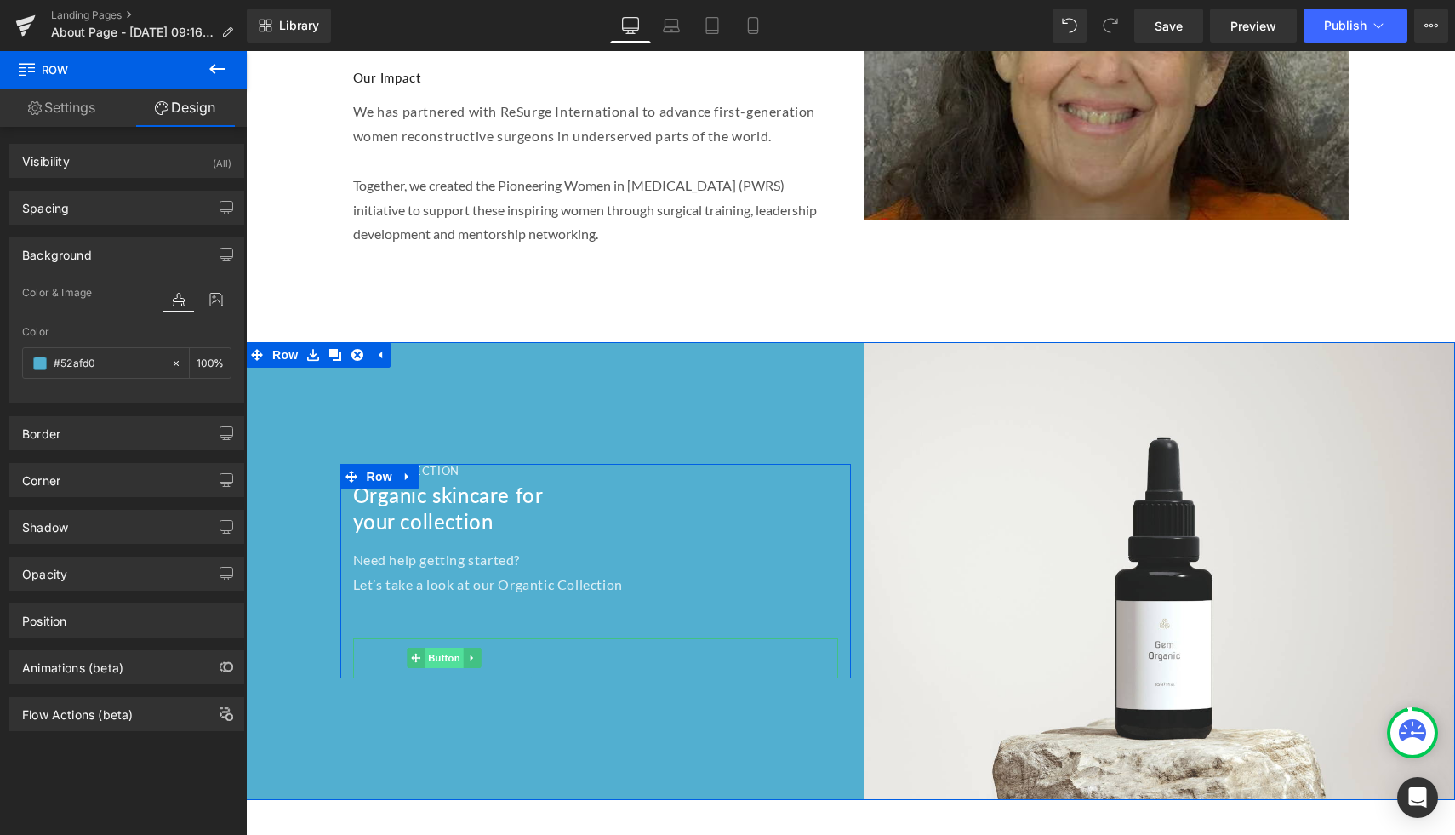
click at [429, 648] on span "Button" at bounding box center [444, 658] width 39 height 20
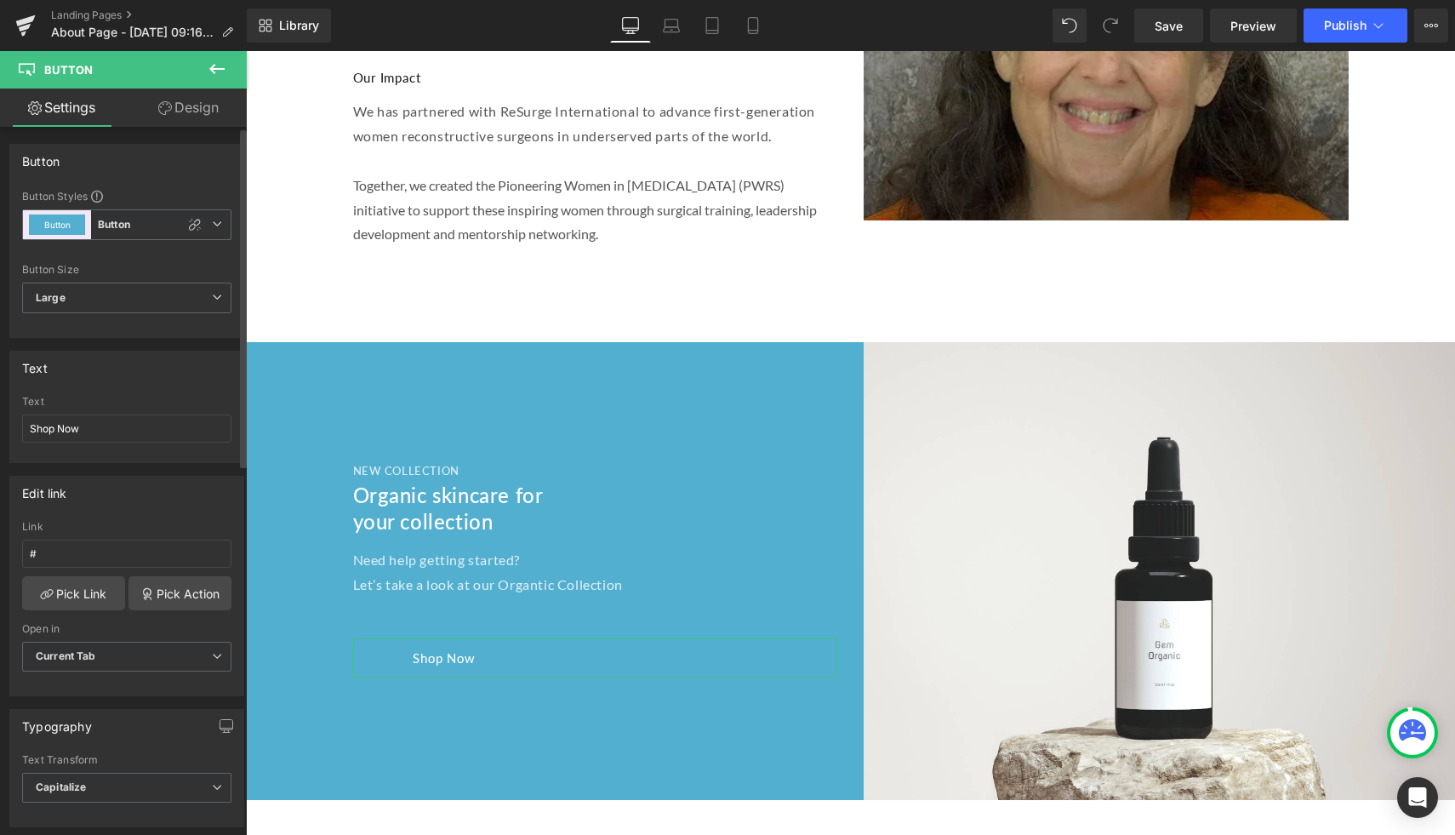
scroll to position [11, 0]
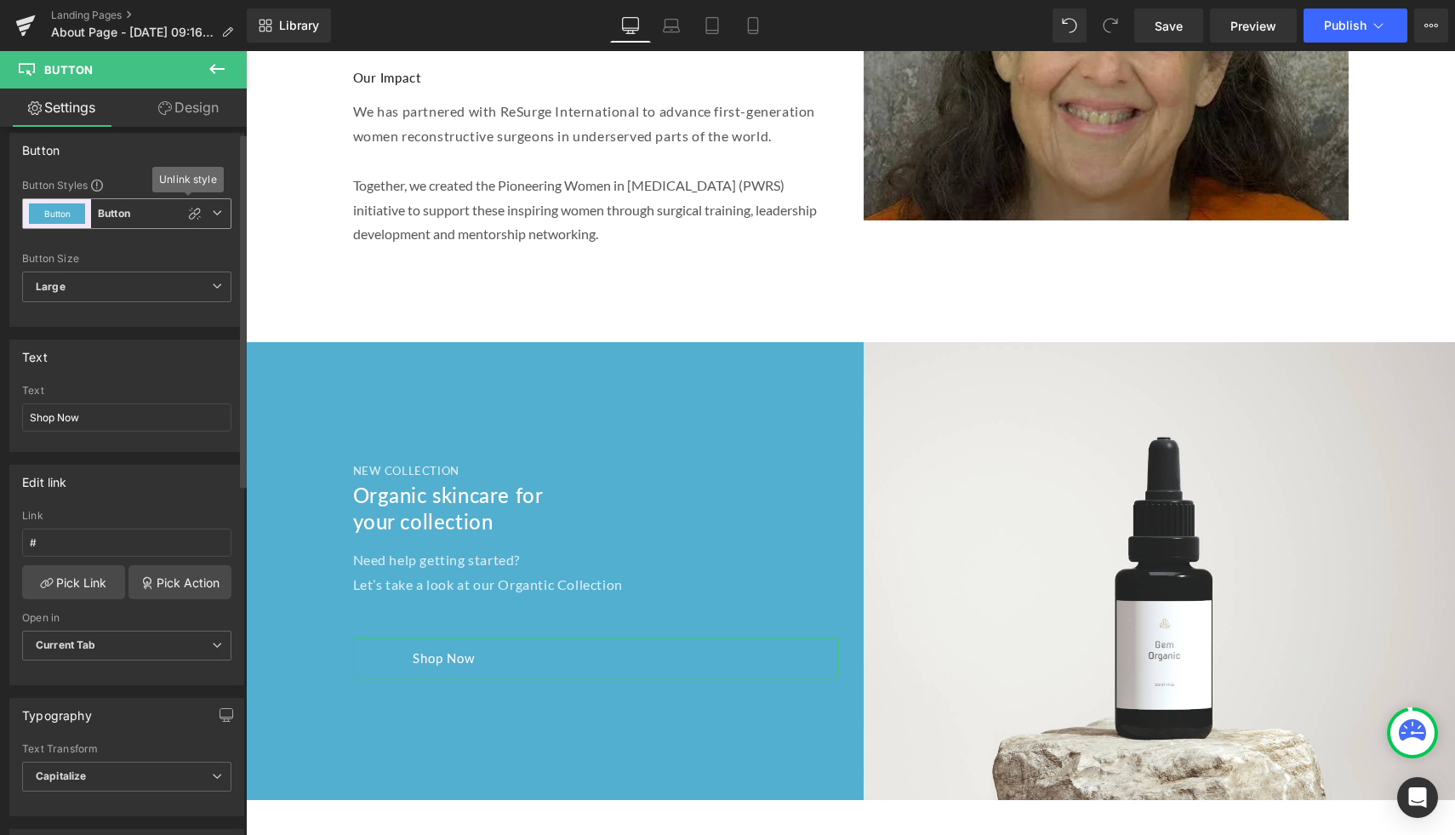
click at [212, 215] on icon at bounding box center [217, 213] width 10 height 10
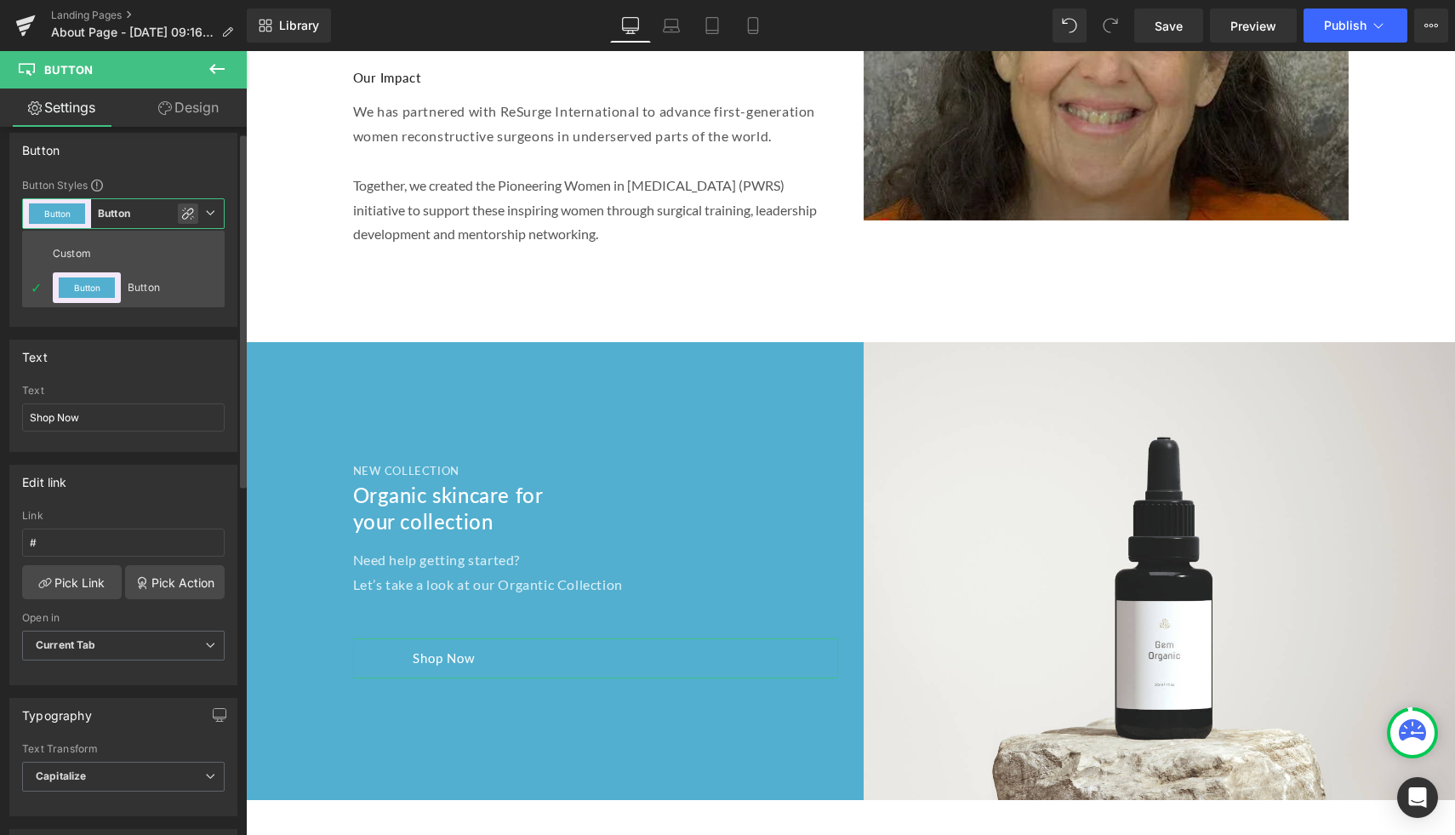
click at [185, 216] on icon at bounding box center [188, 214] width 14 height 14
type input "Brand Color"
type input "Color 1"
type input "Color 7"
type input "Color 1"
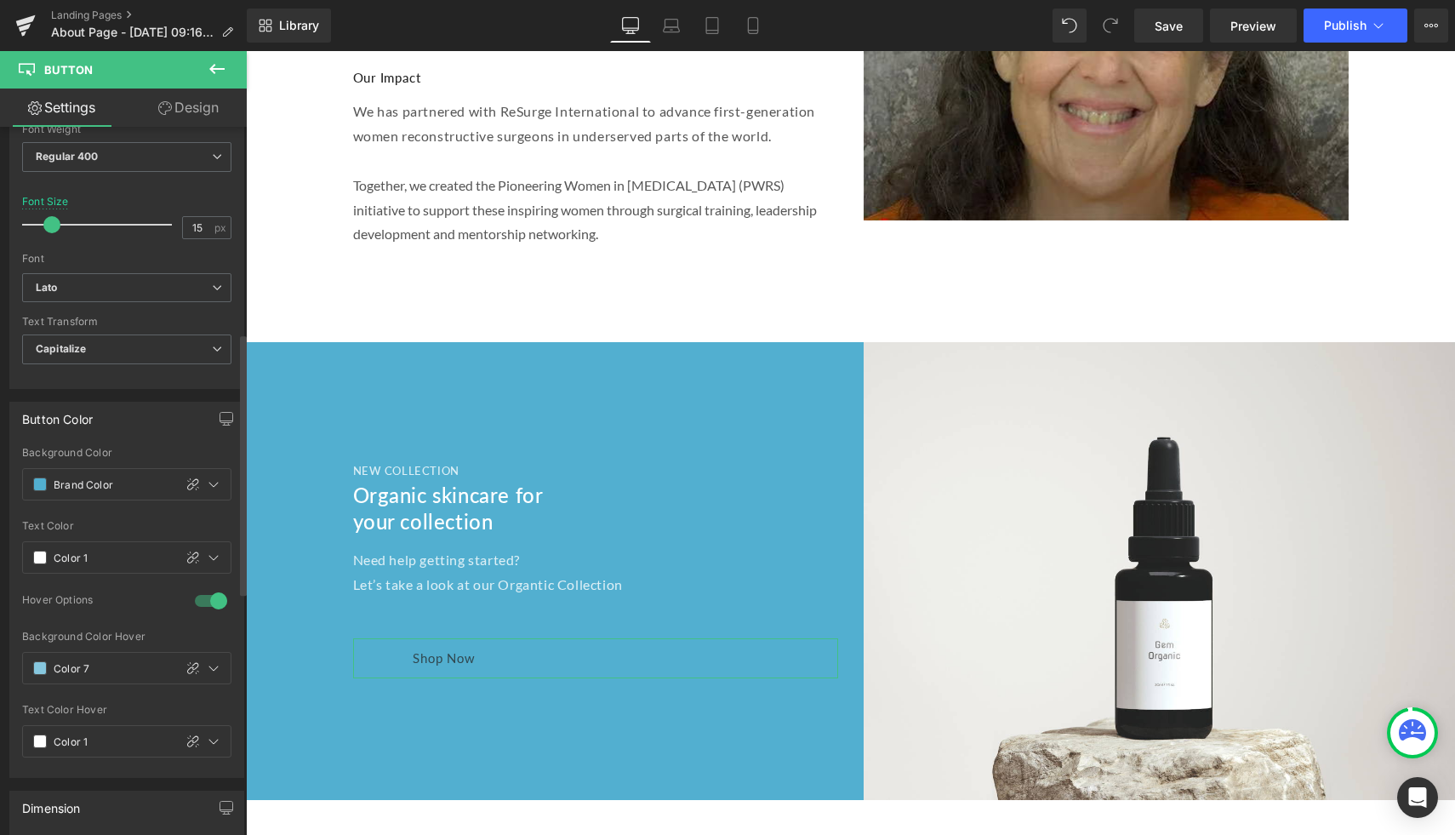
scroll to position [558, 0]
click at [117, 483] on input "Brand Color" at bounding box center [110, 483] width 112 height 19
drag, startPoint x: 117, startPoint y: 483, endPoint x: 56, endPoint y: 478, distance: 61.6
click at [56, 478] on input "Brand Color" at bounding box center [110, 483] width 112 height 19
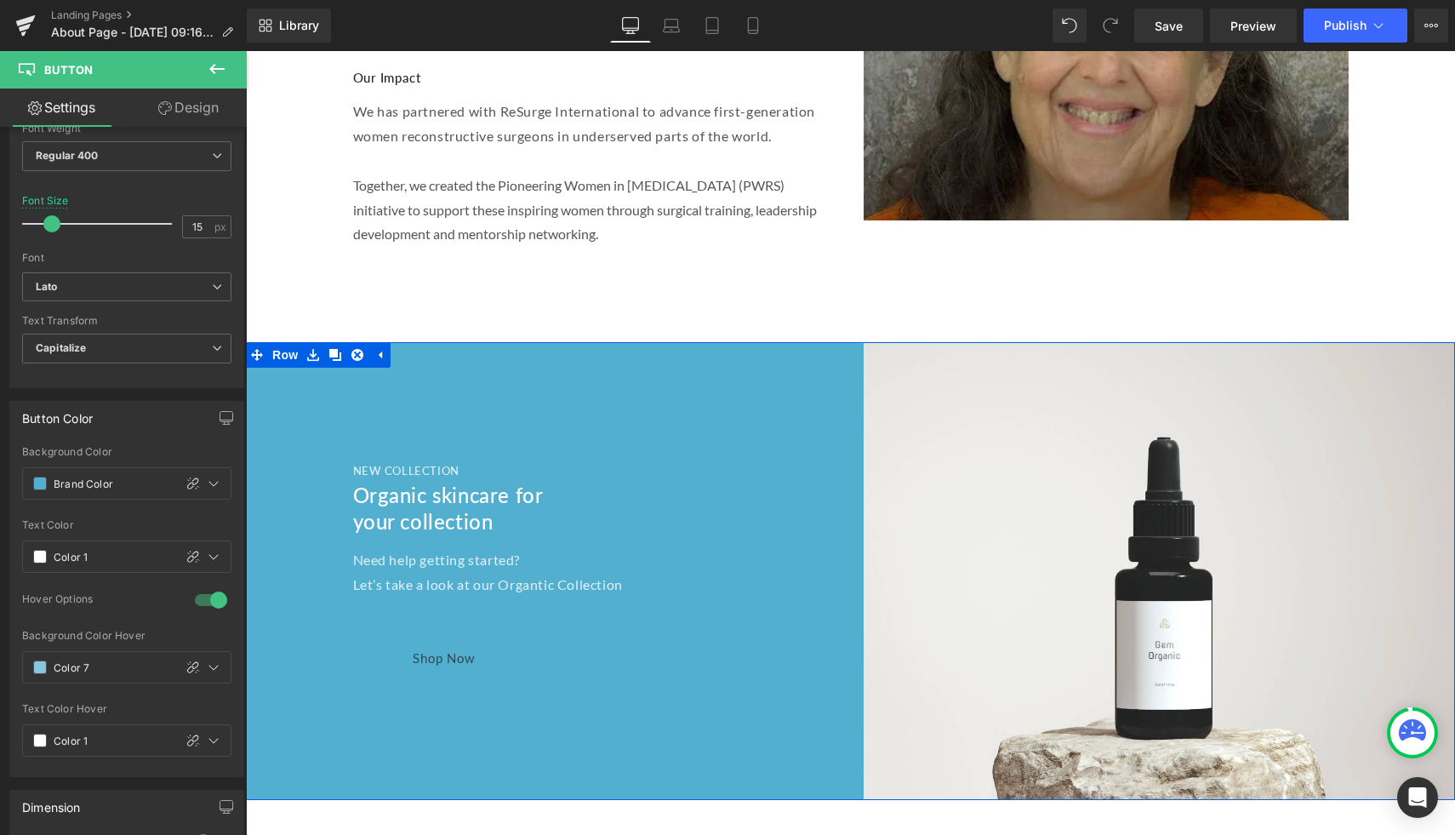
type input "0"
type input "e"
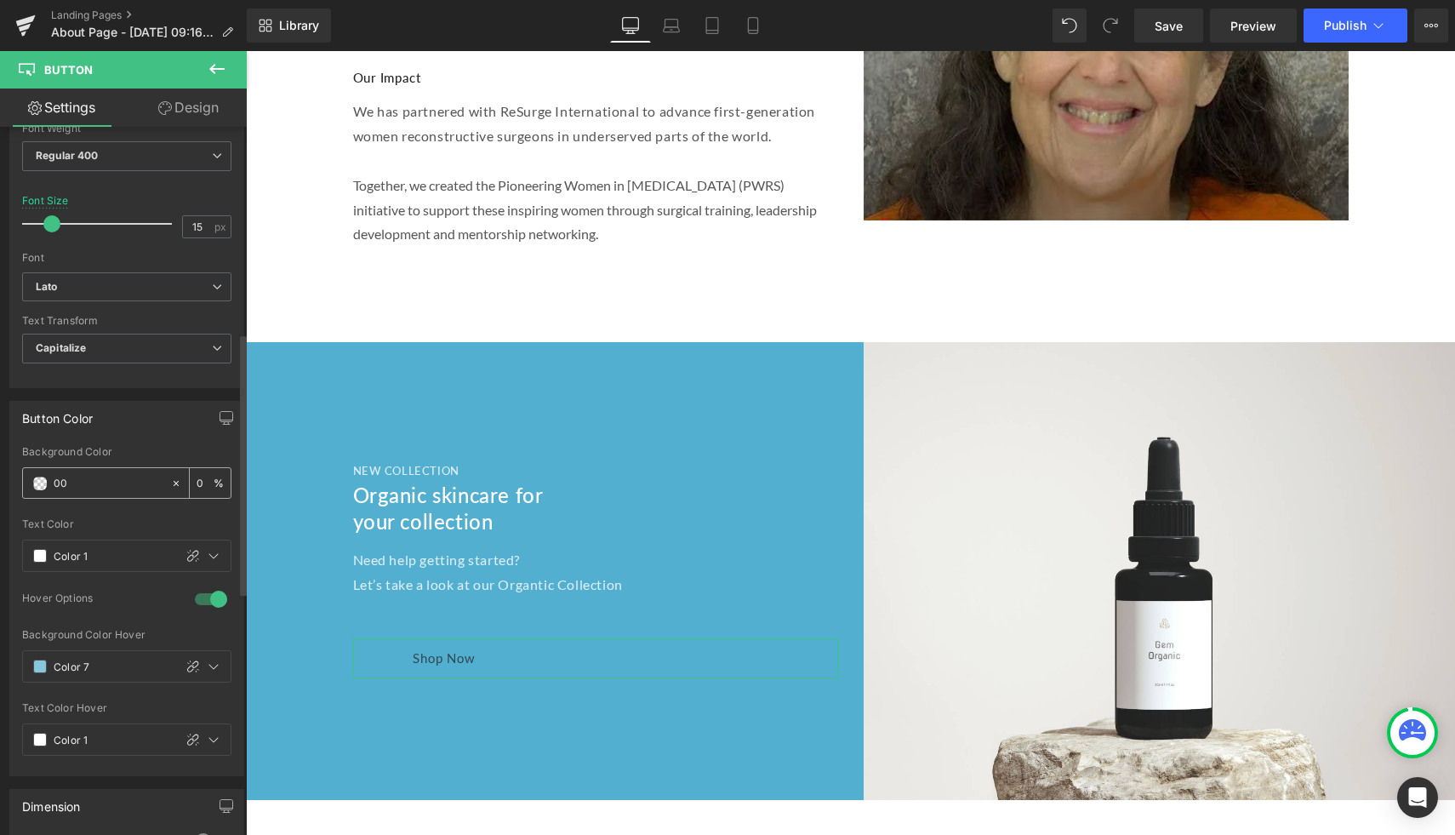
type input "000"
type input "100"
type input "00000"
type input "0"
type input "000000"
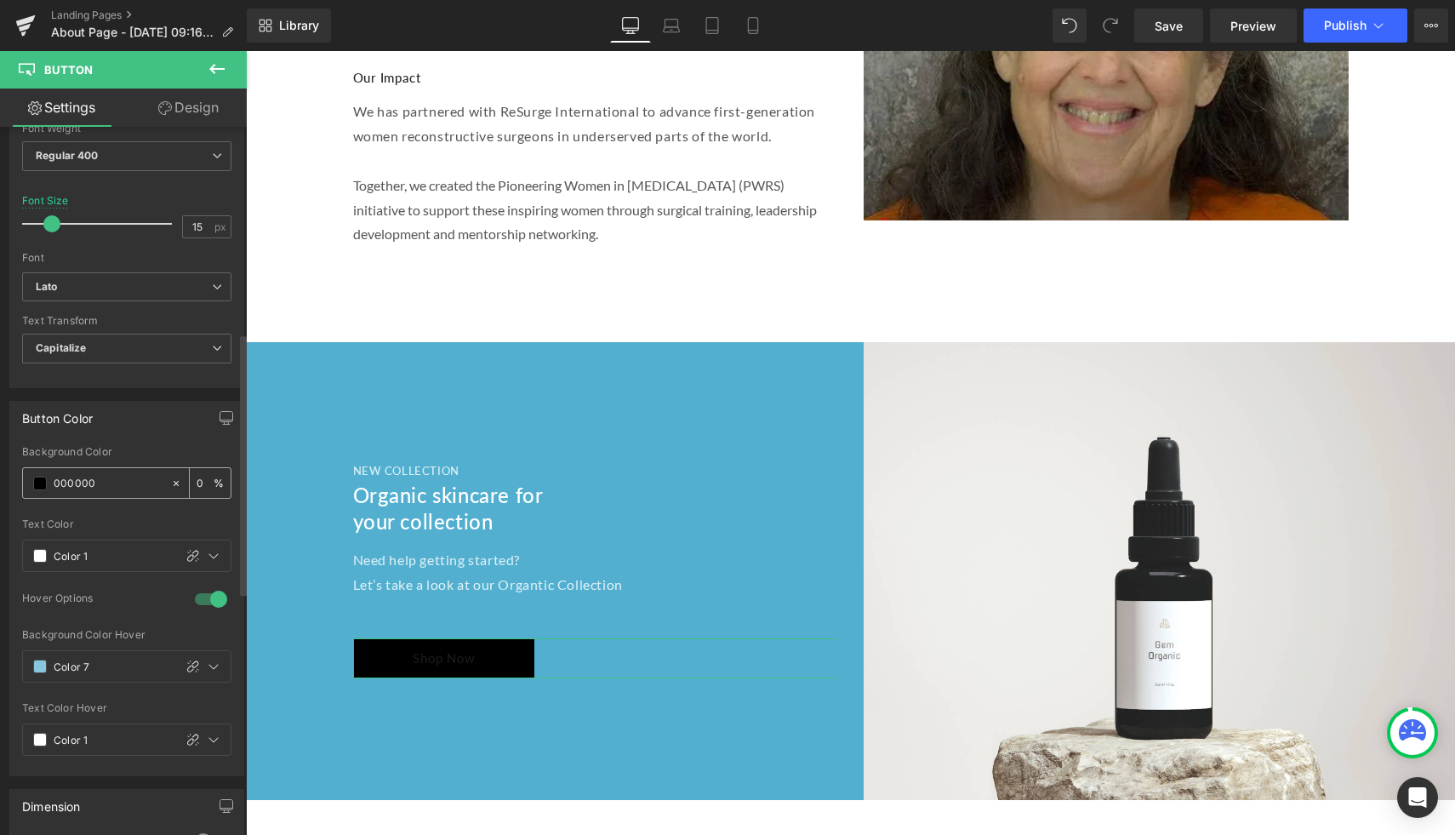
type input "100"
type input "0000"
type input "0"
type input "000"
type input "100"
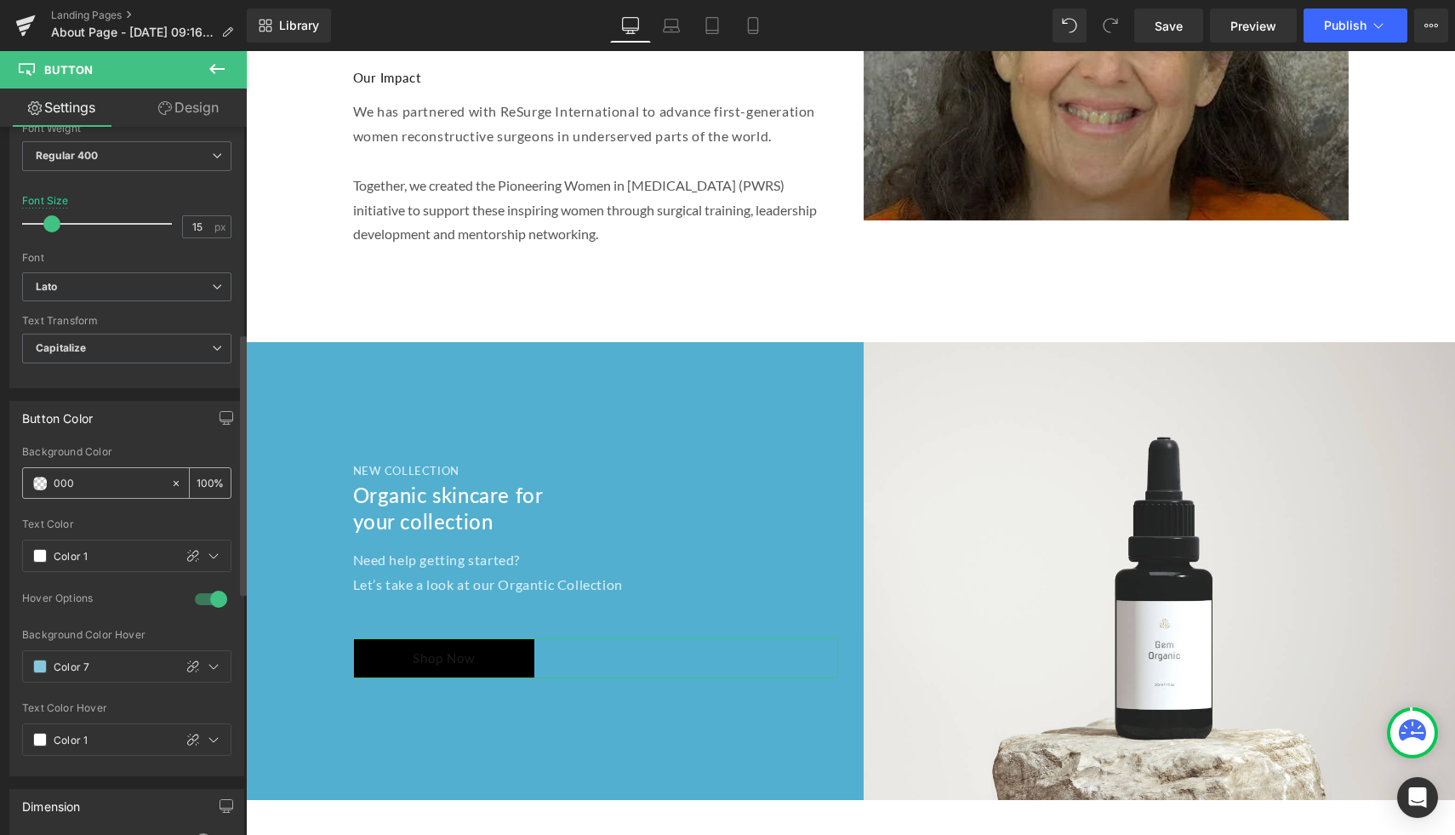
type input "00"
type input "0"
type input "fff"
type input "100"
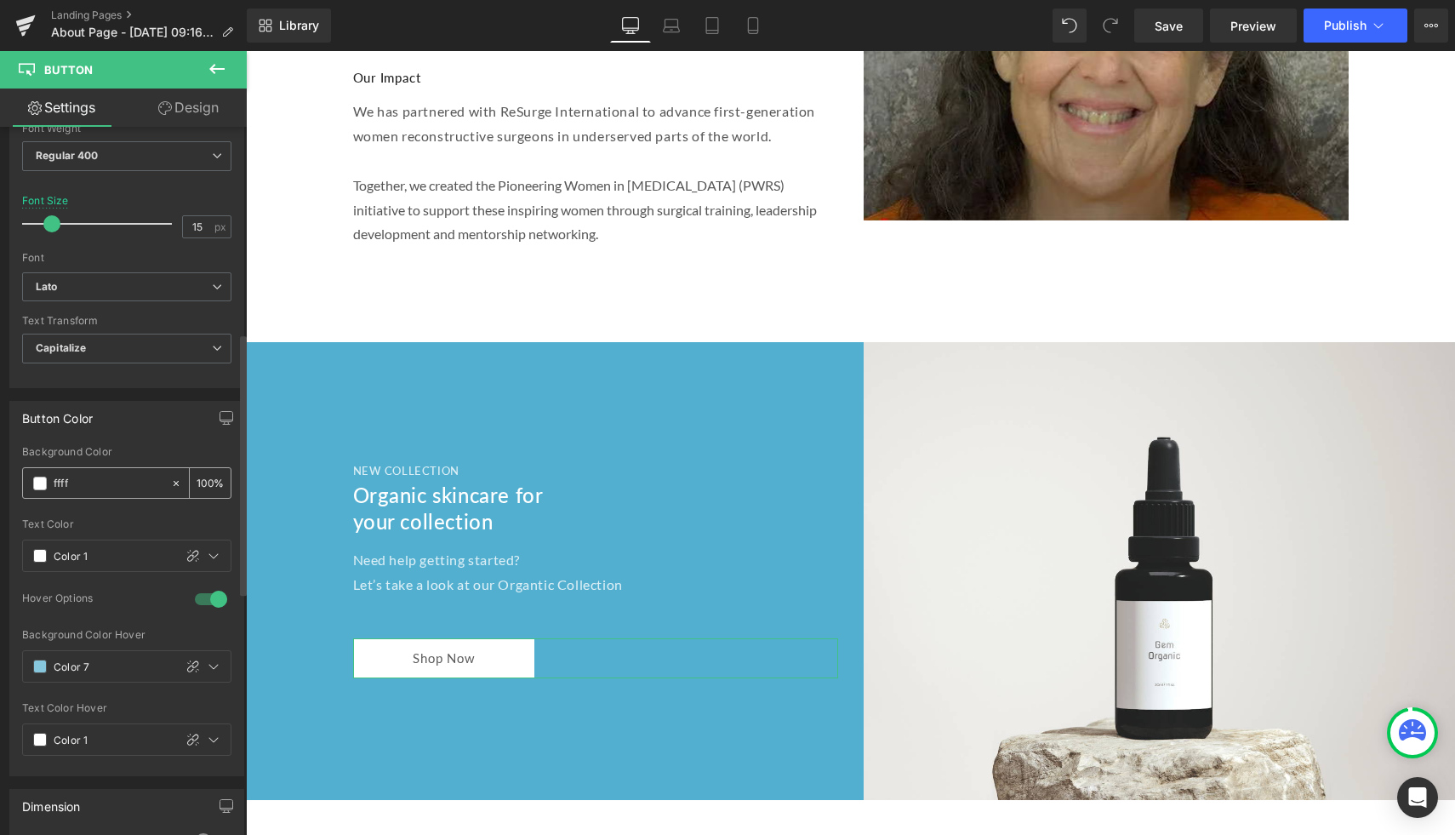
type input "fffff"
type input "0"
type input "ffffff"
type input "100"
type input "#ffffff"
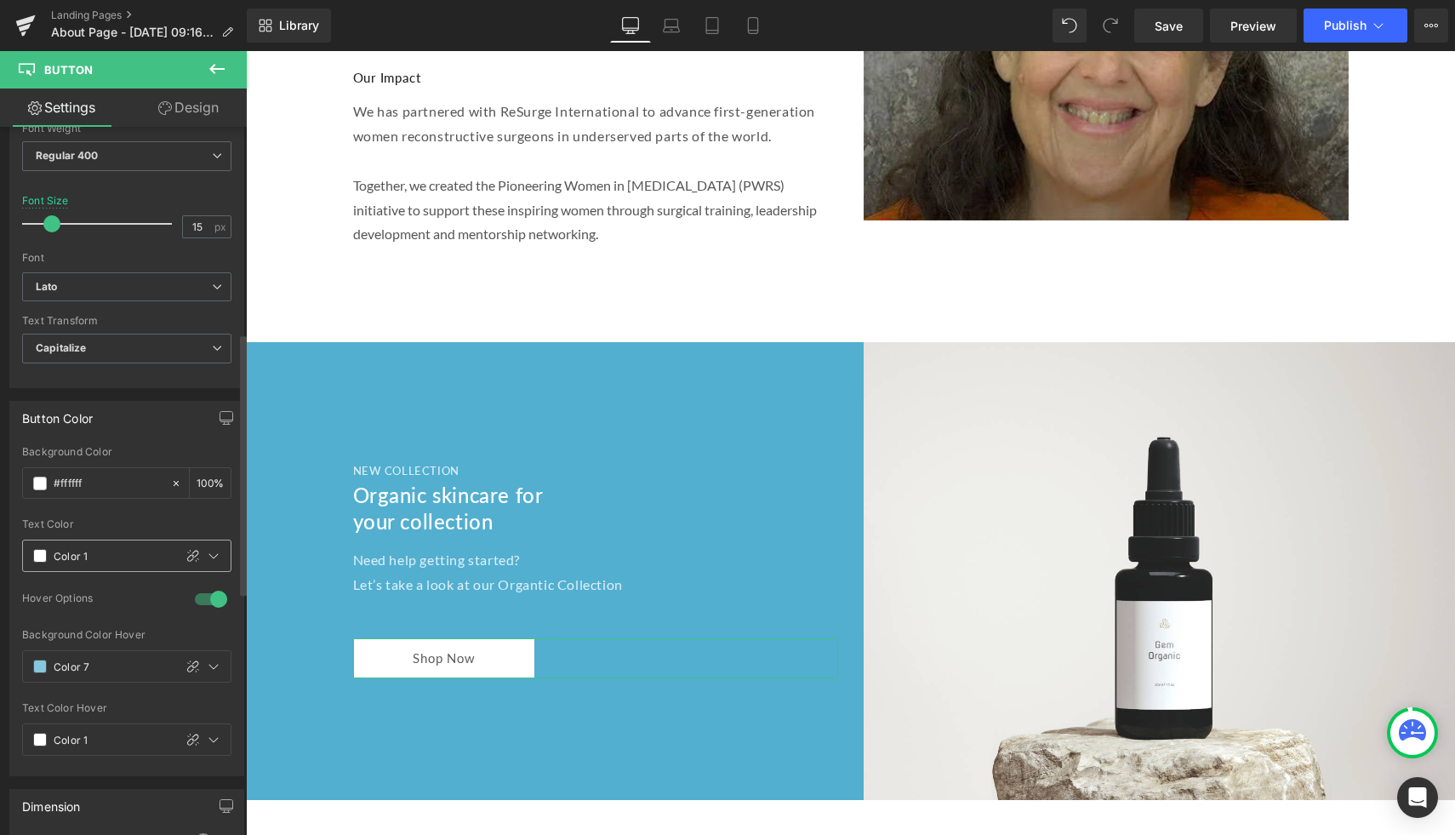
click at [102, 550] on input "Color 1" at bounding box center [110, 555] width 112 height 19
type input "Color"
type input "0"
type input "C"
type input "52af"
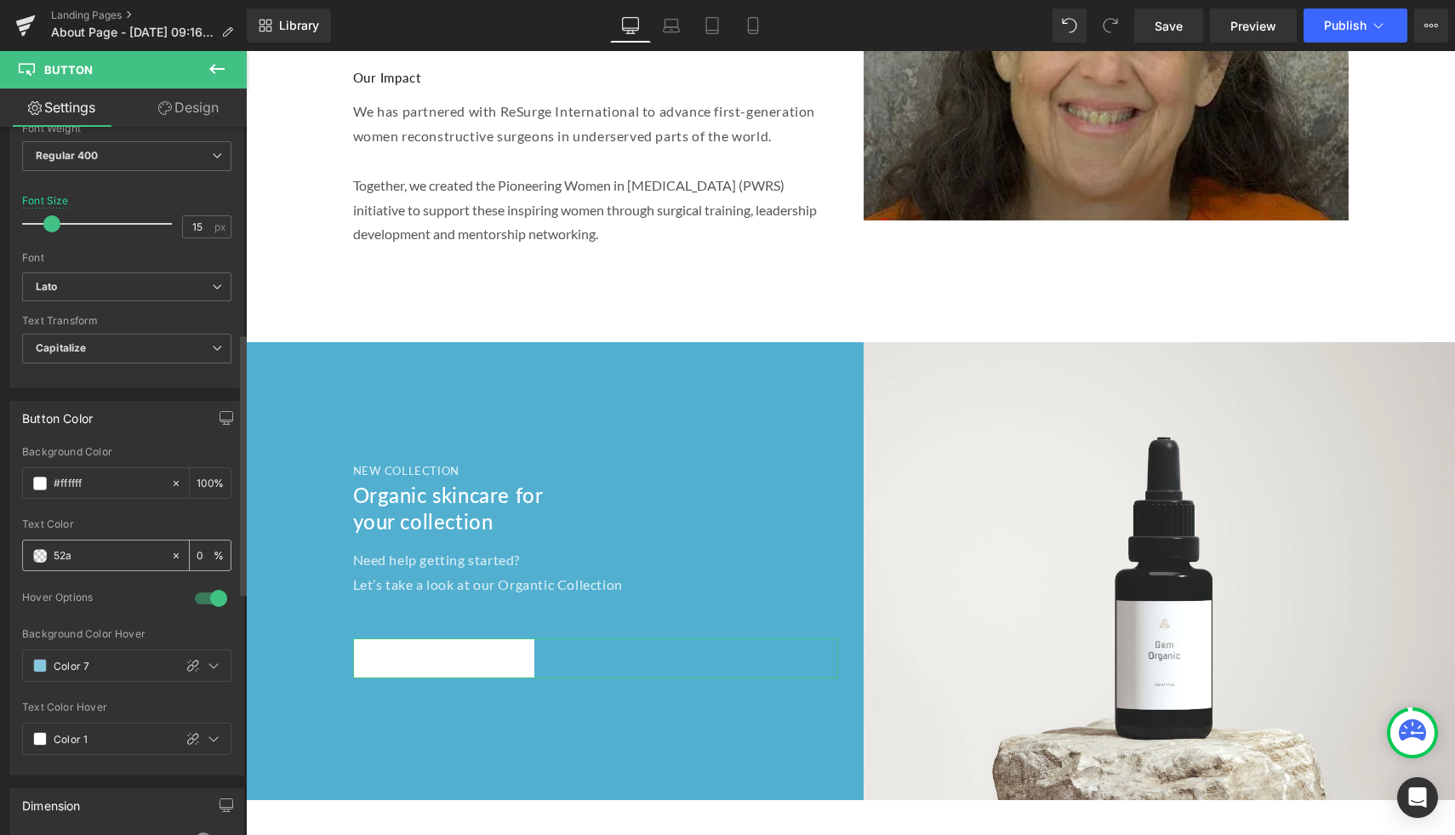
type input "100"
type input "52afd"
type input "0"
type input "52afd0"
type input "100"
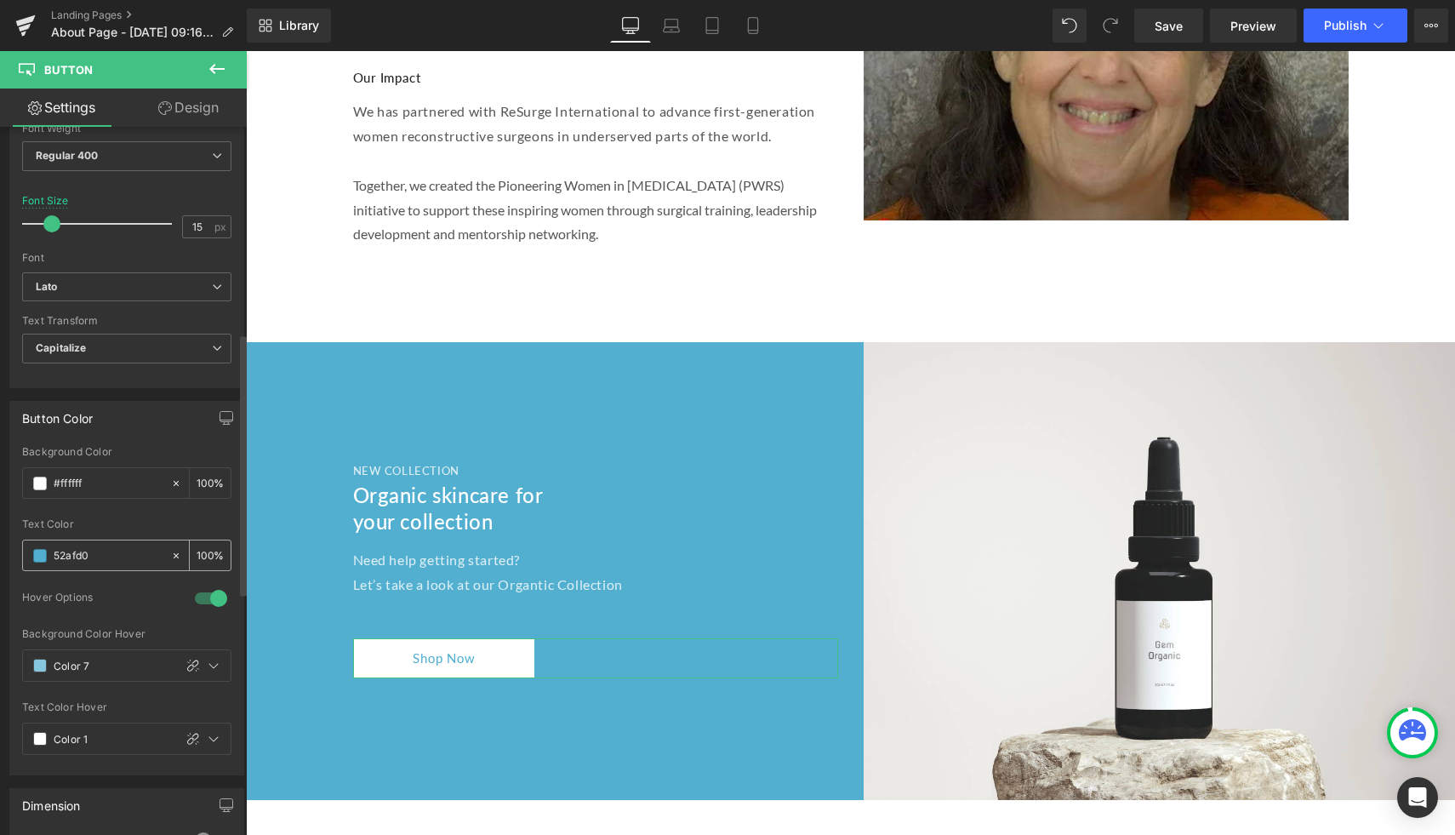
type input "#52afd0"
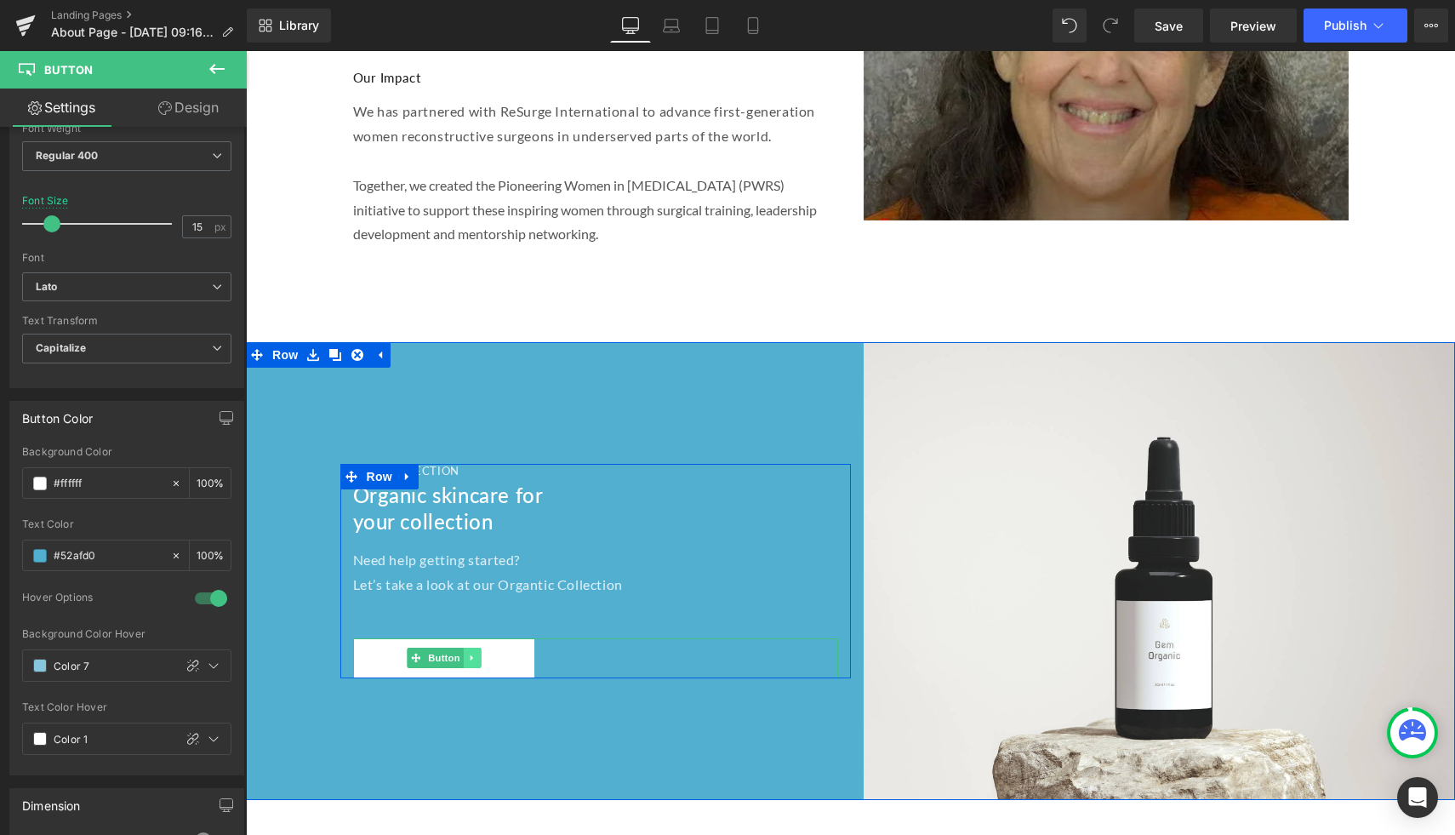
click at [469, 653] on icon at bounding box center [472, 658] width 9 height 10
click at [410, 648] on link "Button" at bounding box center [435, 658] width 56 height 20
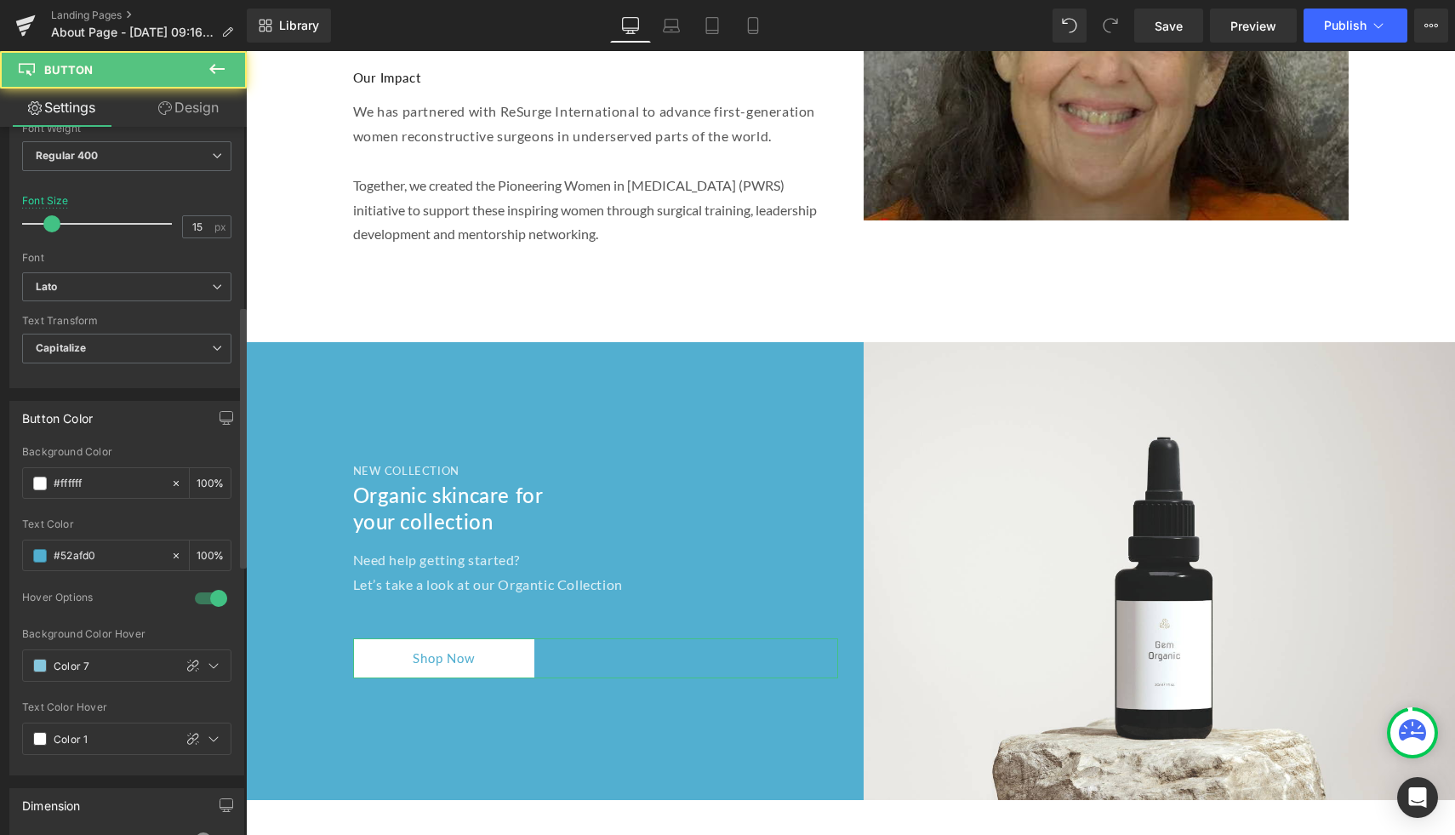
scroll to position [0, 0]
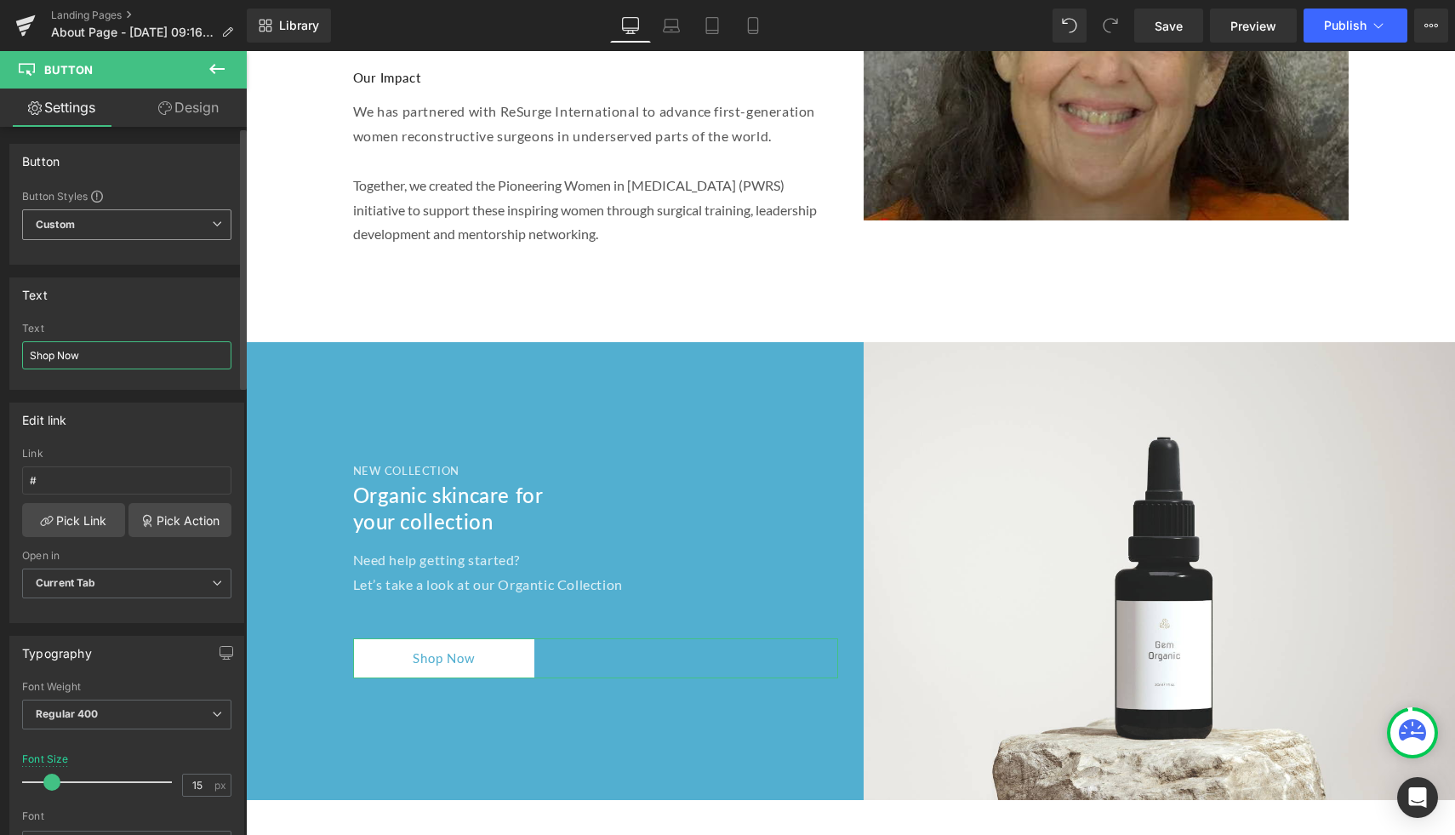
drag, startPoint x: 93, startPoint y: 353, endPoint x: 0, endPoint y: 353, distance: 92.8
click at [0, 353] on div "Text Shop Now Text Shop Now" at bounding box center [127, 327] width 254 height 125
type input "Purchase Tickets"
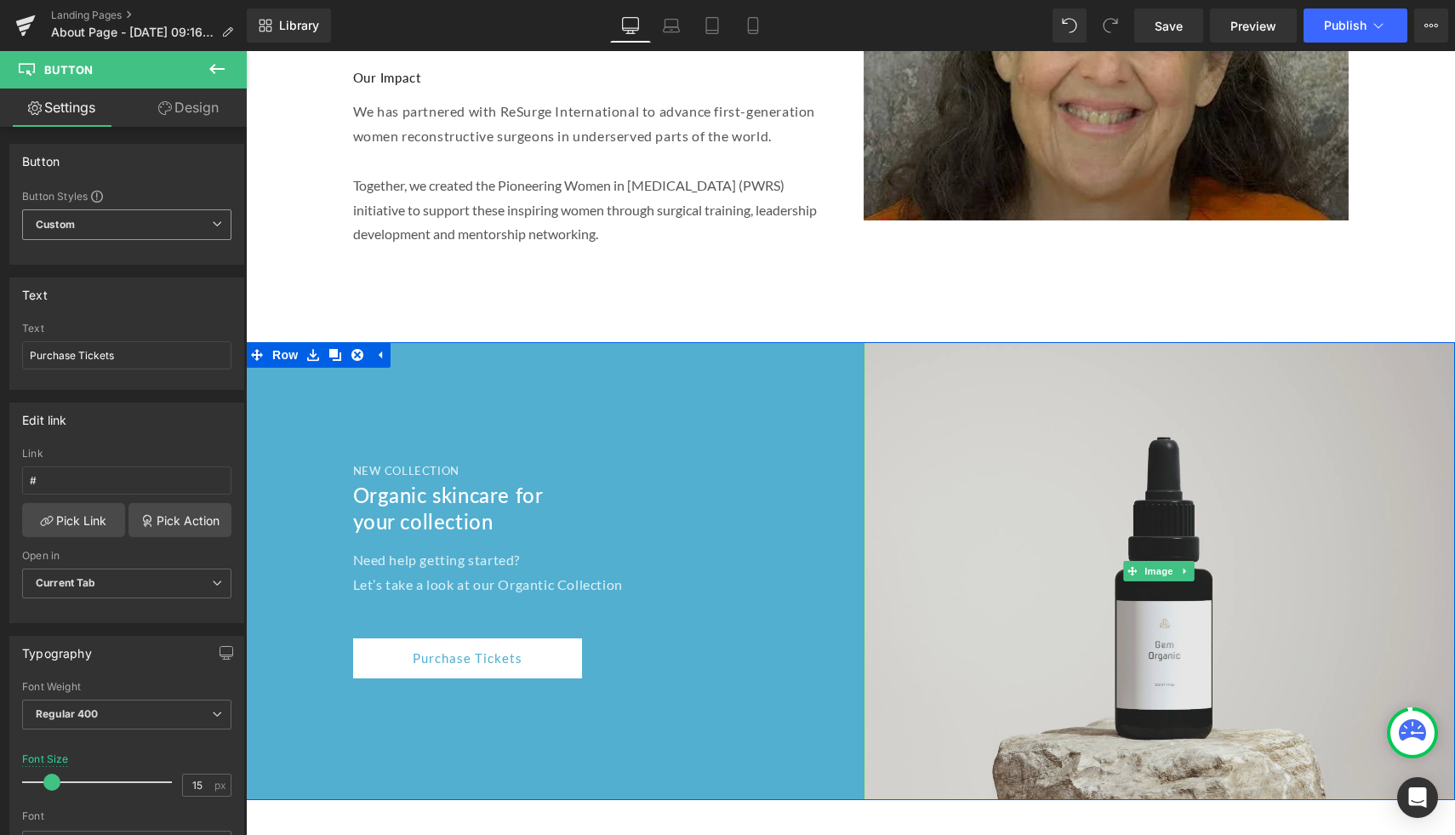
click at [905, 393] on img at bounding box center [1160, 571] width 592 height 458
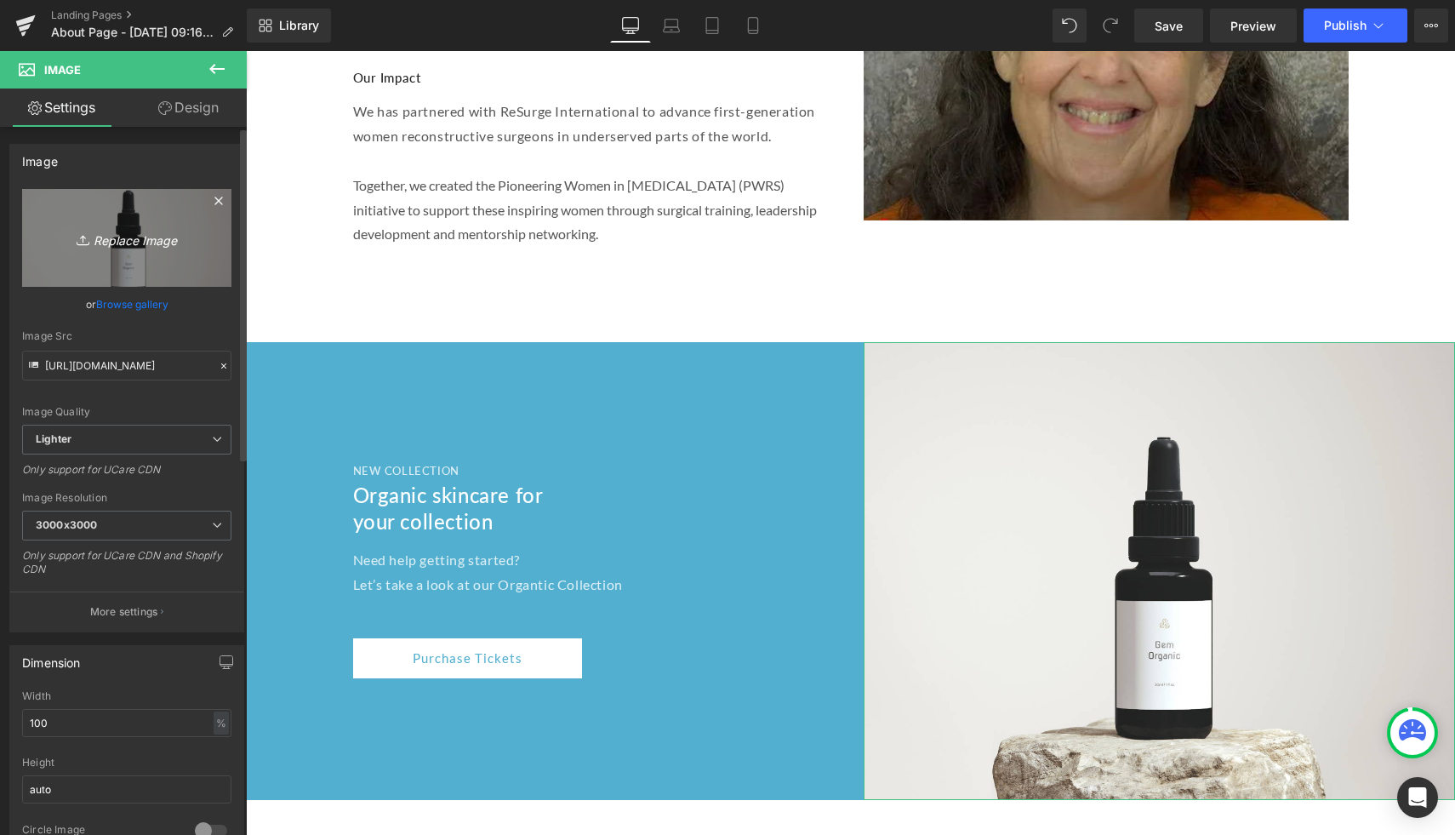
click at [109, 237] on icon "Replace Image" at bounding box center [127, 237] width 136 height 21
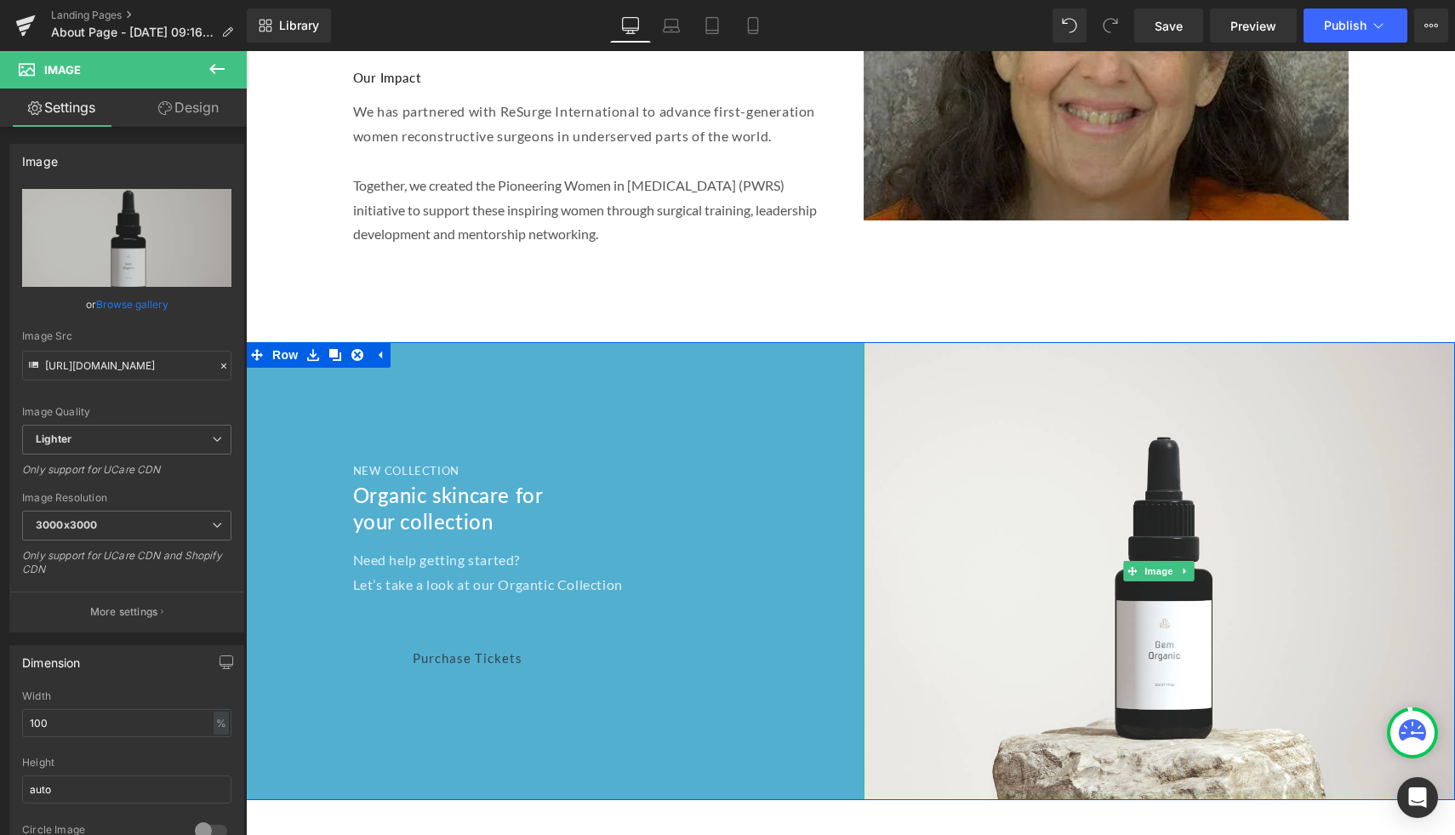
drag, startPoint x: 1142, startPoint y: 444, endPoint x: 564, endPoint y: 425, distance: 578.3
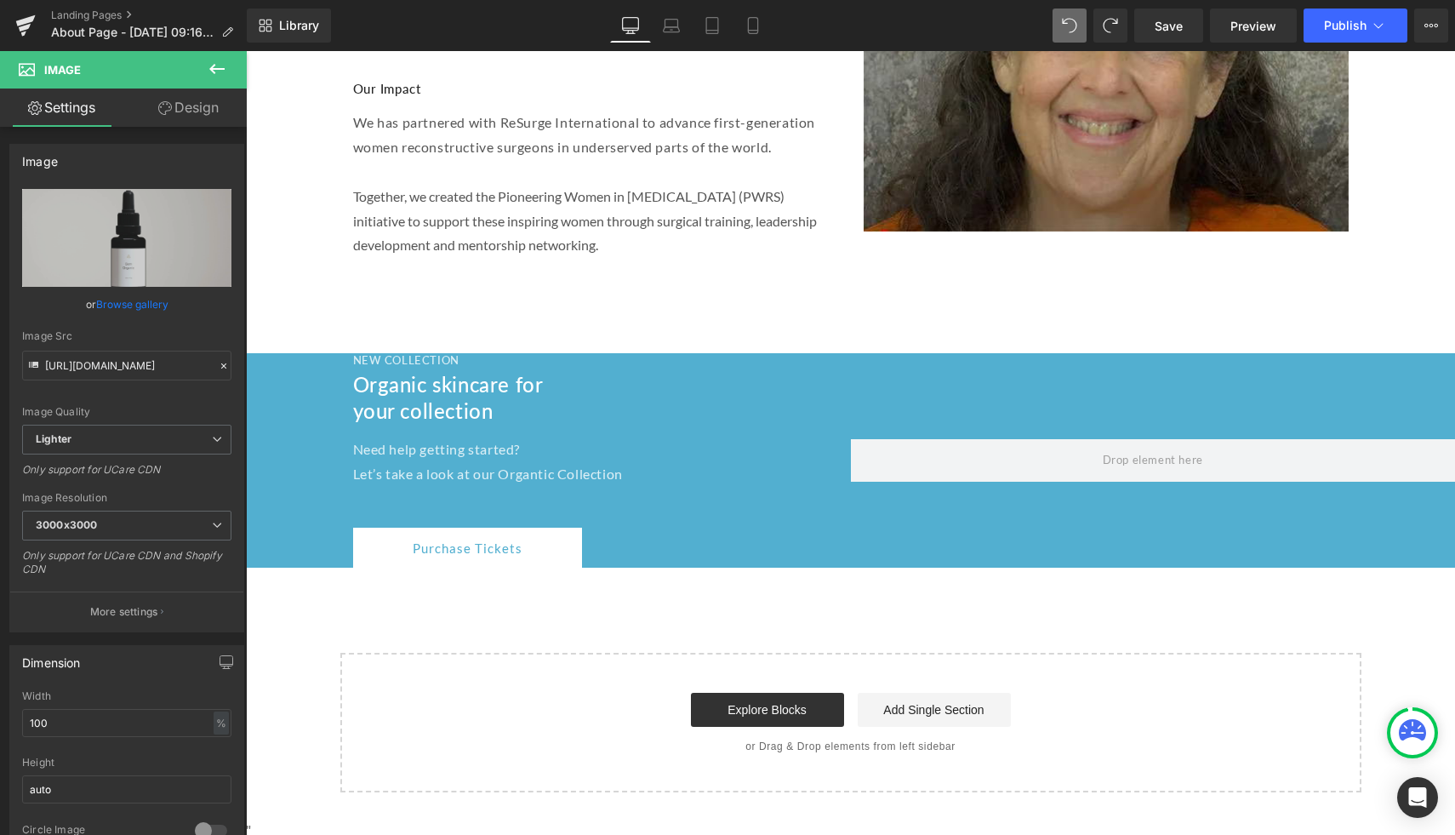
scroll to position [2735, 0]
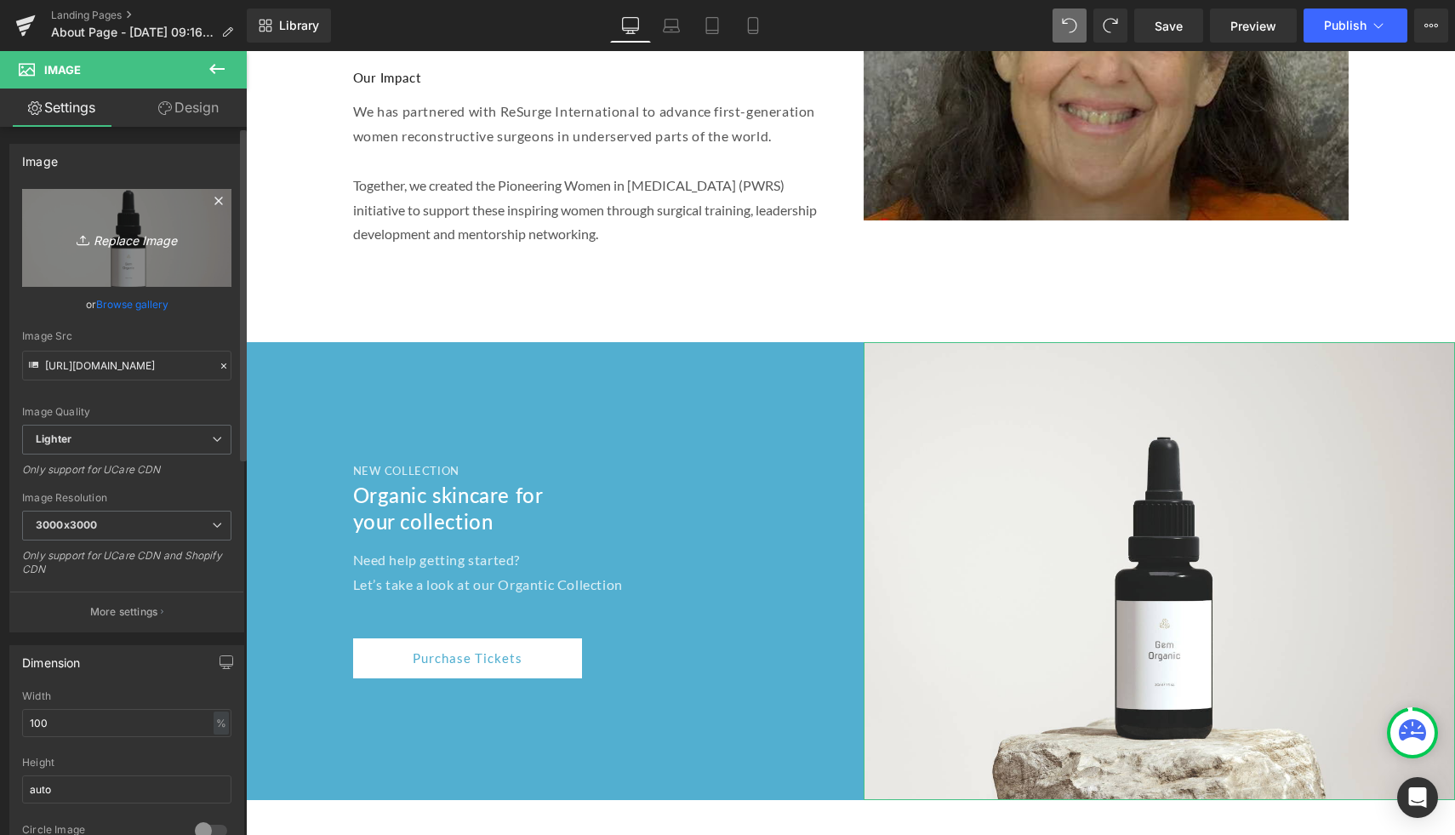
click at [128, 242] on icon "Replace Image" at bounding box center [127, 237] width 136 height 21
type input "C:\fakepath\Glenelg-Golf-Club-1.png"
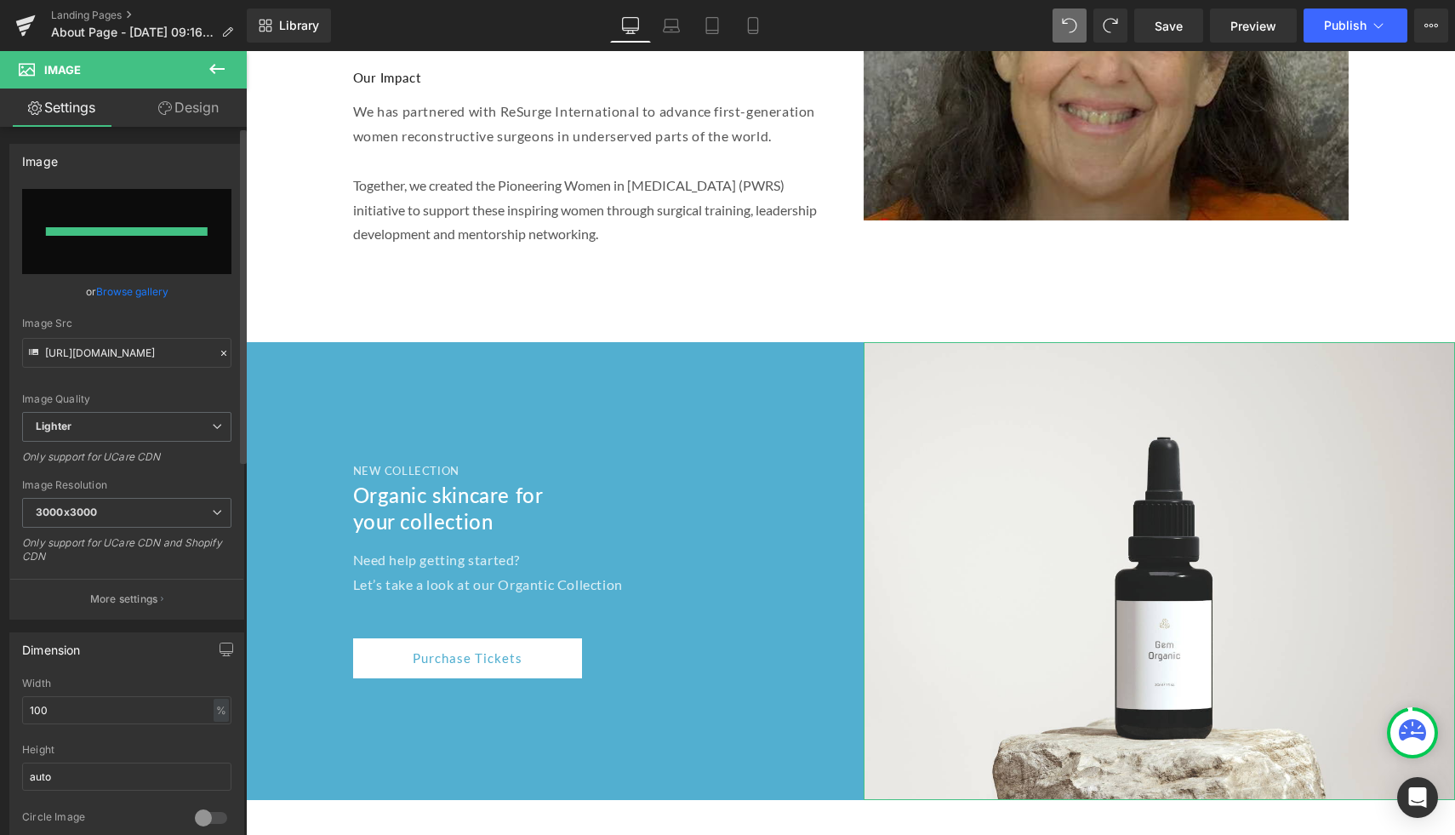
type input "[URL][DOMAIN_NAME]"
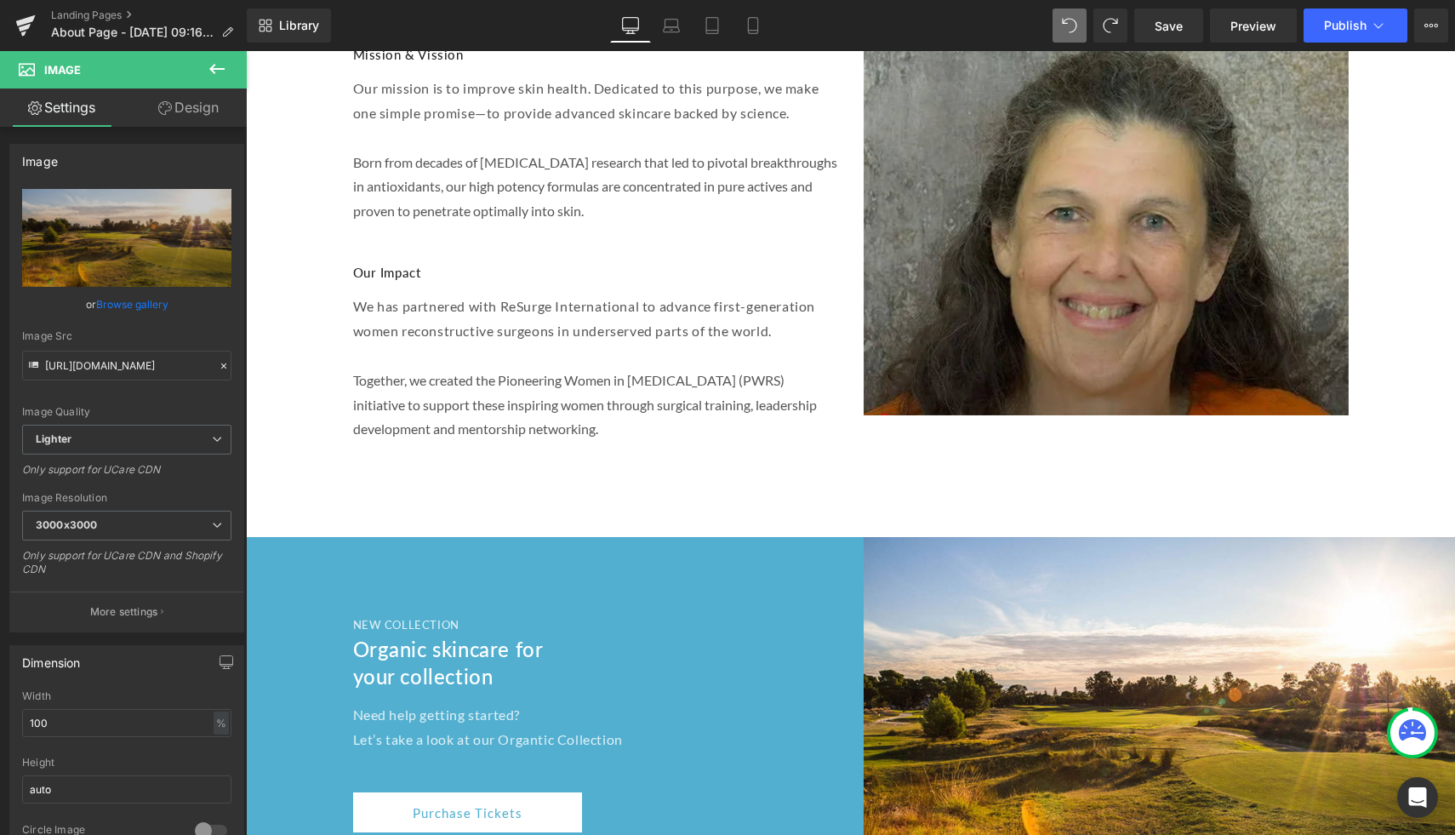
scroll to position [2882, 0]
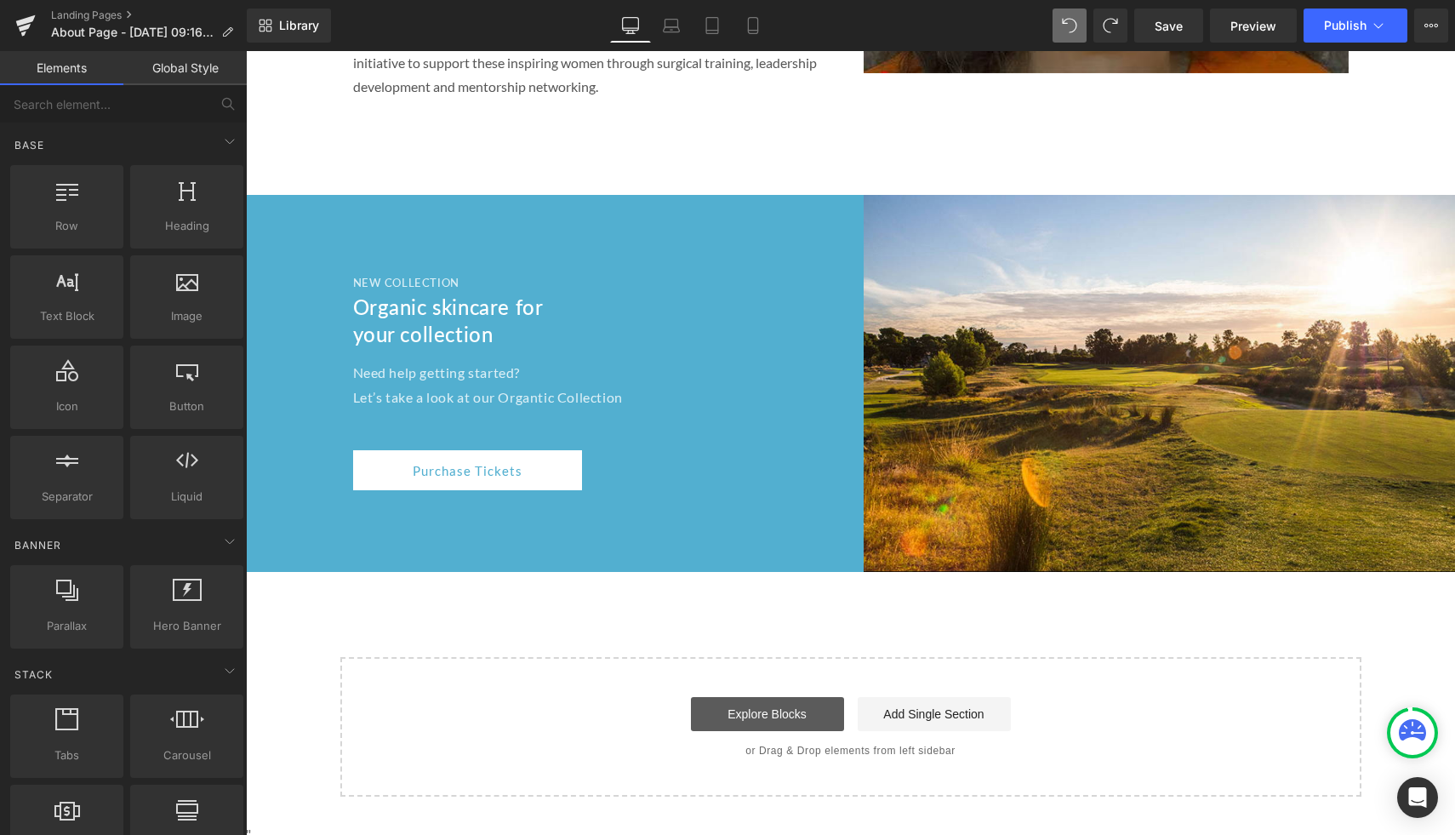
click at [765, 697] on link "Explore Blocks" at bounding box center [767, 714] width 153 height 34
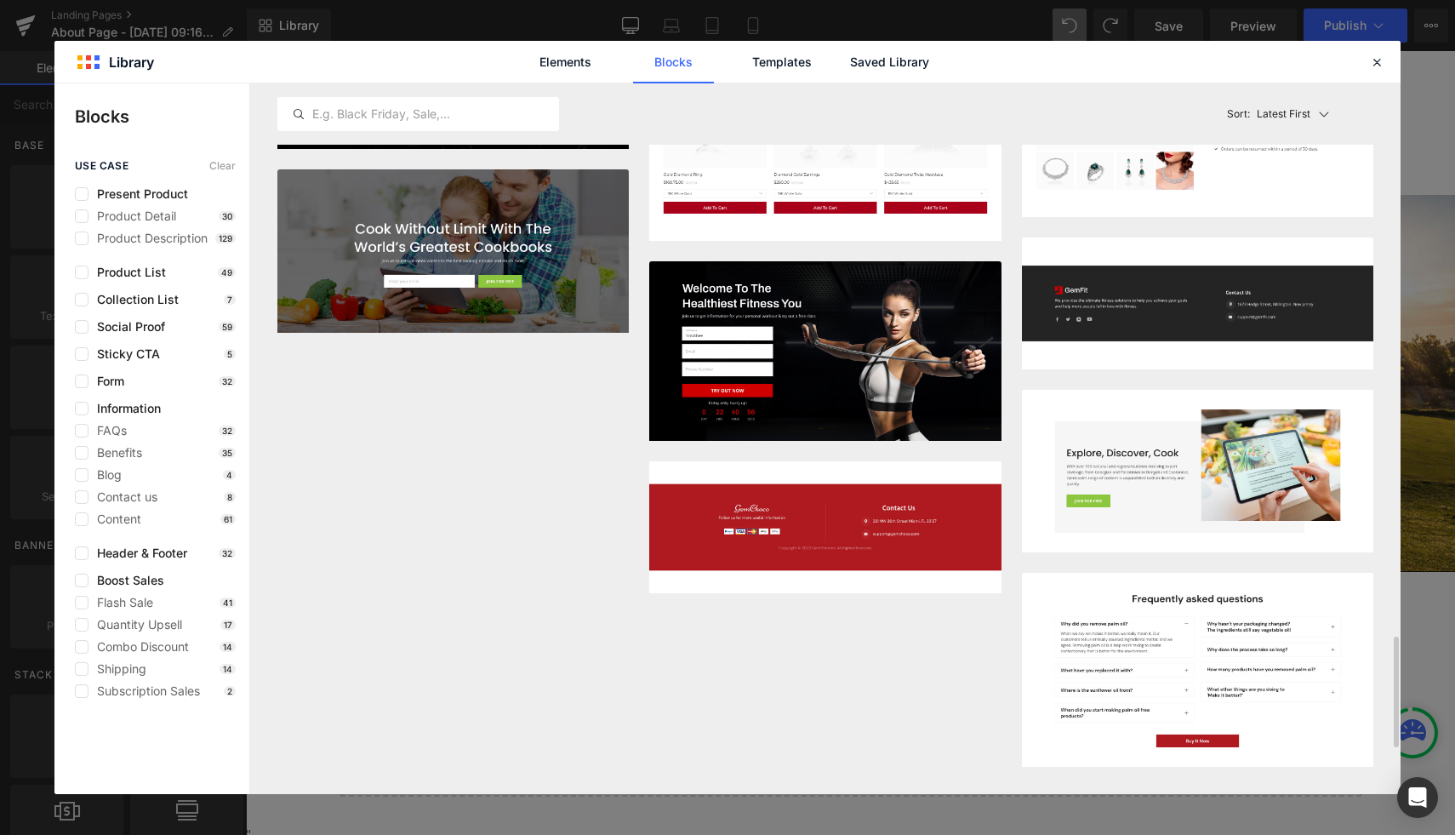
scroll to position [3934, 0]
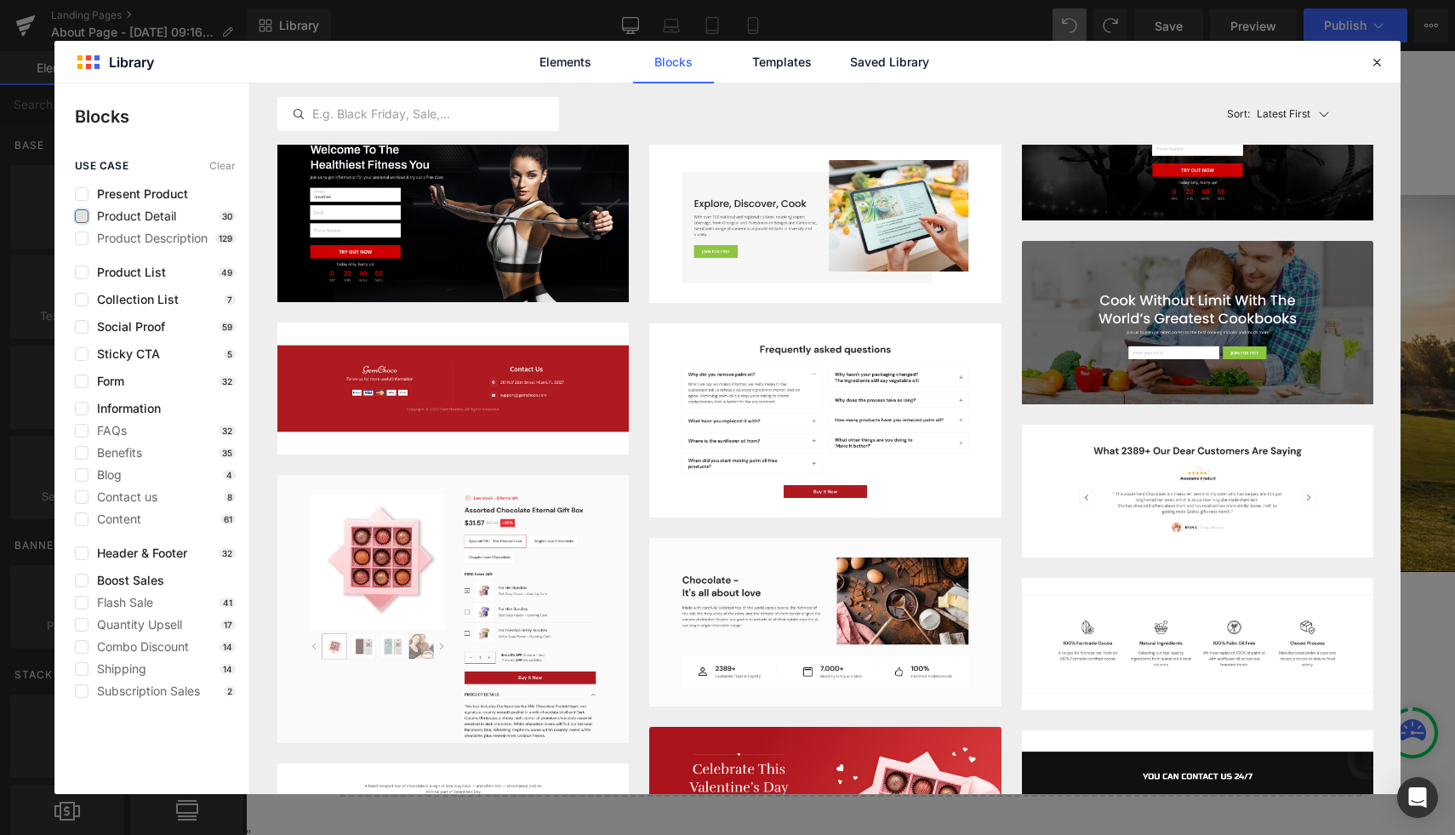
click at [83, 217] on label at bounding box center [82, 216] width 14 height 14
click at [82, 216] on input "checkbox" at bounding box center [82, 216] width 0 height 0
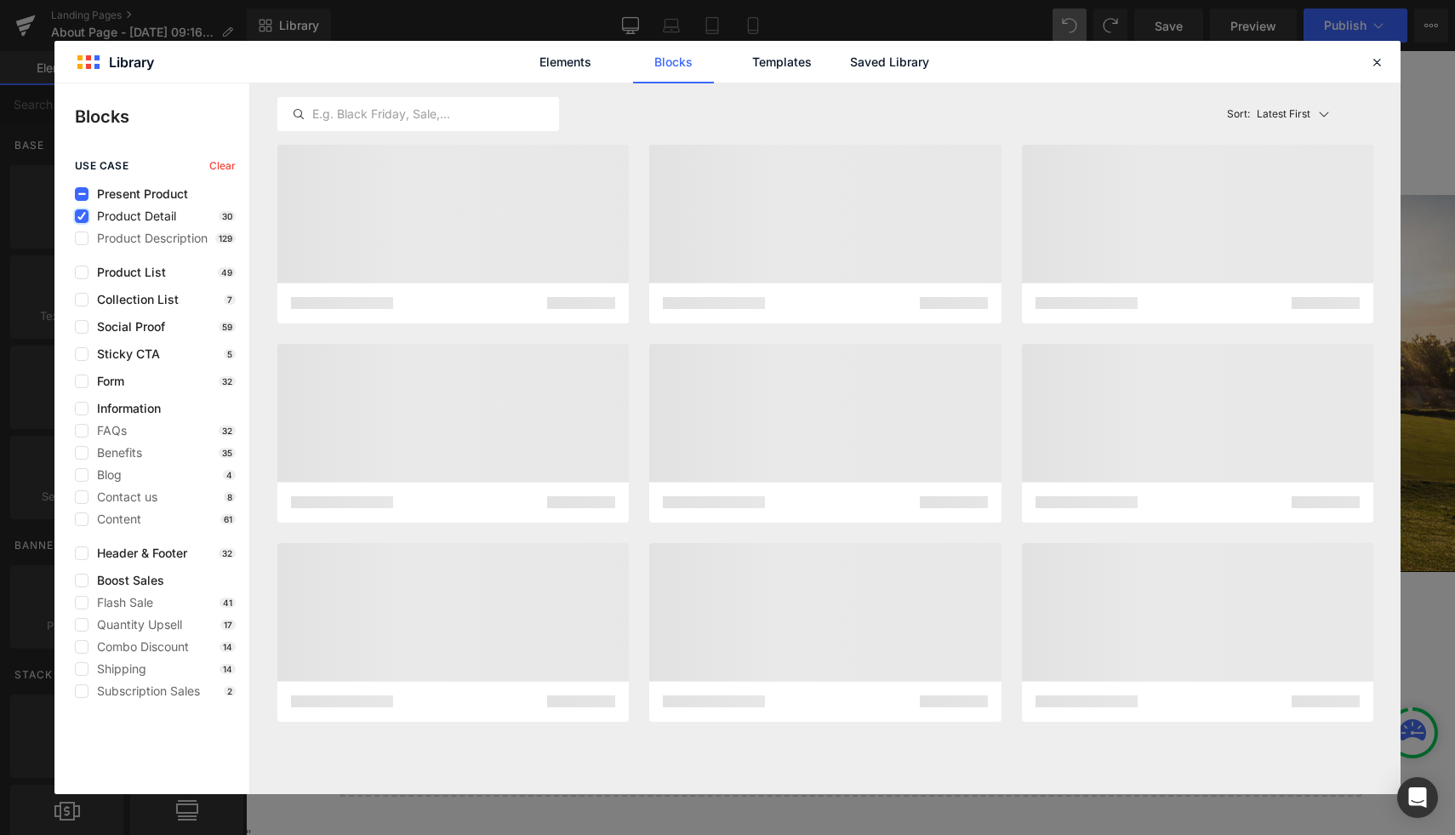
scroll to position [0, 0]
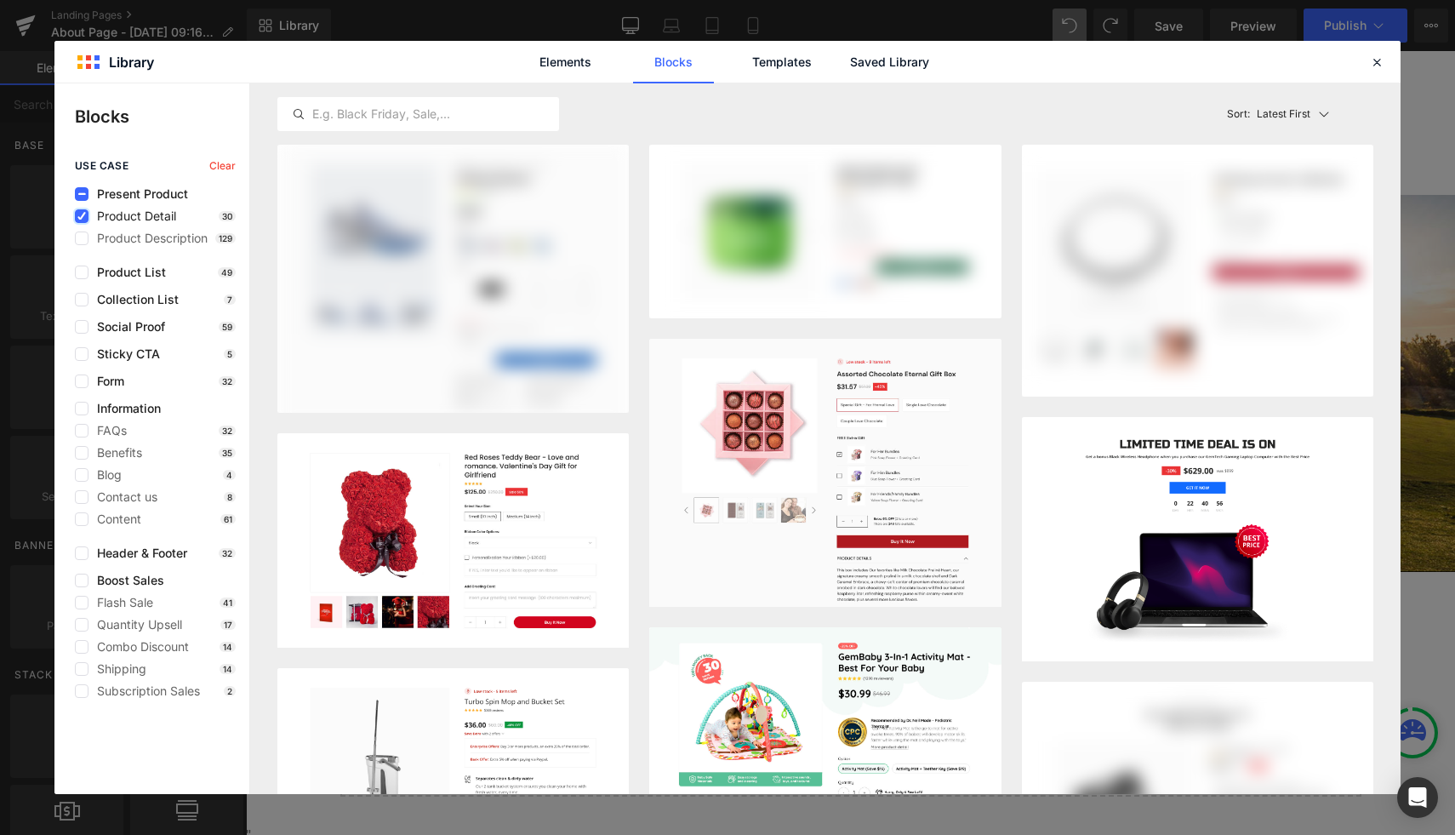
click at [83, 216] on icon at bounding box center [81, 216] width 9 height 0
click at [82, 216] on input "checkbox" at bounding box center [82, 216] width 0 height 0
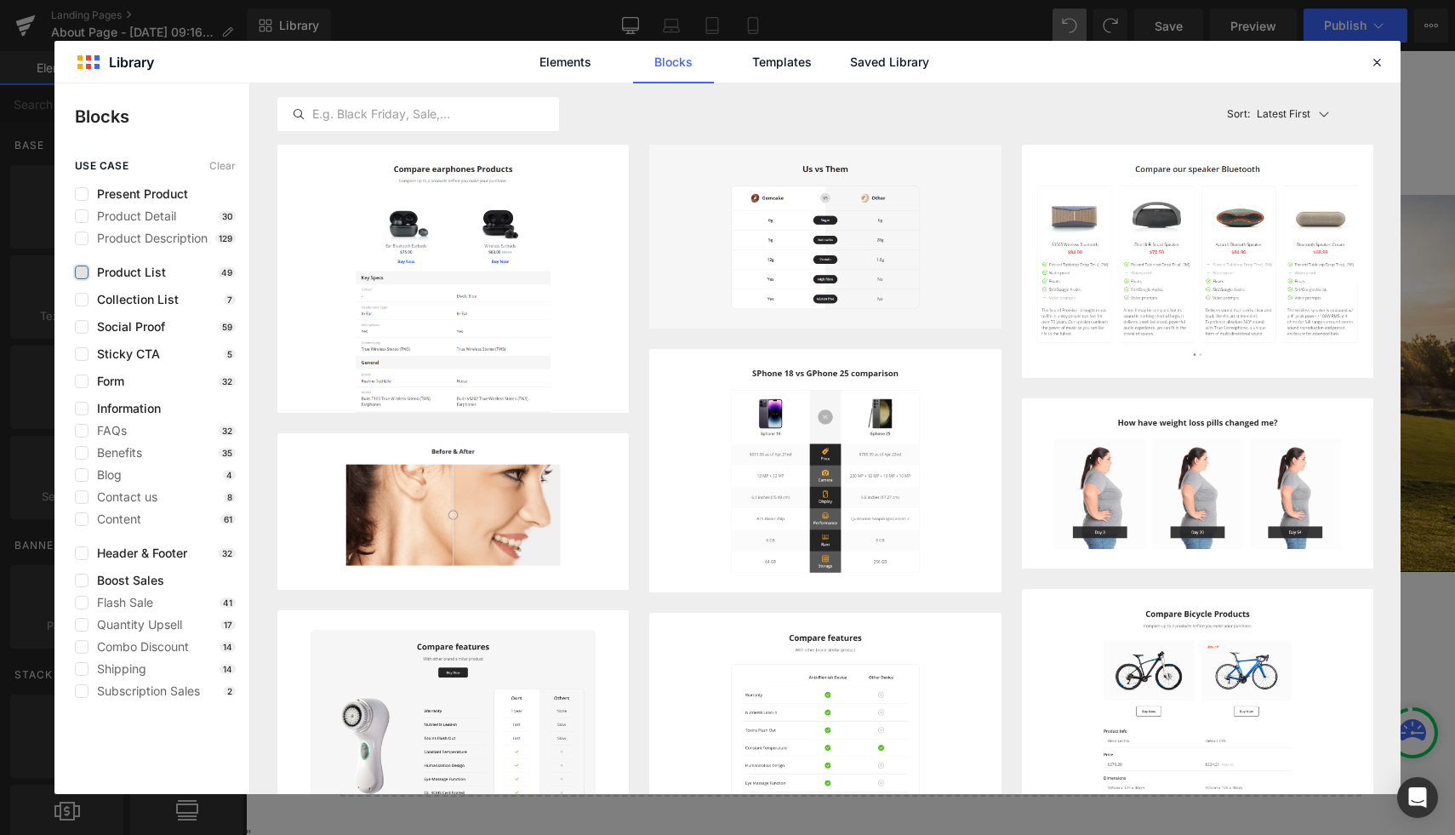
click at [83, 277] on label at bounding box center [82, 273] width 14 height 14
click at [82, 272] on input "checkbox" at bounding box center [82, 272] width 0 height 0
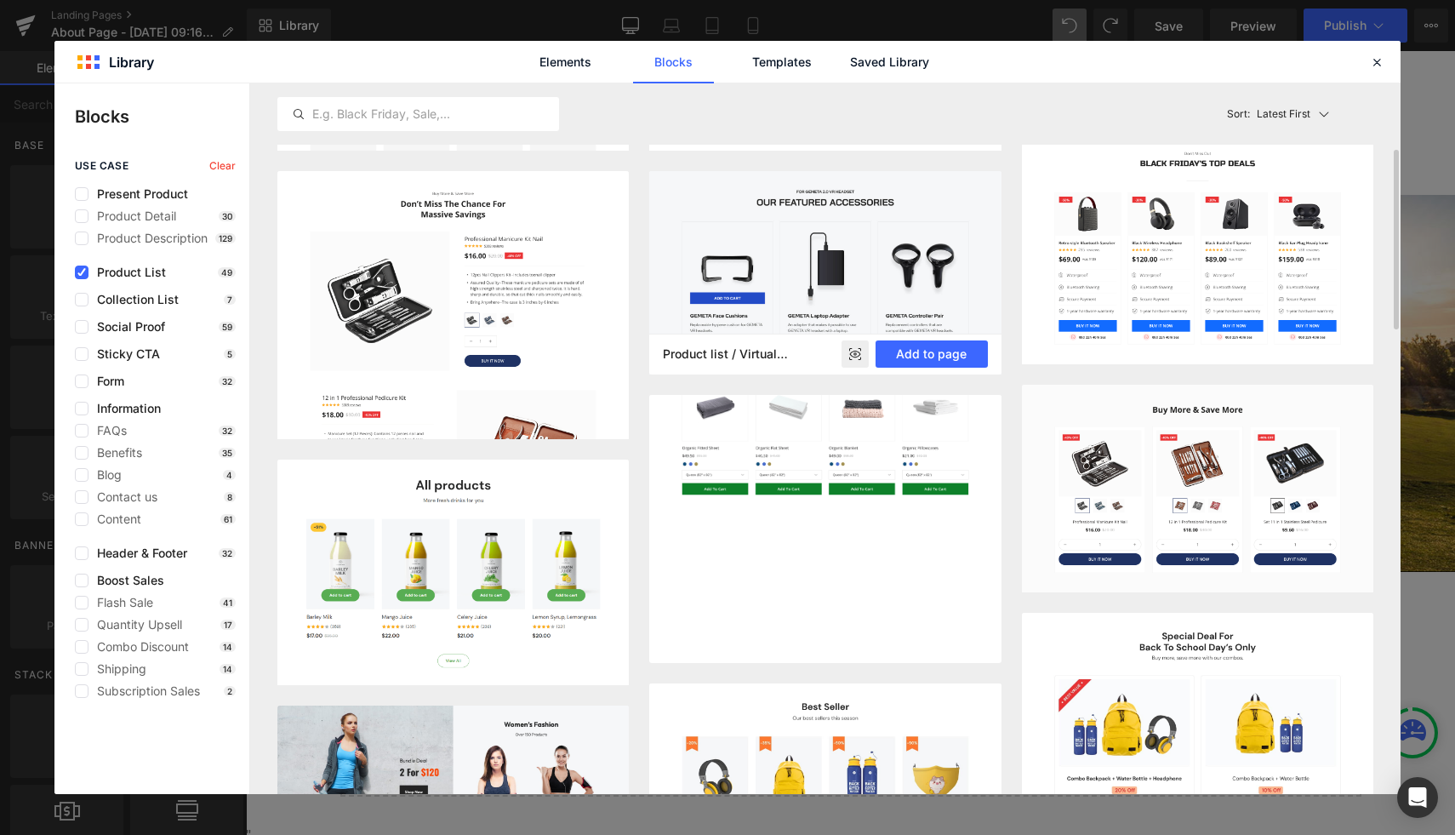
scroll to position [261, 0]
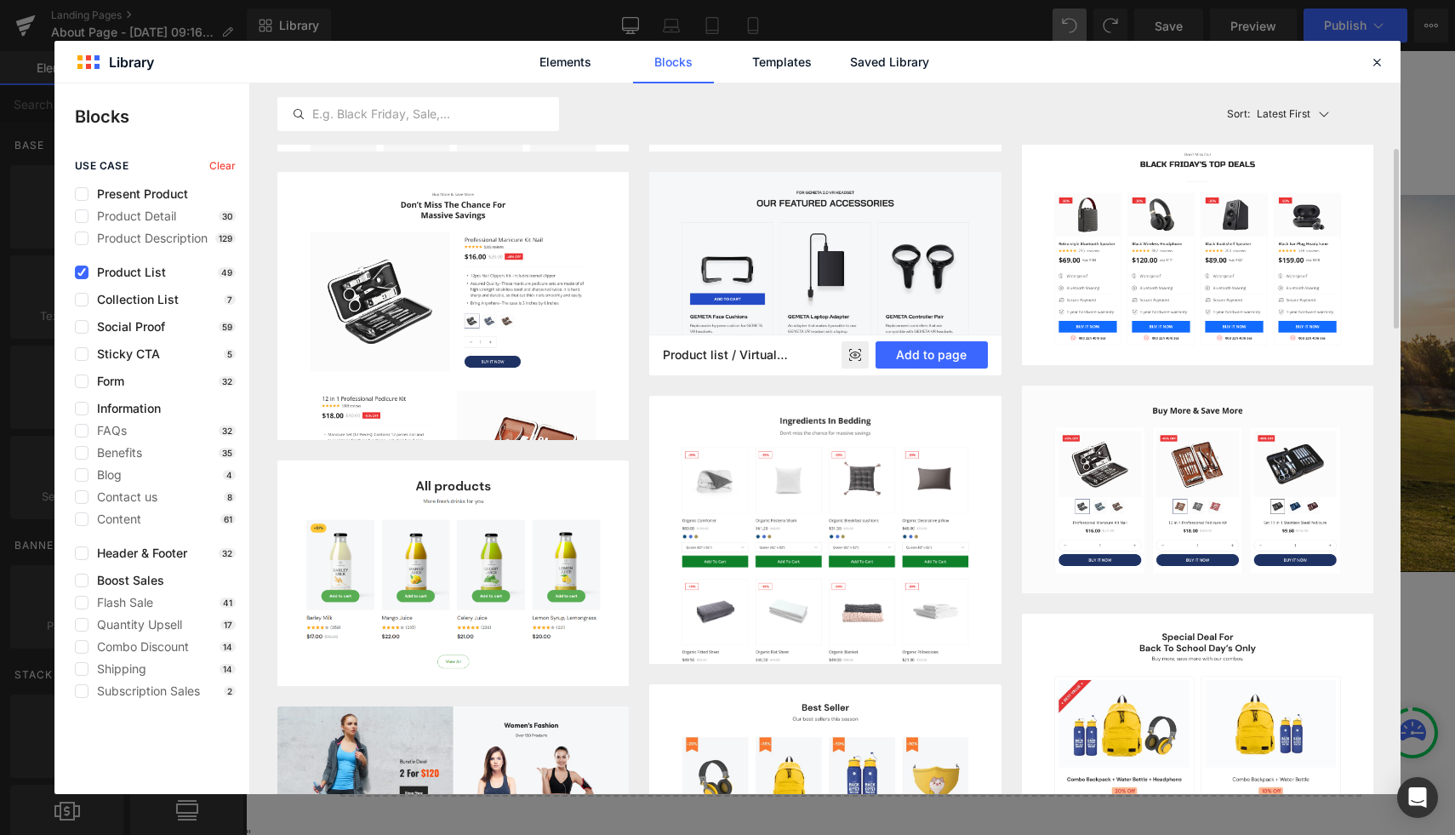
click at [938, 196] on img at bounding box center [825, 273] width 352 height 203
click at [910, 352] on button "Add to page" at bounding box center [932, 354] width 112 height 27
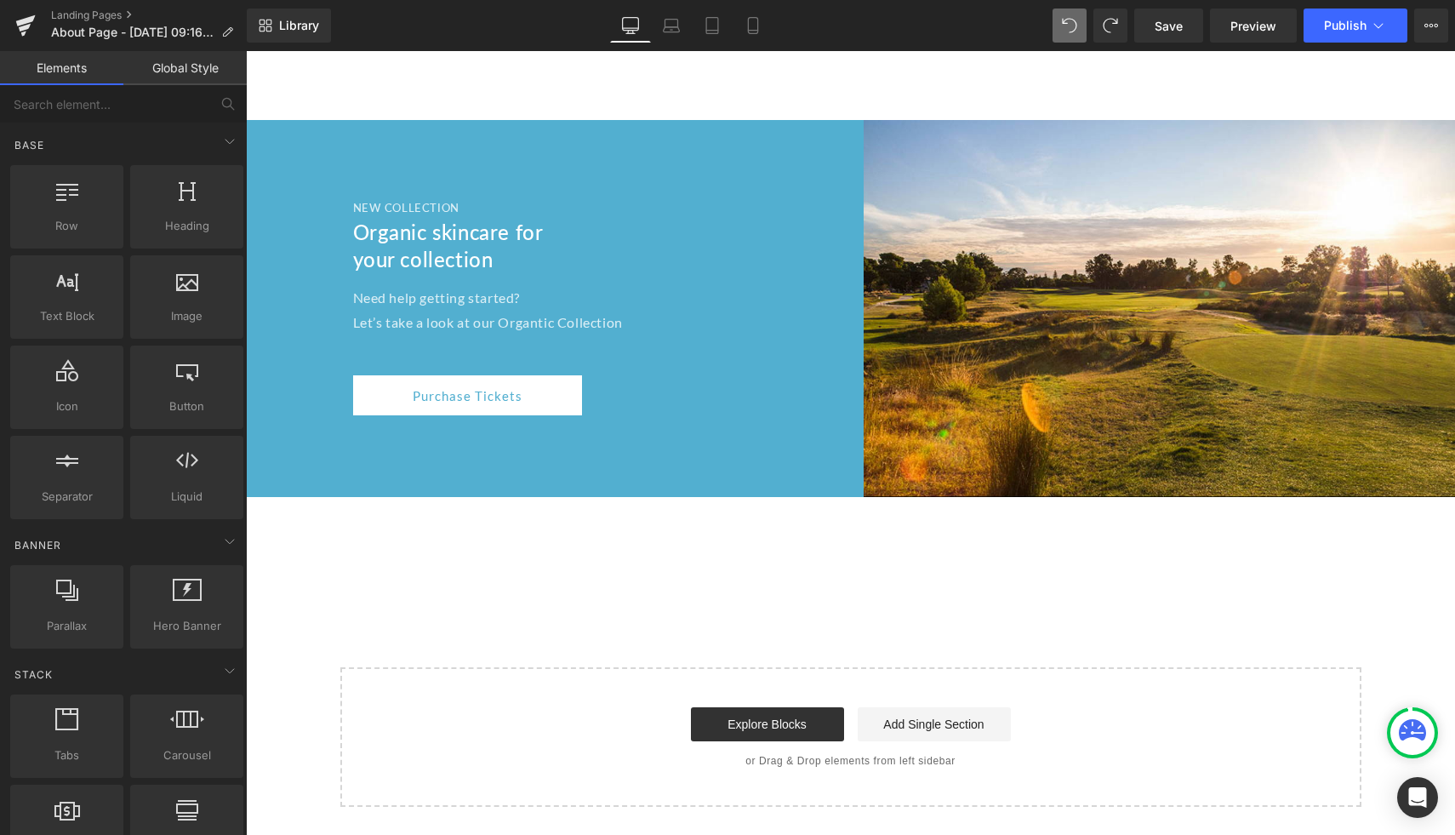
scroll to position [2967, 0]
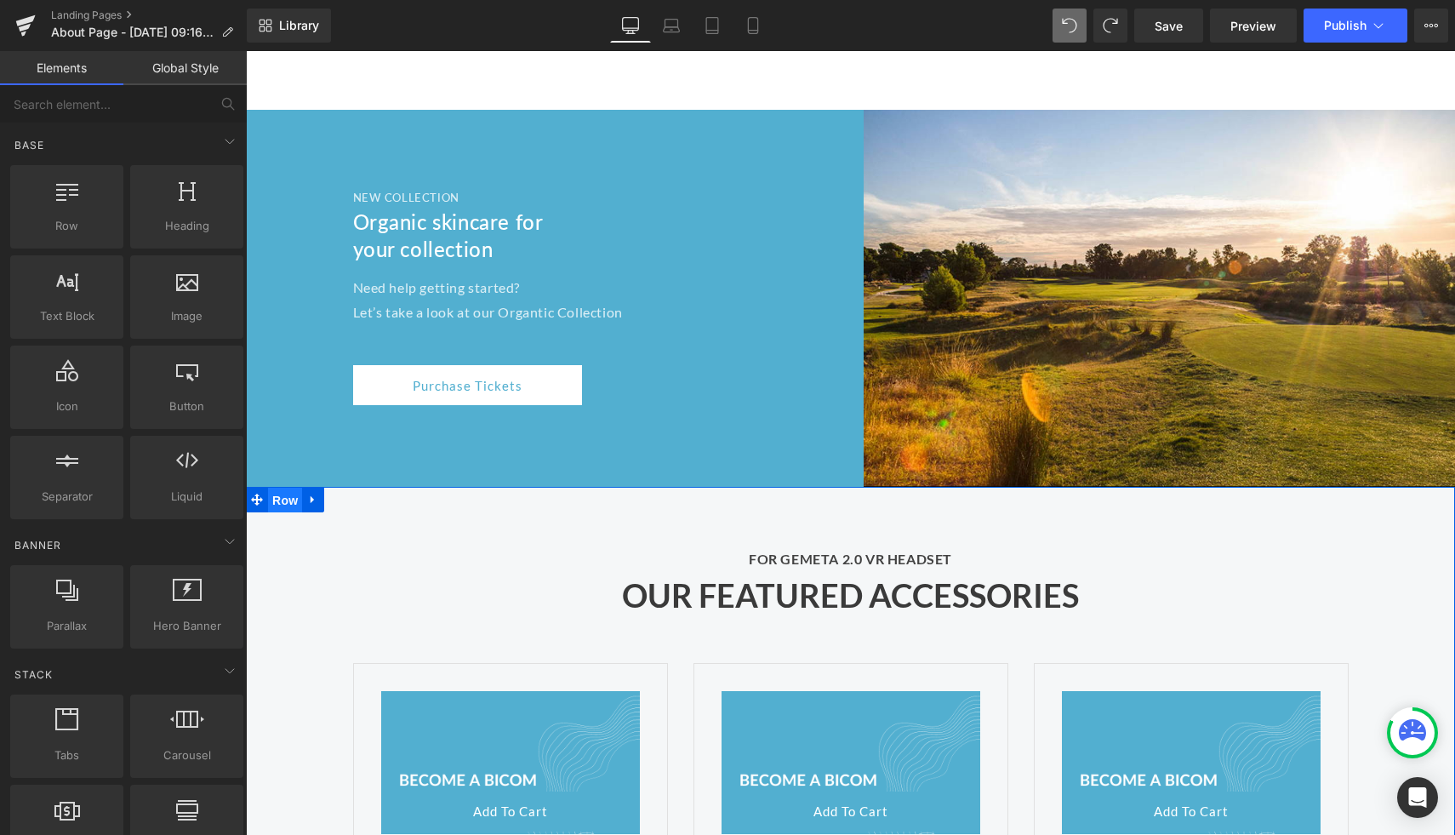
click at [282, 488] on span "Row" at bounding box center [285, 501] width 34 height 26
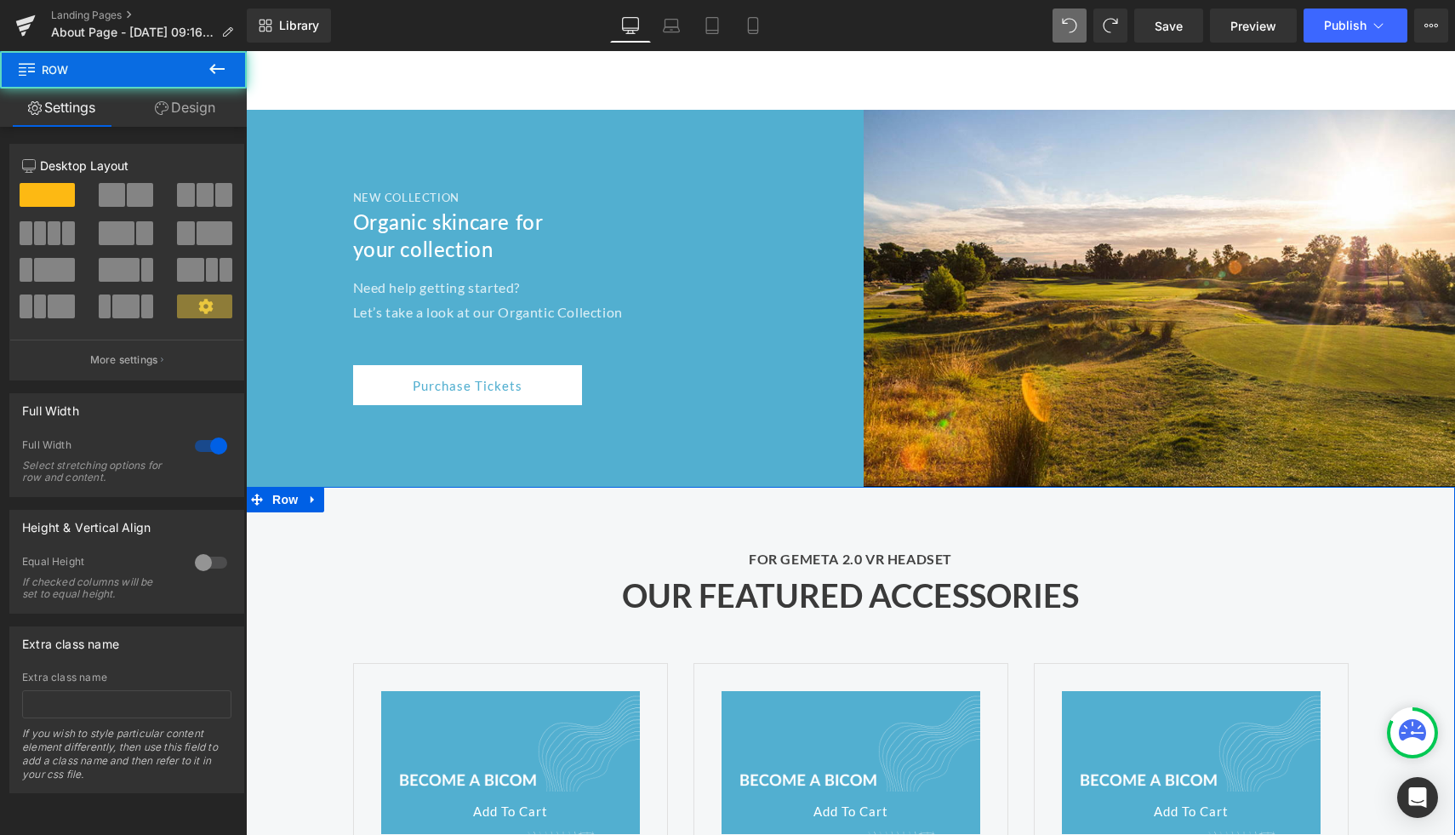
click at [184, 104] on link "Design" at bounding box center [184, 108] width 123 height 38
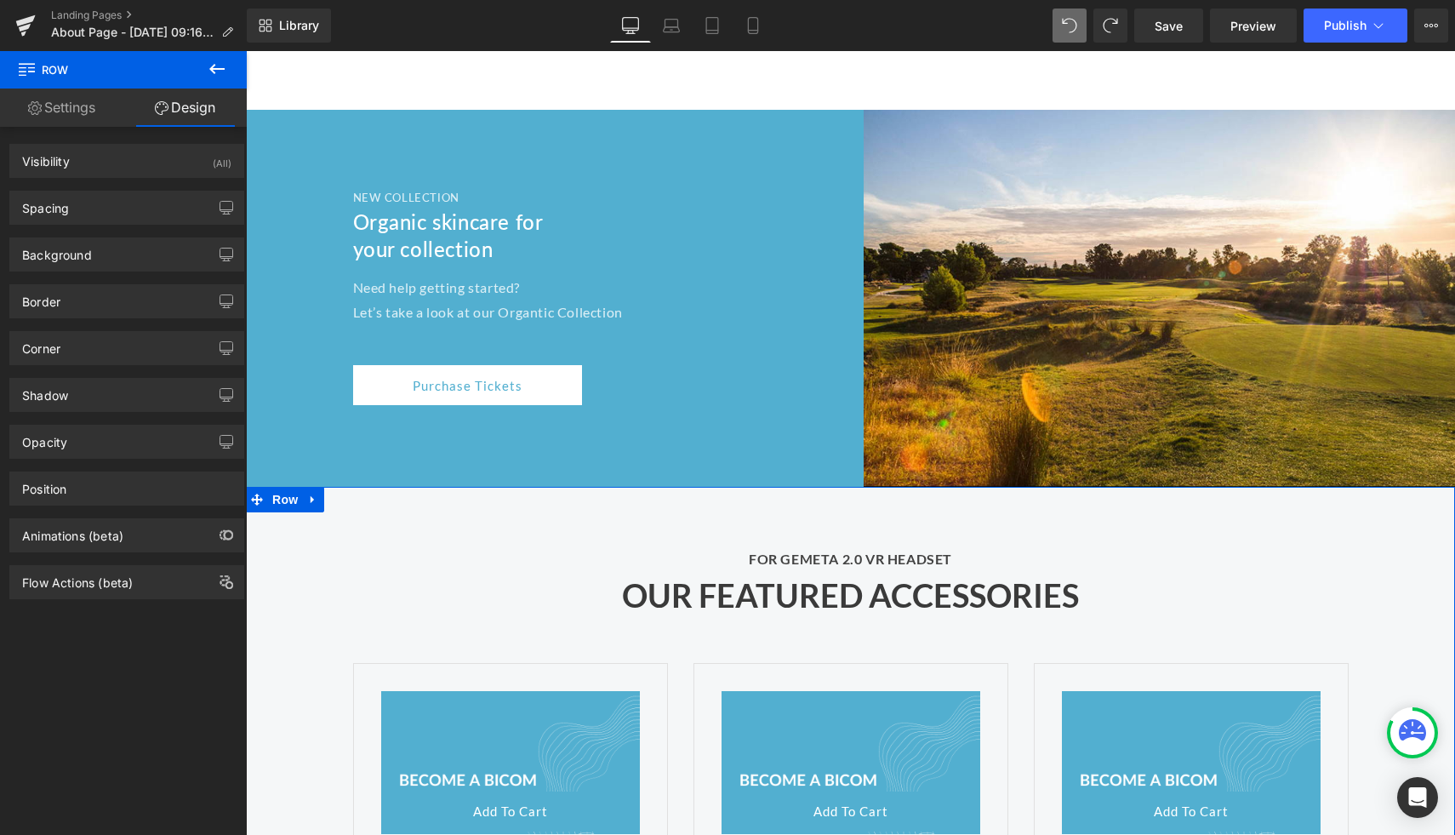
click at [94, 100] on link "Settings" at bounding box center [61, 108] width 123 height 38
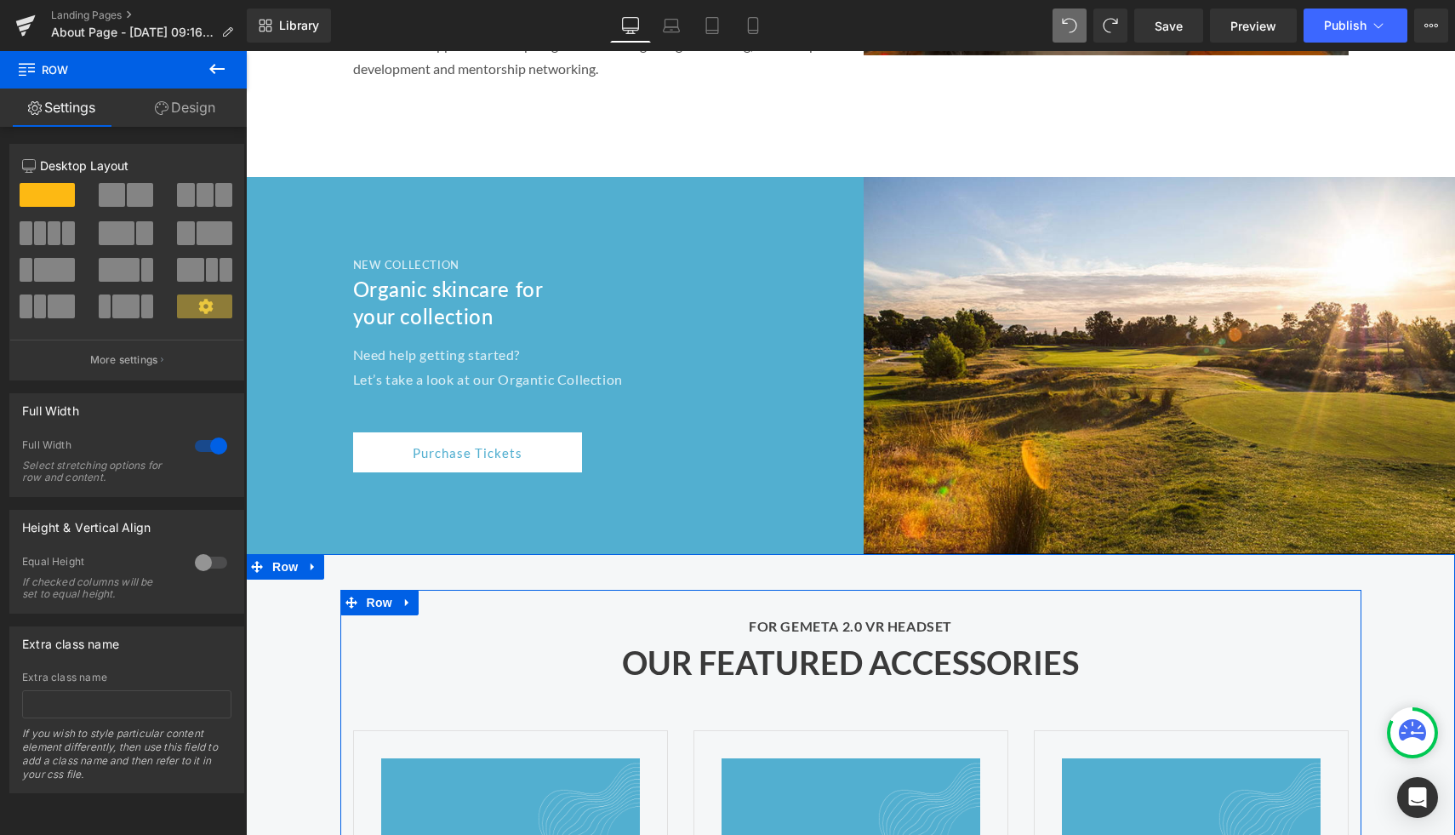
scroll to position [2819, 0]
